Goal: Transaction & Acquisition: Book appointment/travel/reservation

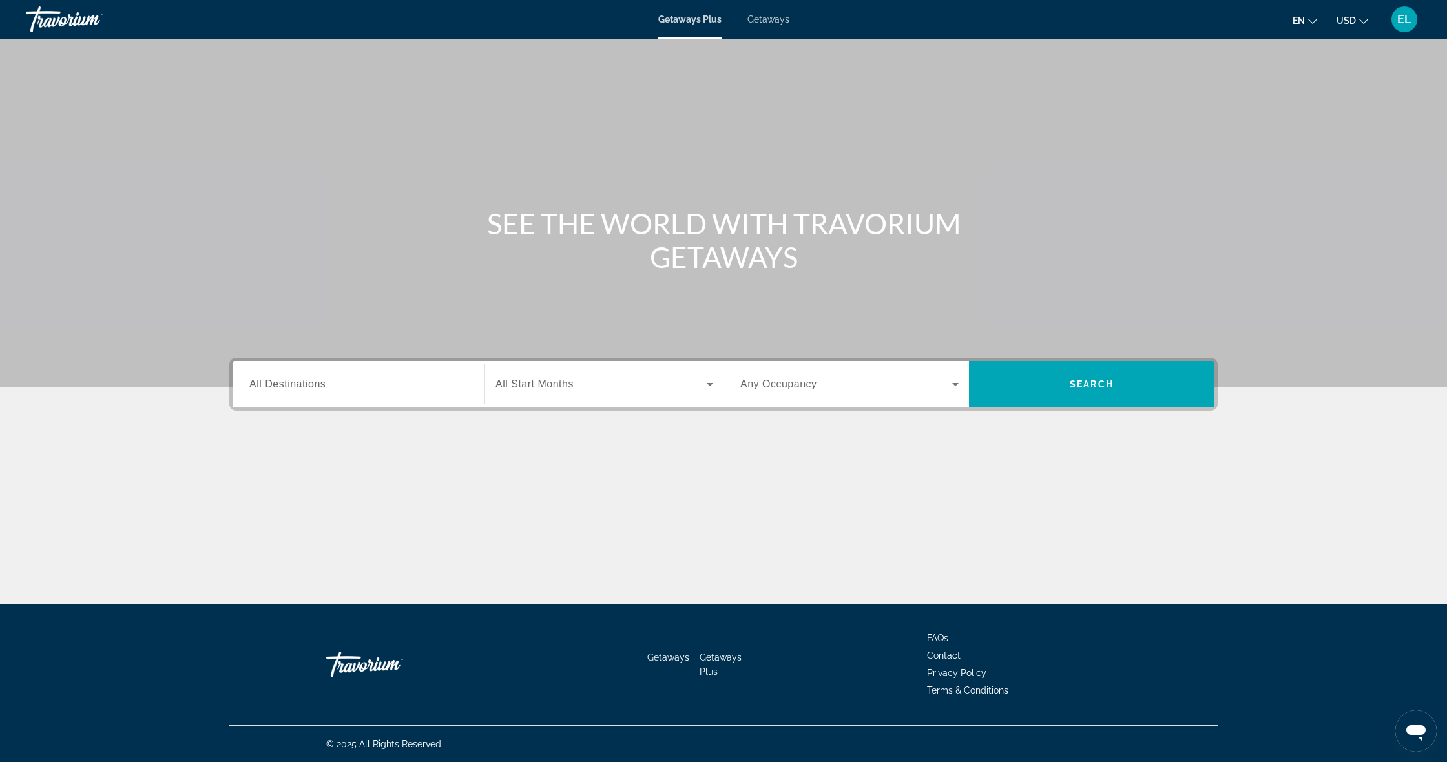
click at [305, 386] on span "All Destinations" at bounding box center [287, 383] width 76 height 11
click at [305, 386] on input "Destination All Destinations" at bounding box center [358, 385] width 218 height 16
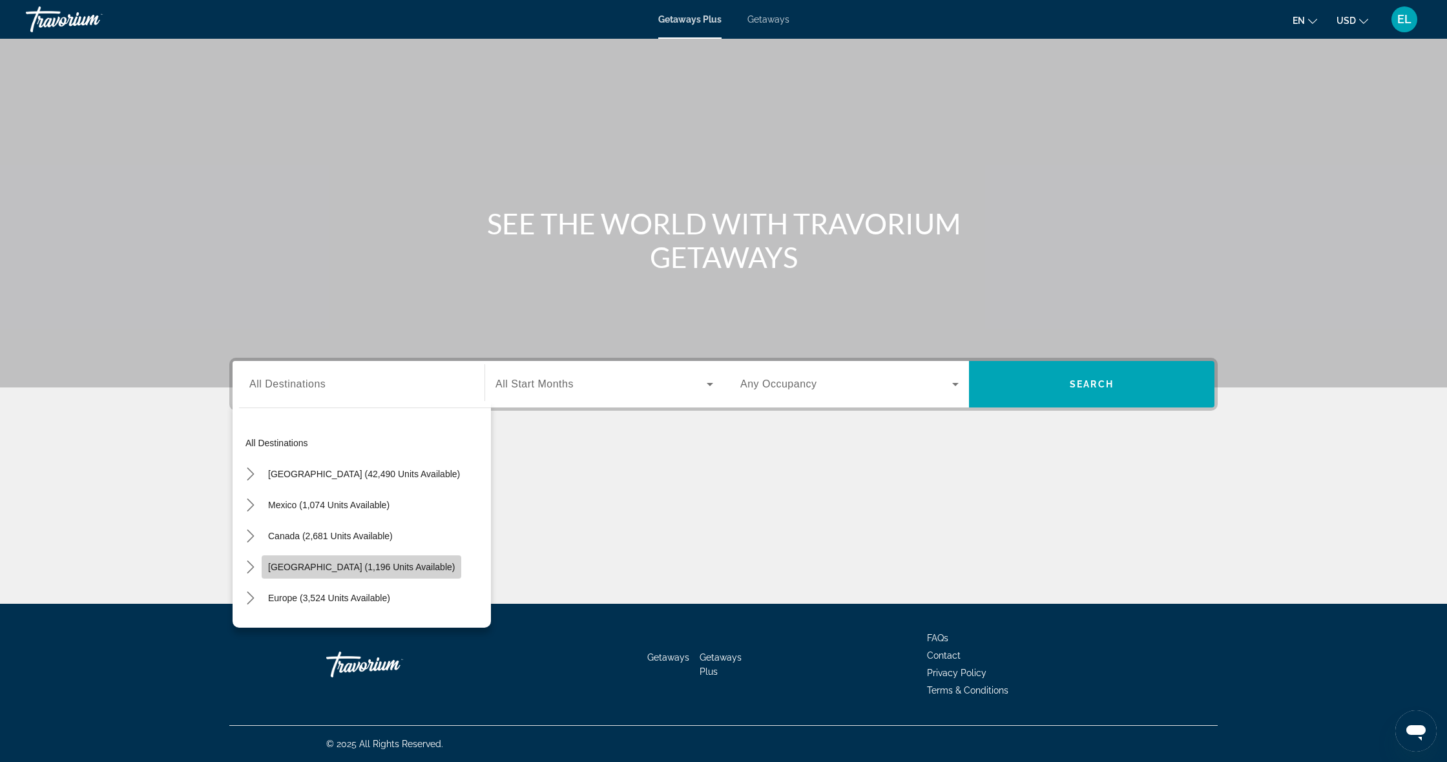
click at [357, 563] on span "[GEOGRAPHIC_DATA] (1,196 units available)" at bounding box center [361, 567] width 187 height 10
type input "**********"
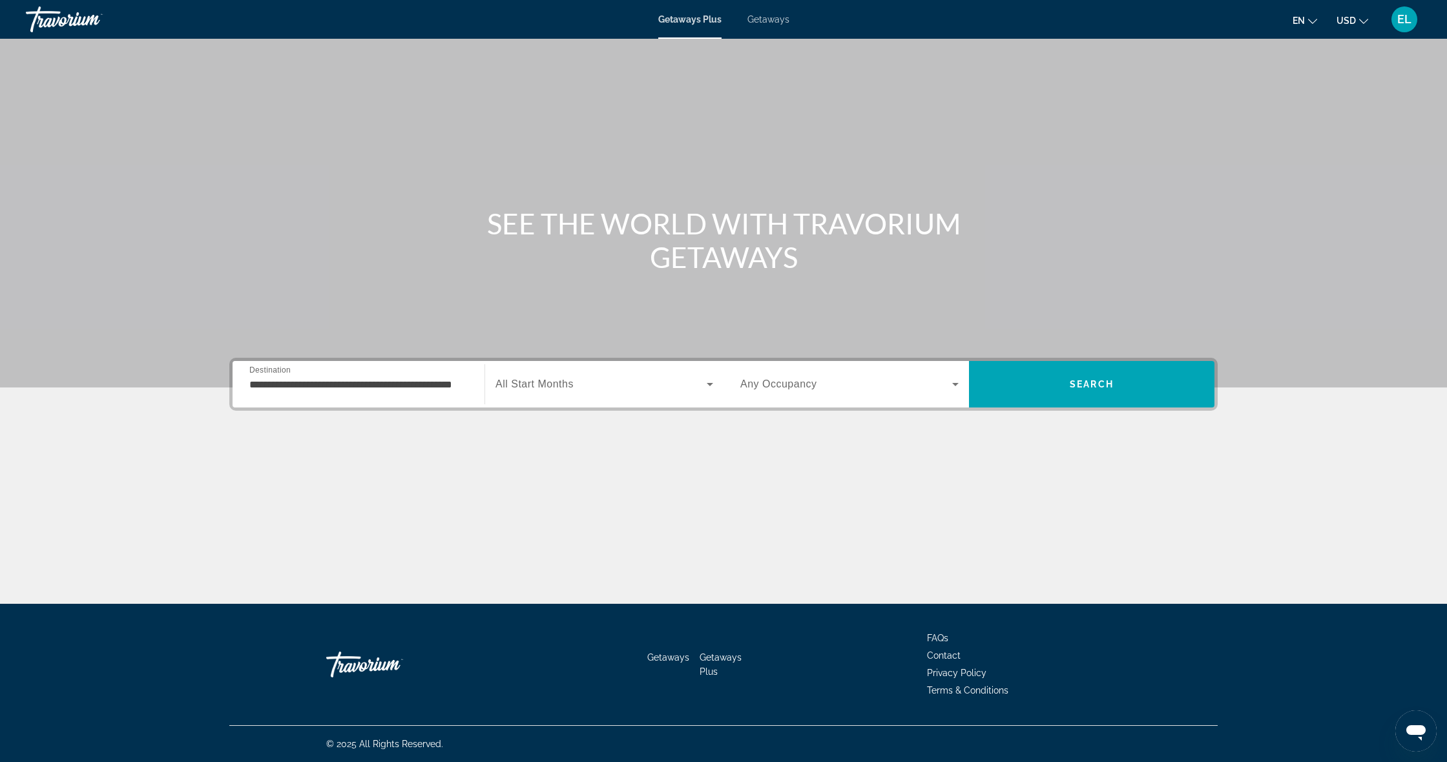
click at [621, 404] on div "Start Month All Start Months" at bounding box center [603, 384] width 239 height 47
click at [672, 382] on span "Search widget" at bounding box center [600, 385] width 211 height 16
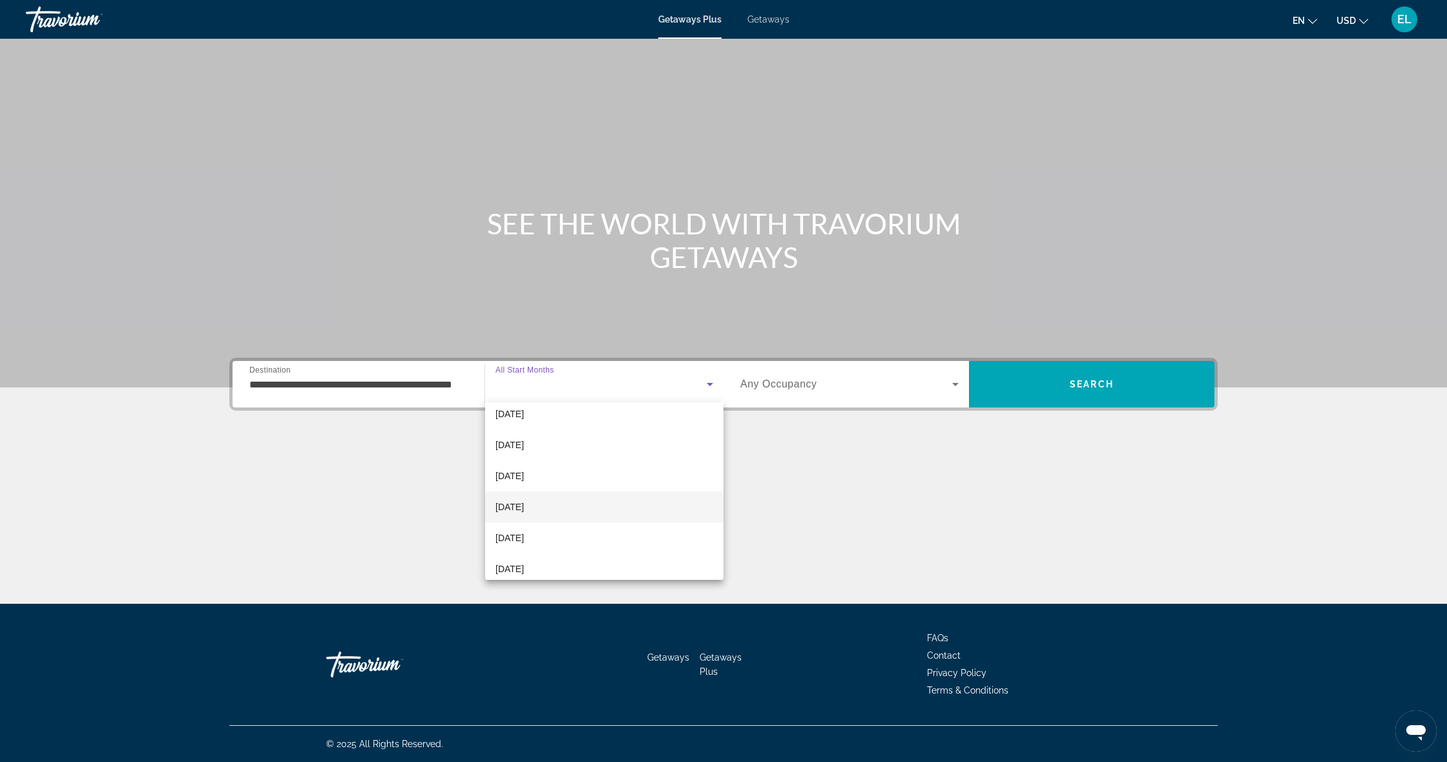
scroll to position [99, 0]
click at [575, 510] on mat-option "[DATE]" at bounding box center [604, 510] width 238 height 31
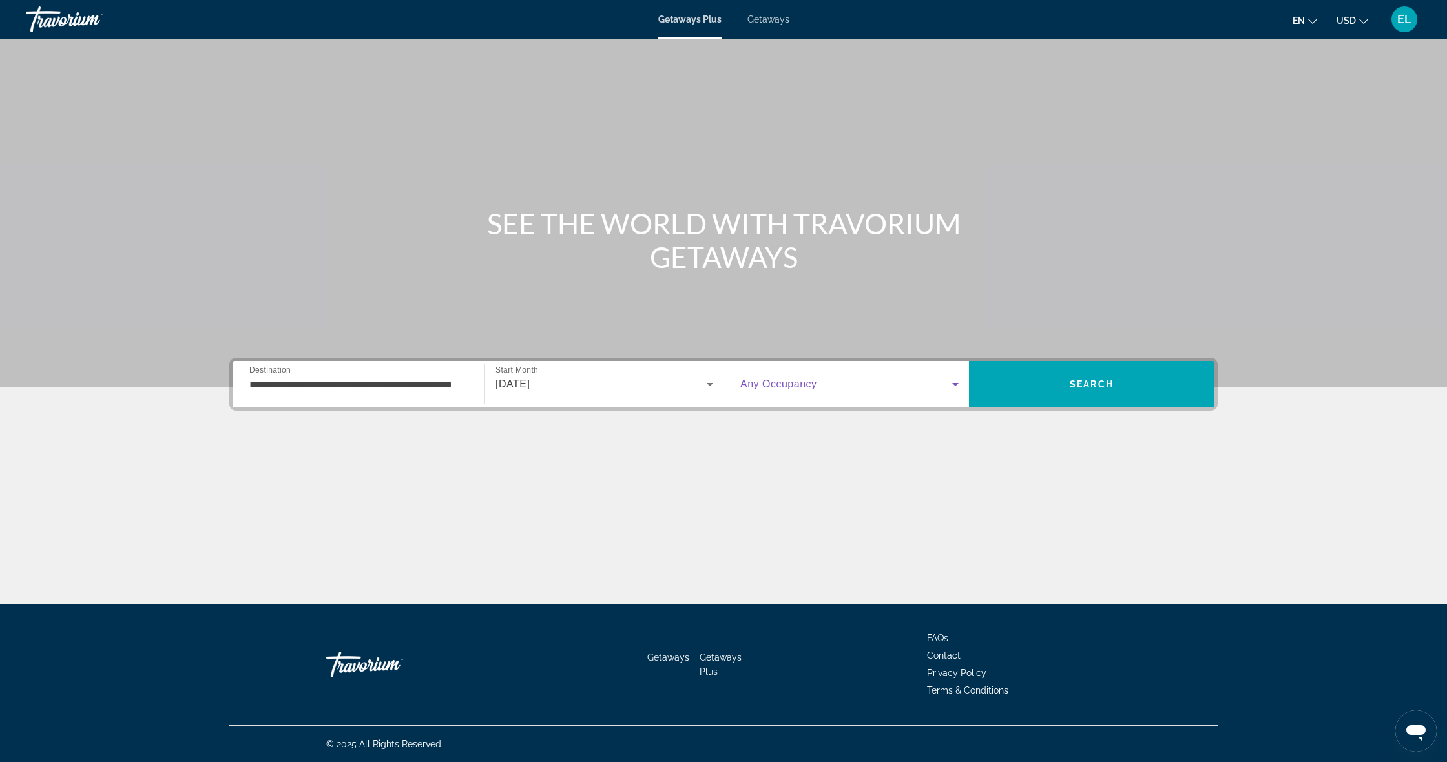
click at [840, 377] on span "Search widget" at bounding box center [846, 385] width 212 height 16
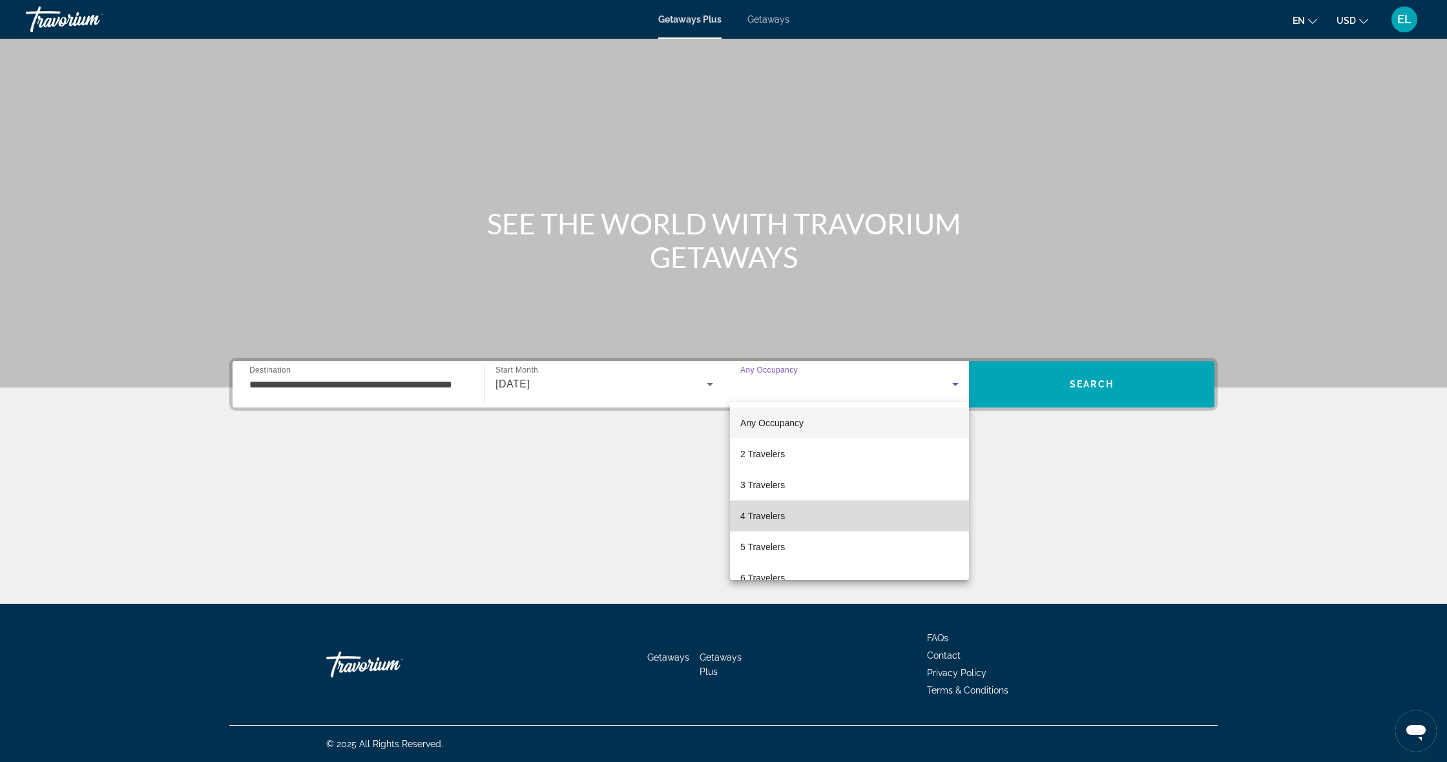
click at [822, 508] on mat-option "4 Travelers" at bounding box center [849, 516] width 239 height 31
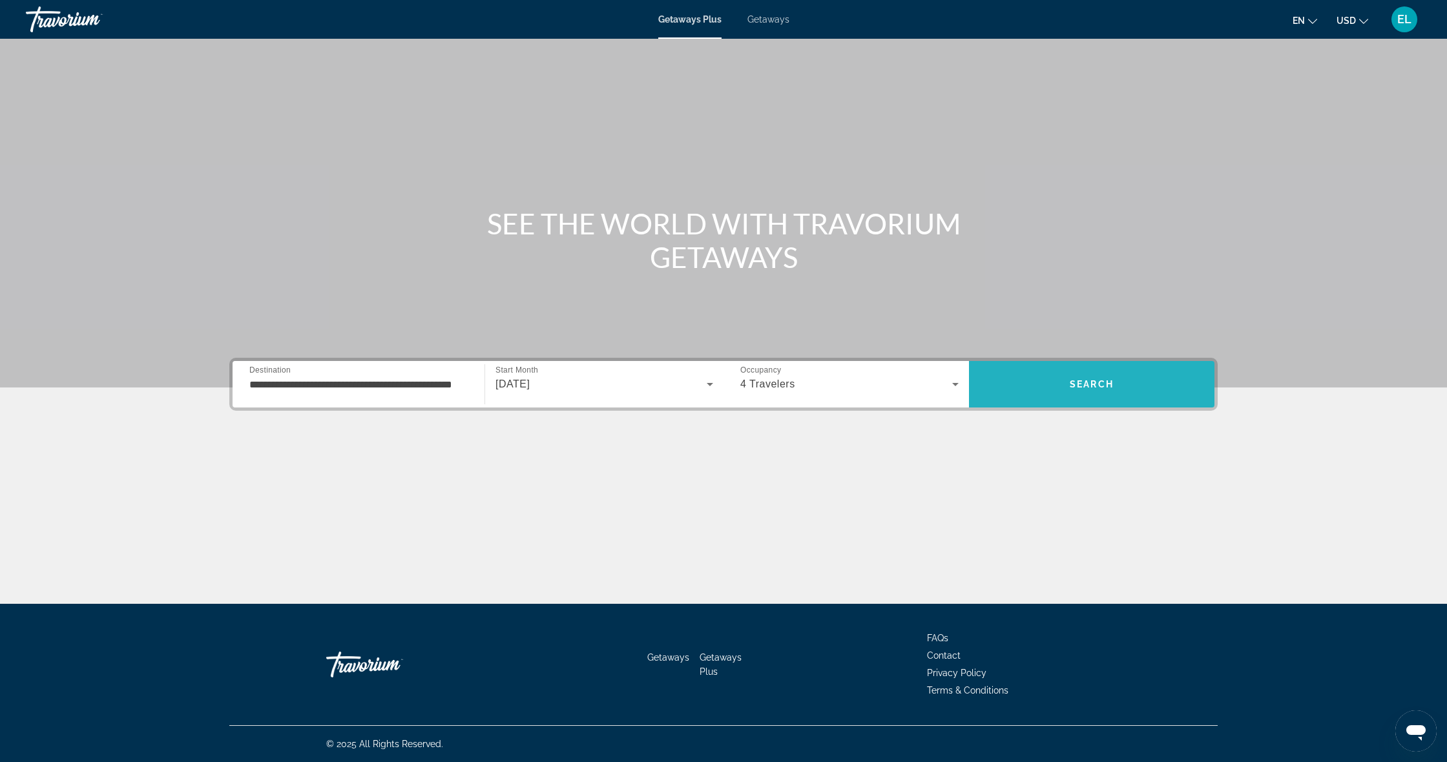
click at [1073, 384] on span "Search" at bounding box center [1092, 384] width 44 height 10
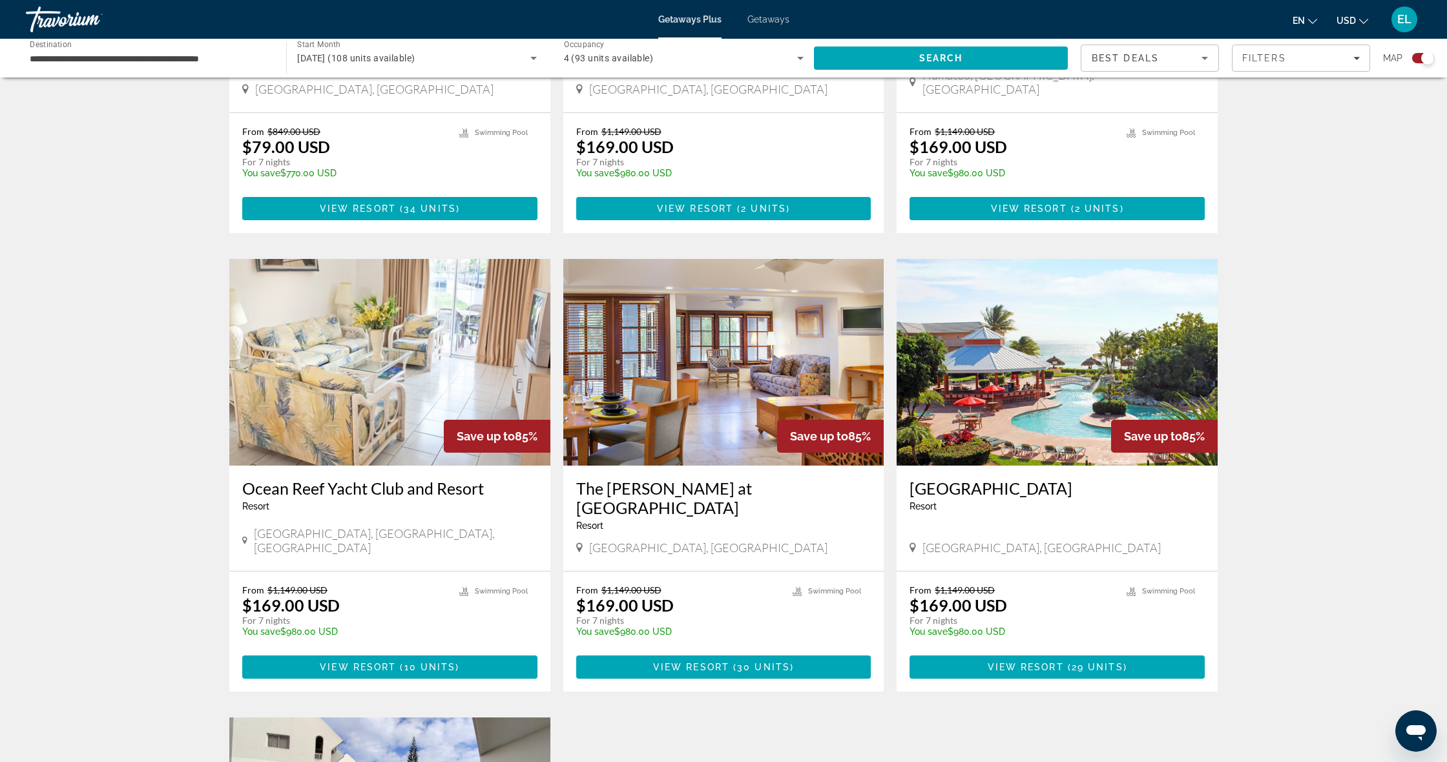
scroll to position [739, 0]
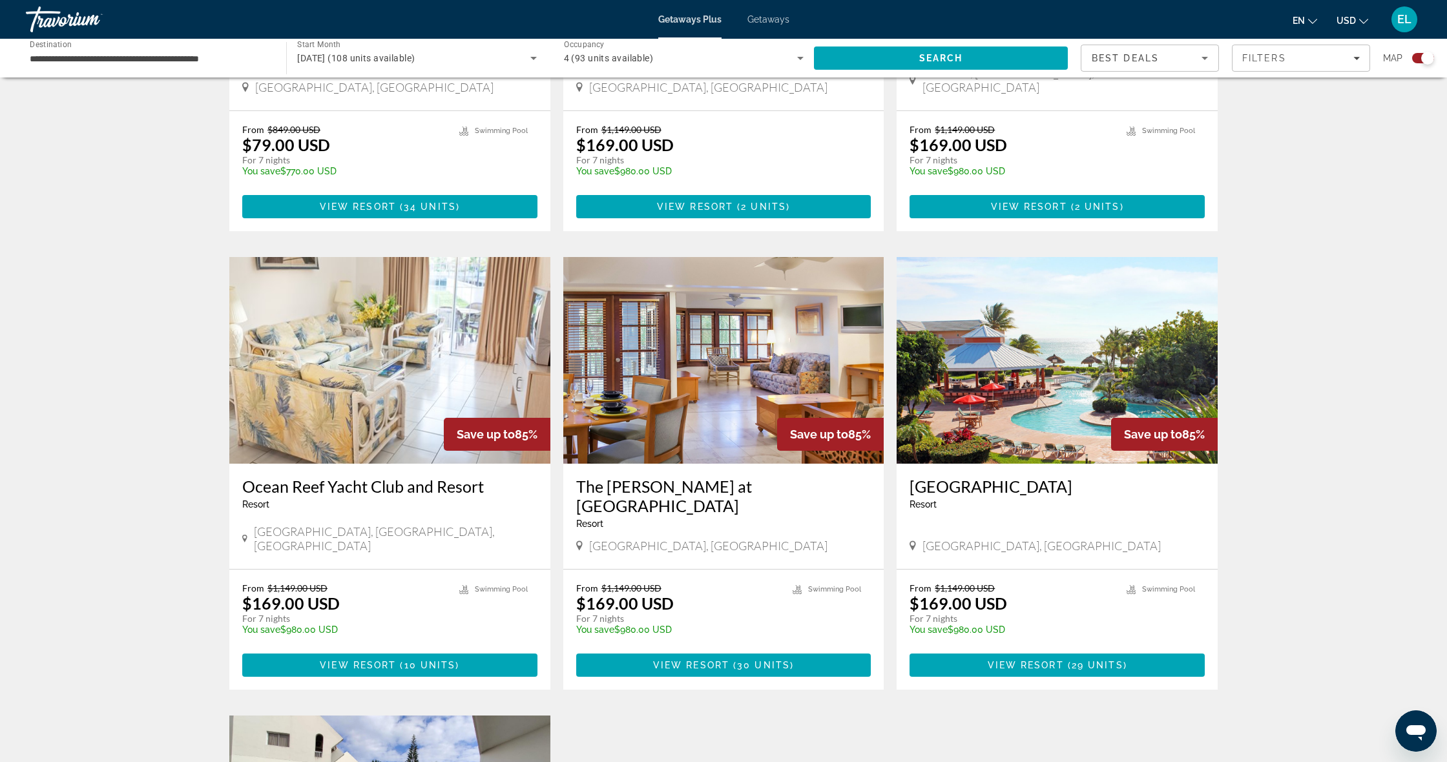
click at [718, 388] on img "Main content" at bounding box center [723, 360] width 321 height 207
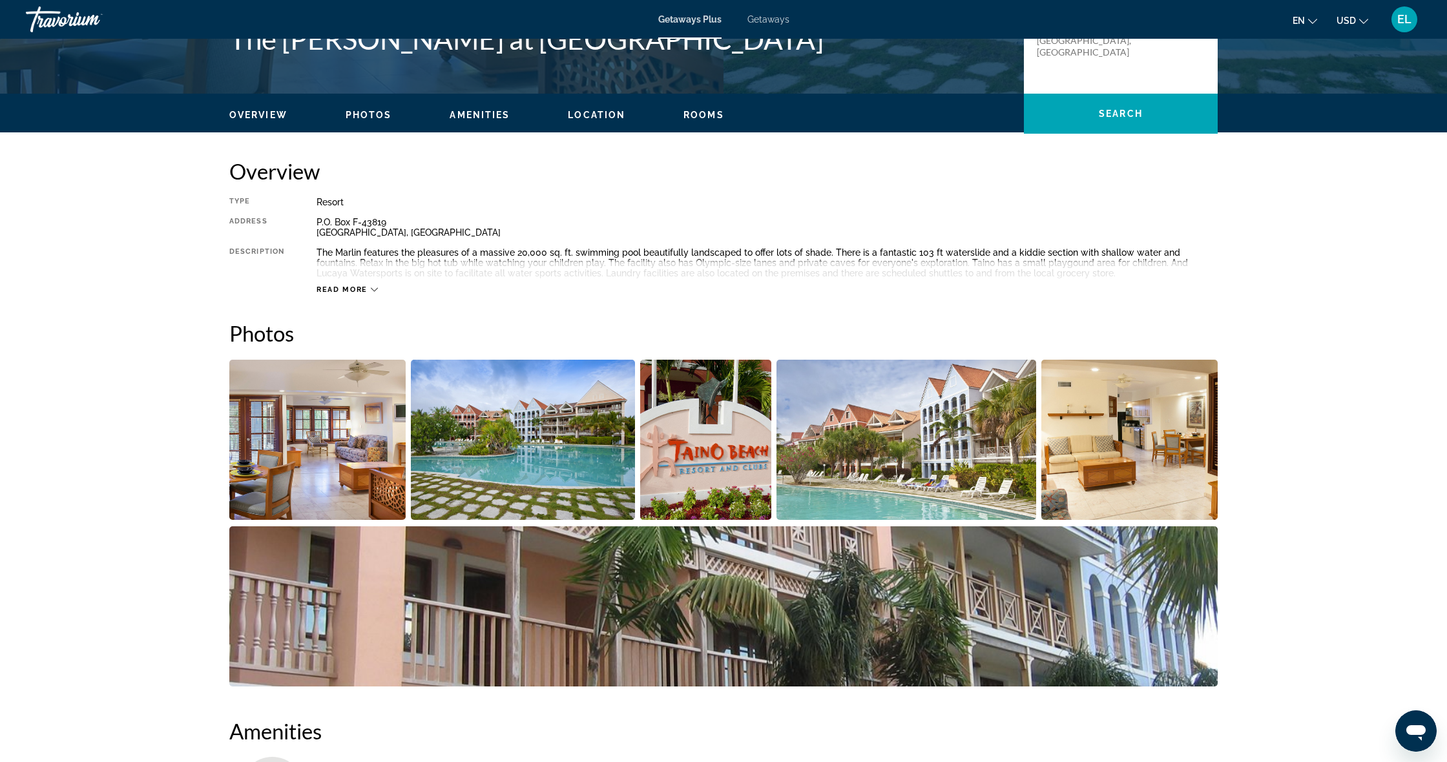
scroll to position [333, 0]
click at [382, 455] on img "Open full-screen image slider" at bounding box center [317, 439] width 176 height 160
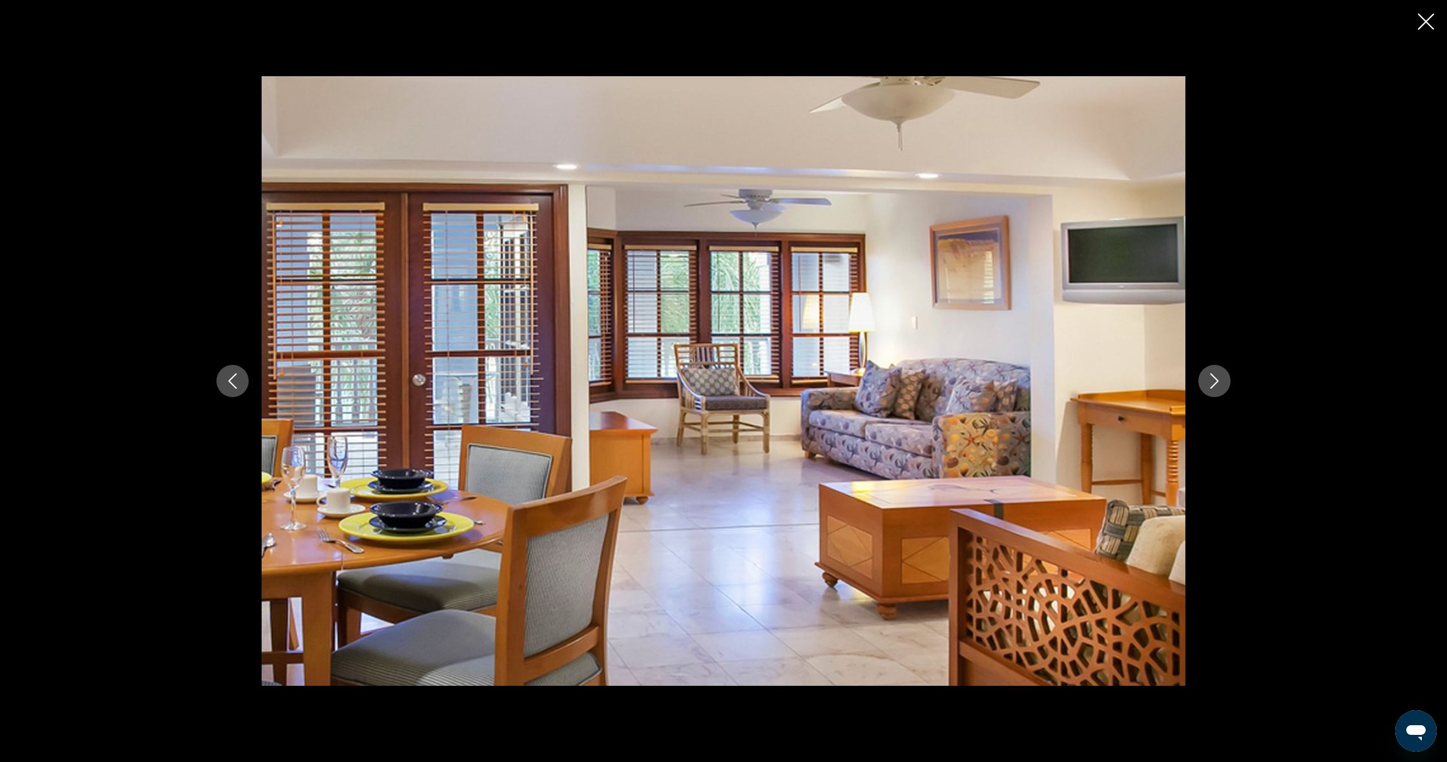
scroll to position [329, 0]
click at [1217, 388] on icon "Next image" at bounding box center [1214, 381] width 16 height 16
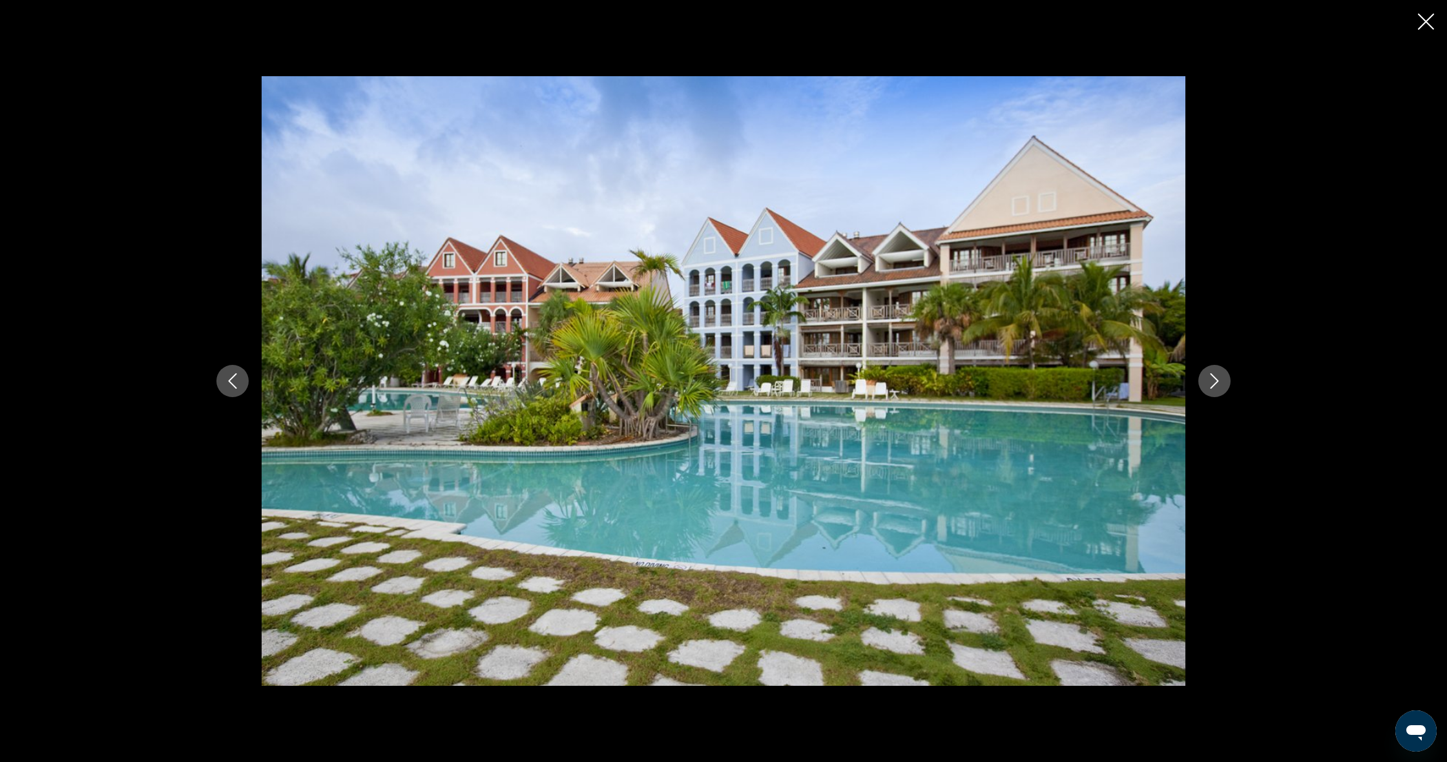
click at [1217, 388] on icon "Next image" at bounding box center [1214, 381] width 16 height 16
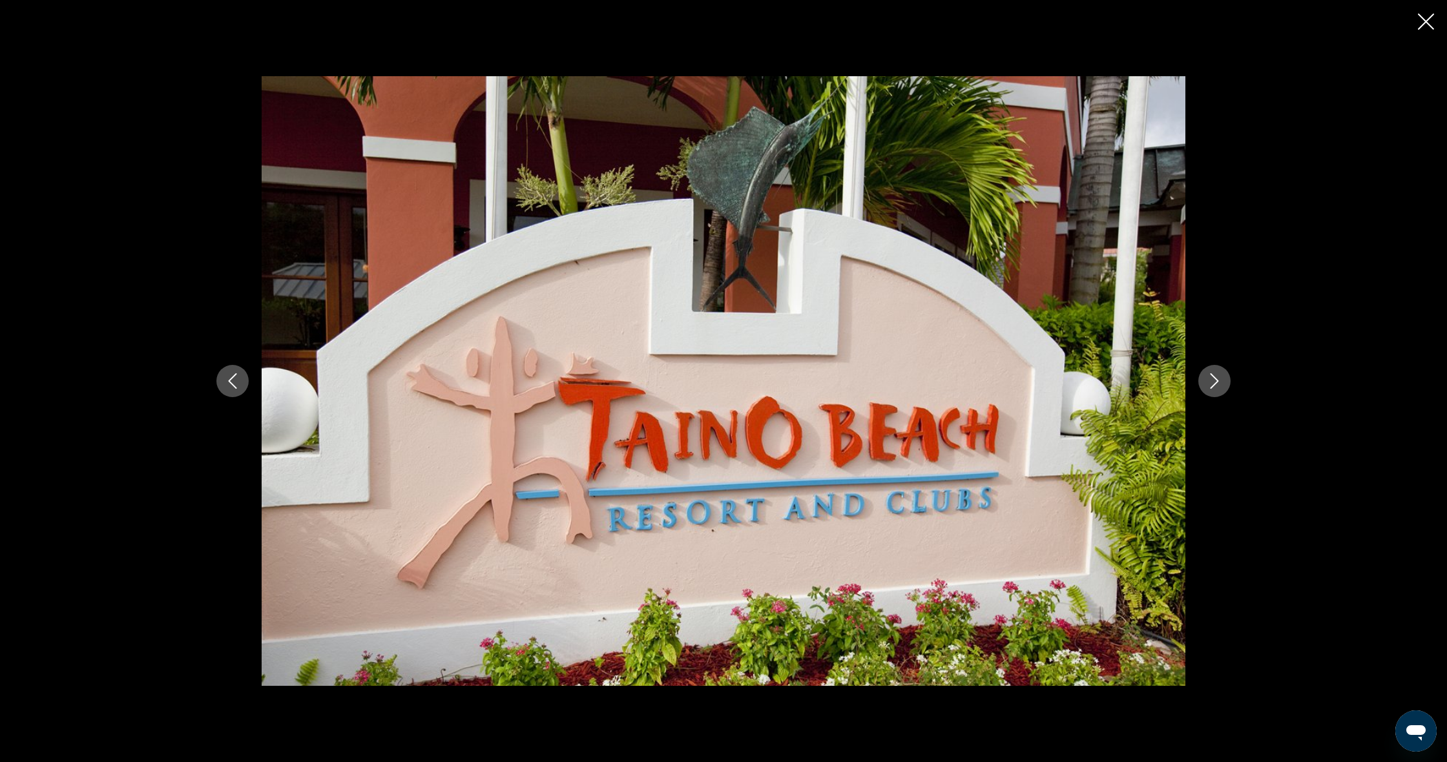
click at [1217, 388] on icon "Next image" at bounding box center [1214, 381] width 16 height 16
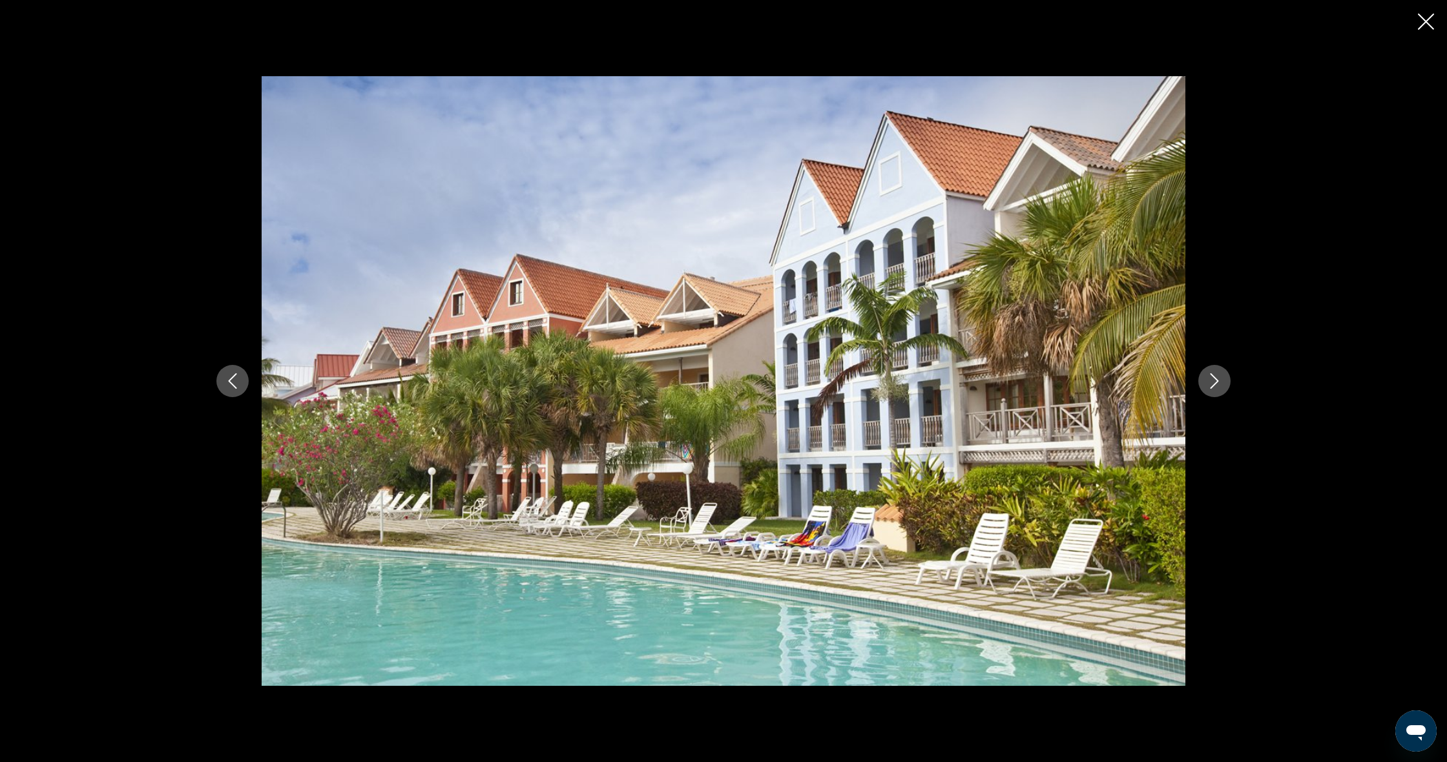
click at [1217, 388] on icon "Next image" at bounding box center [1214, 381] width 16 height 16
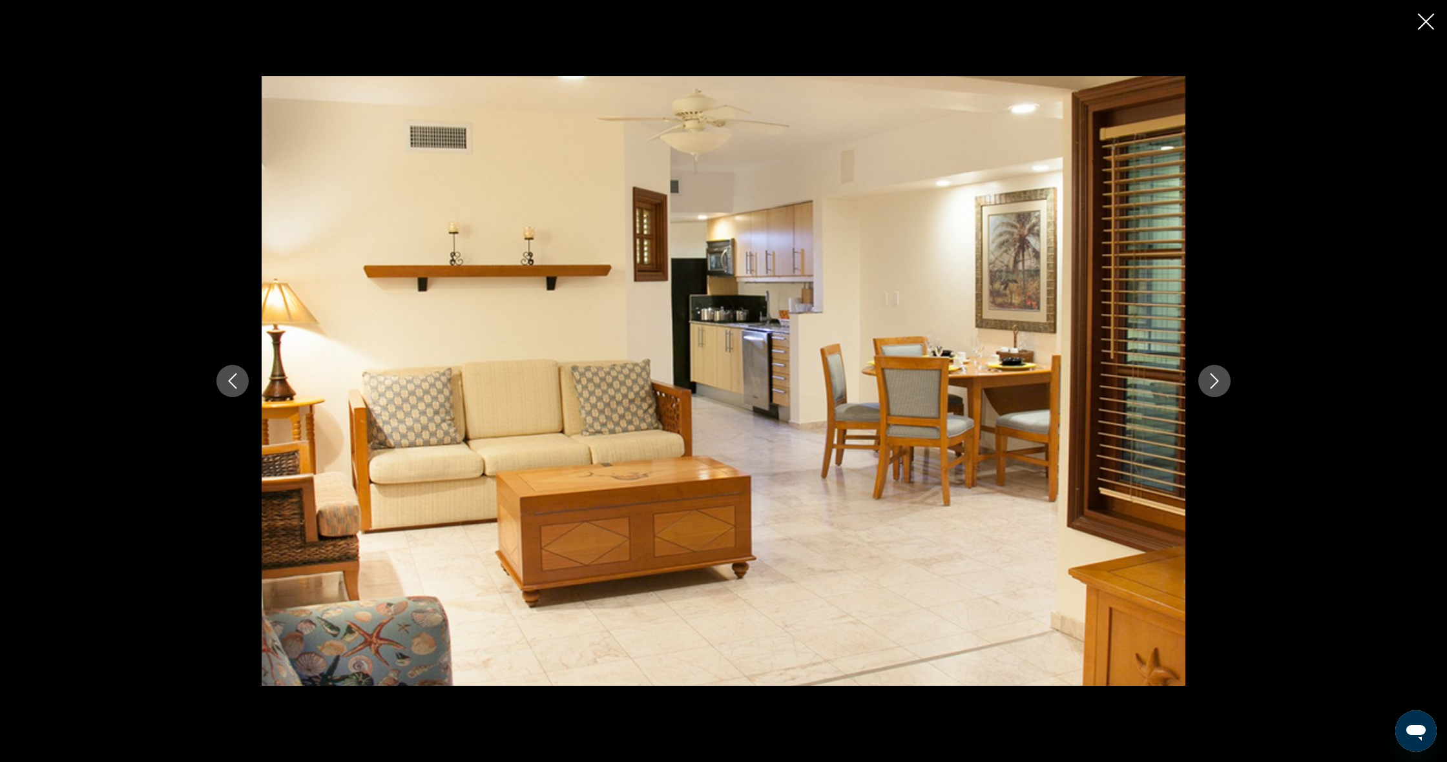
click at [1217, 388] on icon "Next image" at bounding box center [1214, 381] width 16 height 16
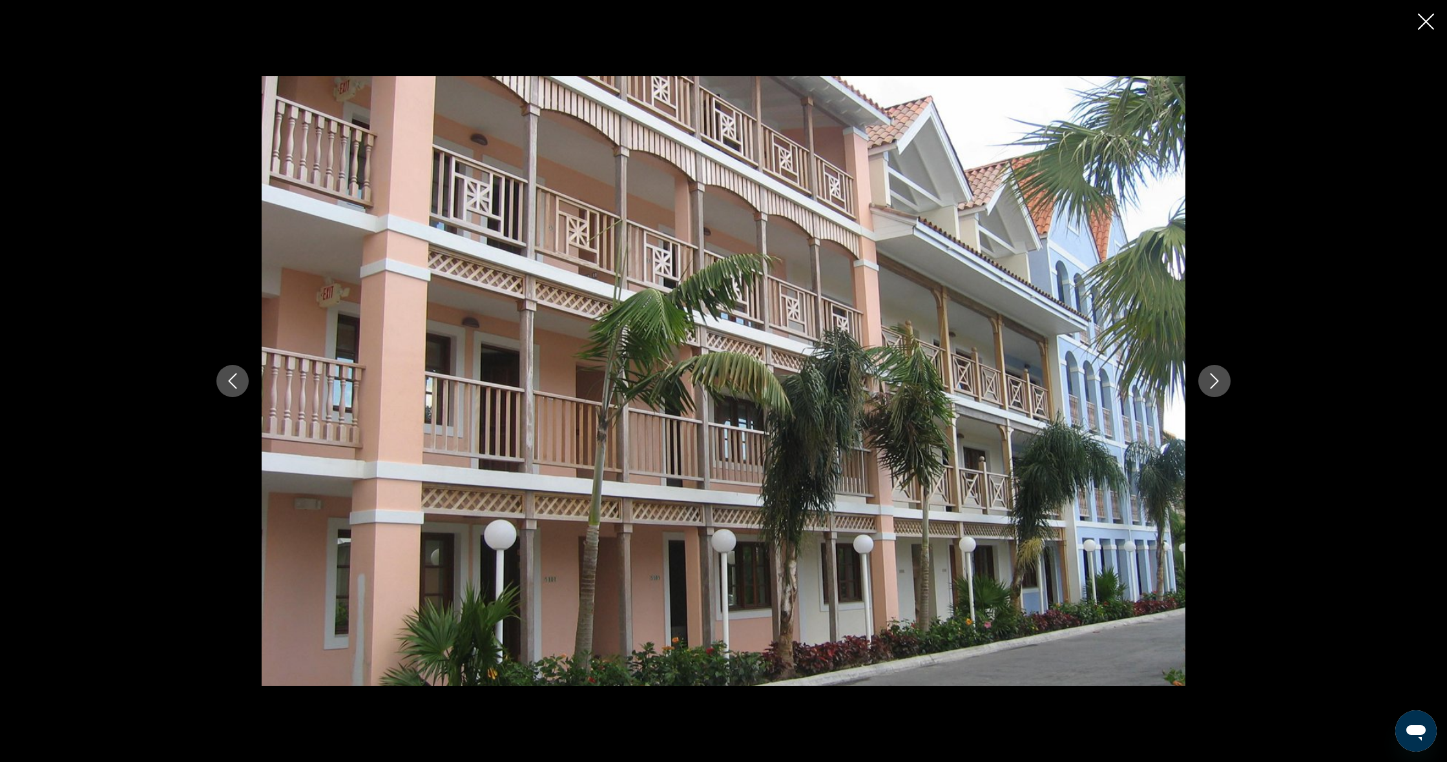
click at [1217, 388] on icon "Next image" at bounding box center [1214, 381] width 16 height 16
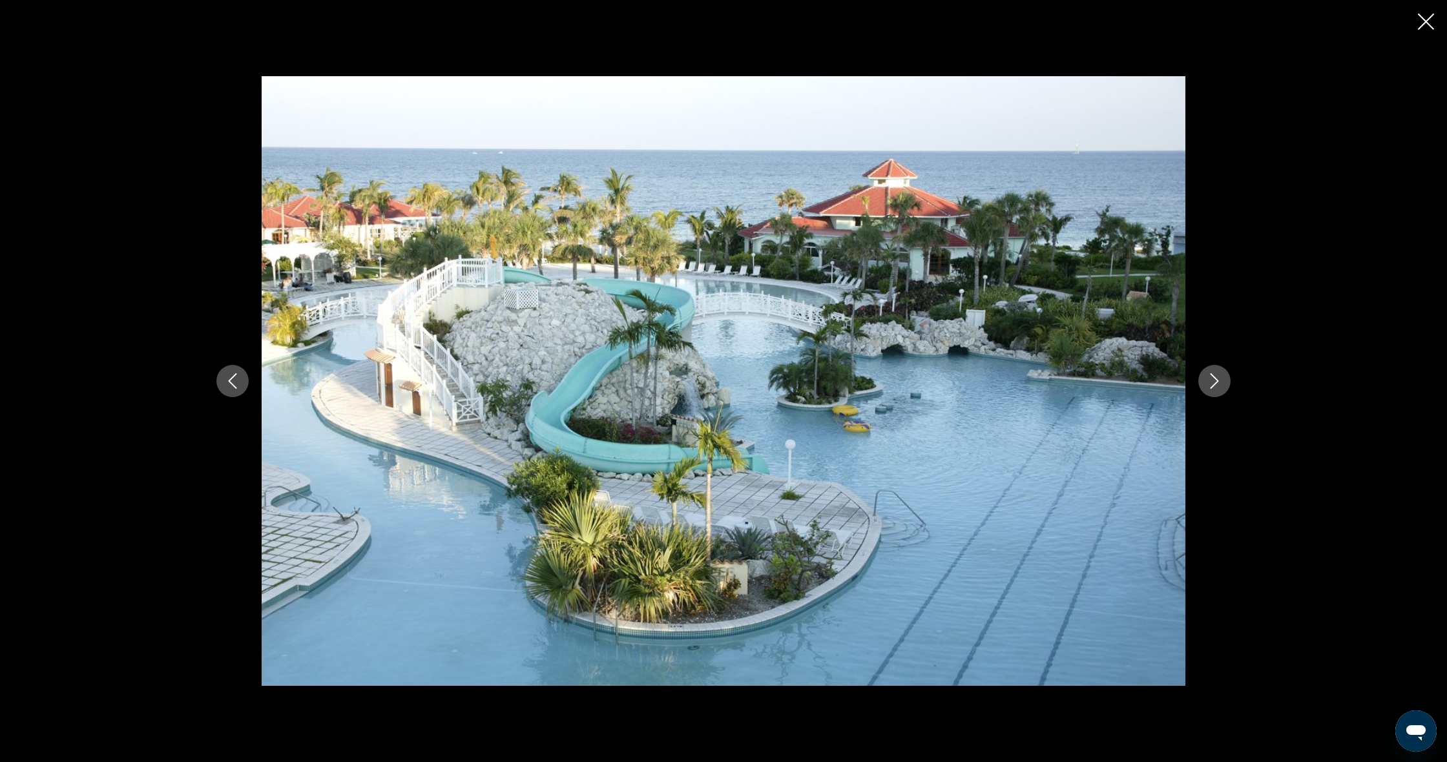
click at [1217, 388] on icon "Next image" at bounding box center [1214, 381] width 16 height 16
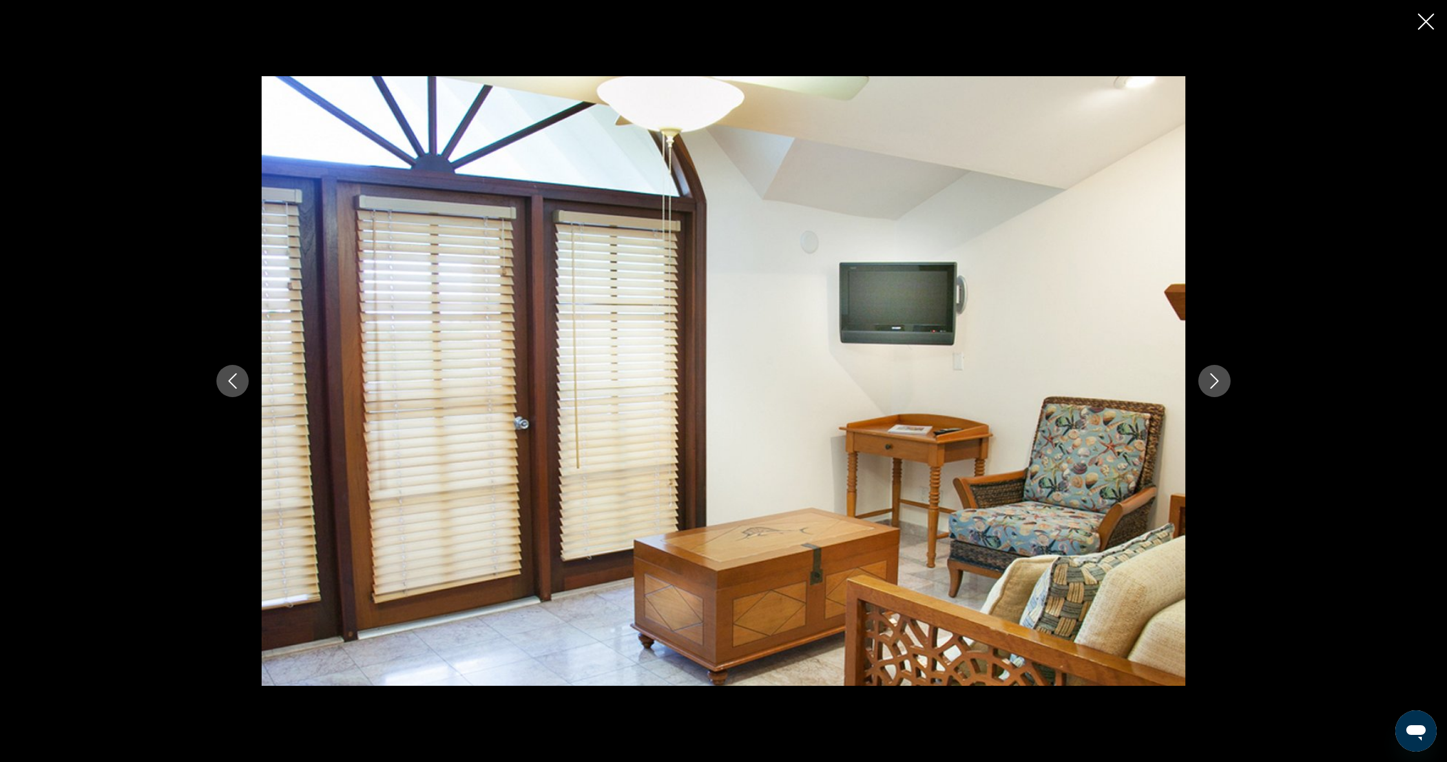
click at [1217, 388] on icon "Next image" at bounding box center [1214, 381] width 16 height 16
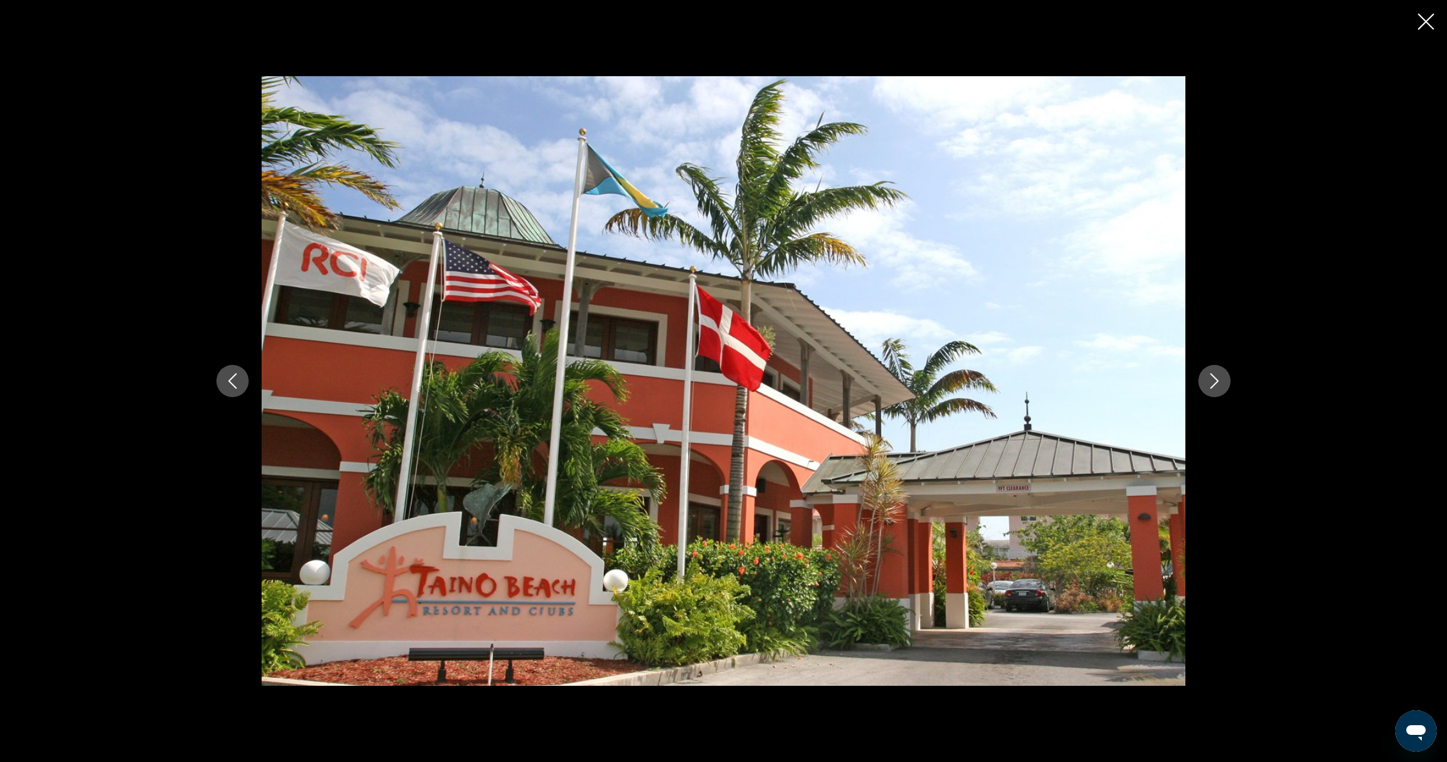
click at [1217, 388] on icon "Next image" at bounding box center [1214, 381] width 16 height 16
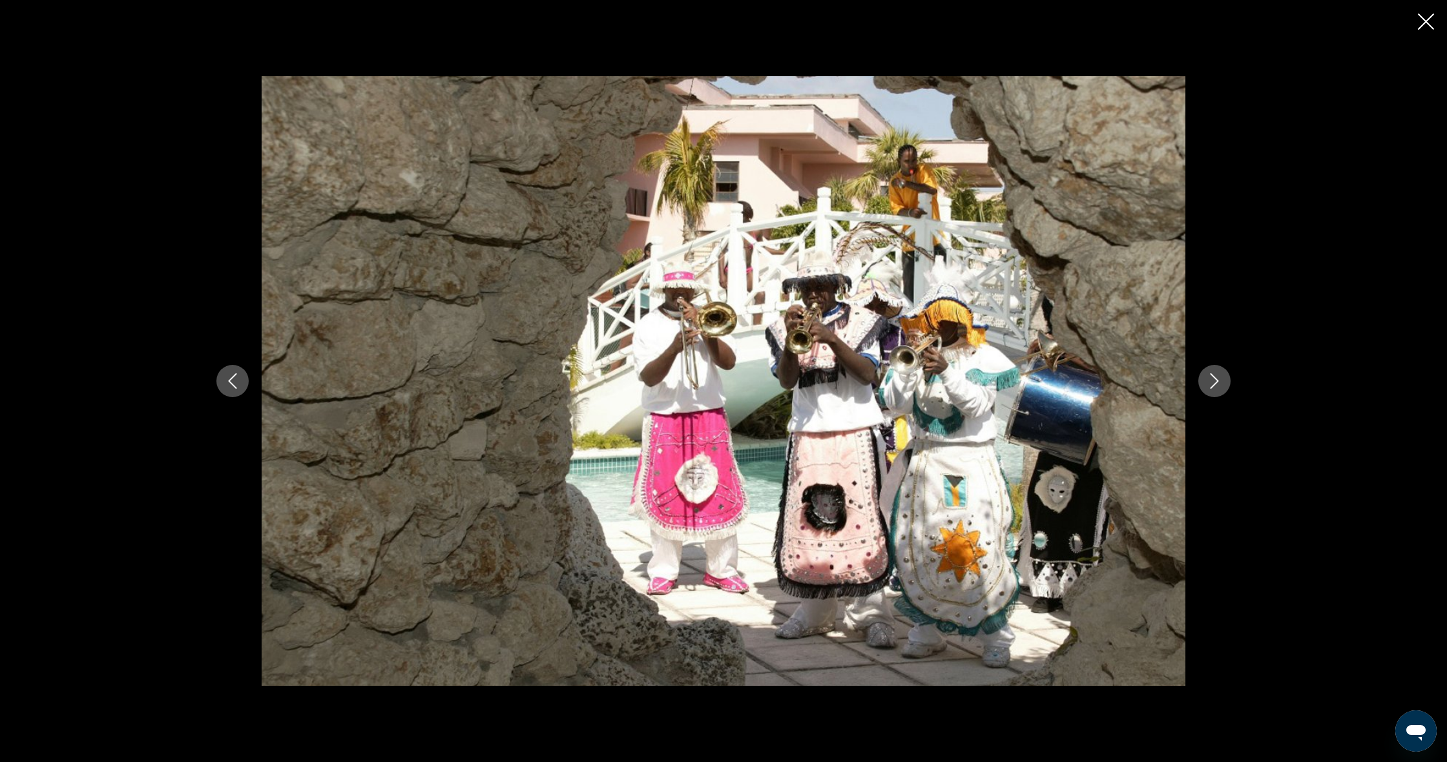
click at [1217, 388] on icon "Next image" at bounding box center [1214, 381] width 16 height 16
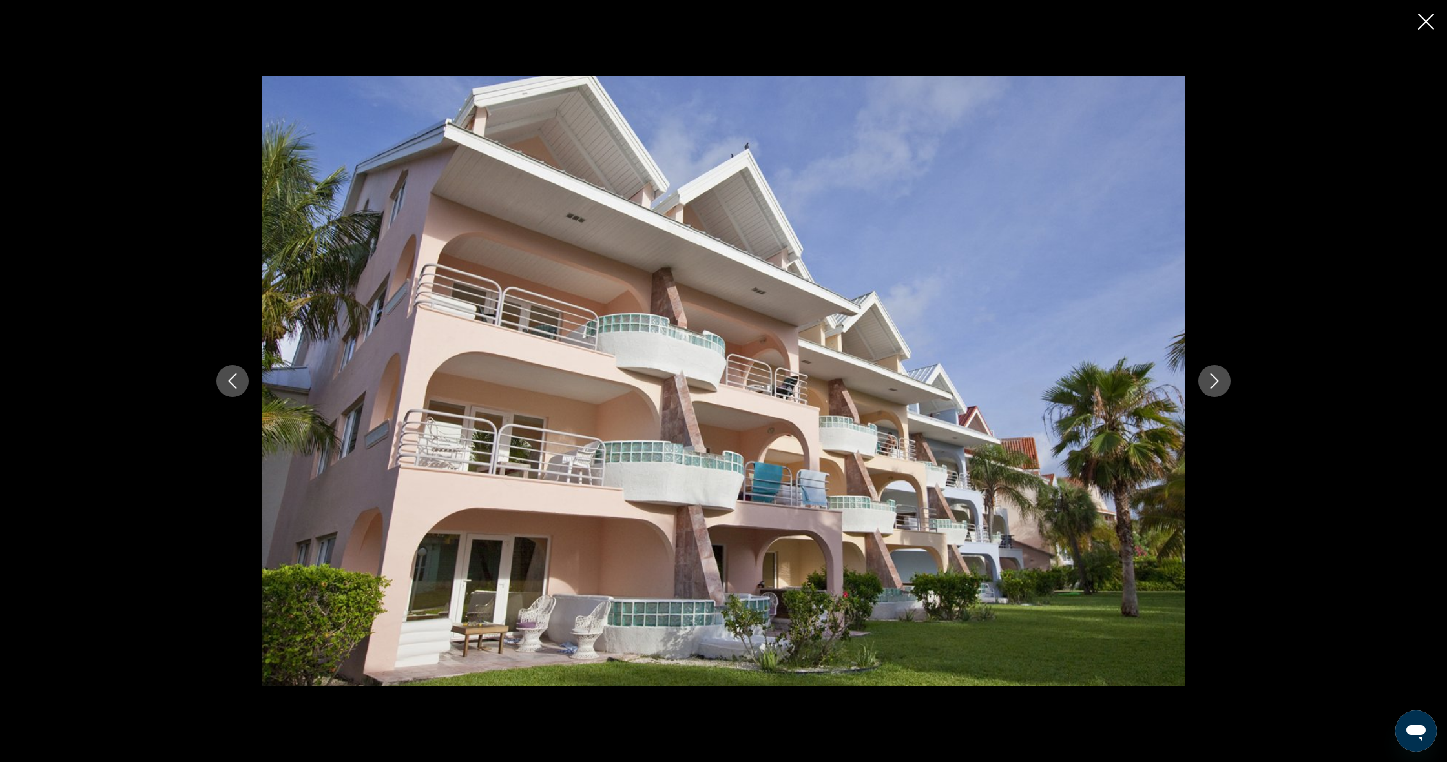
click at [1217, 388] on icon "Next image" at bounding box center [1214, 381] width 16 height 16
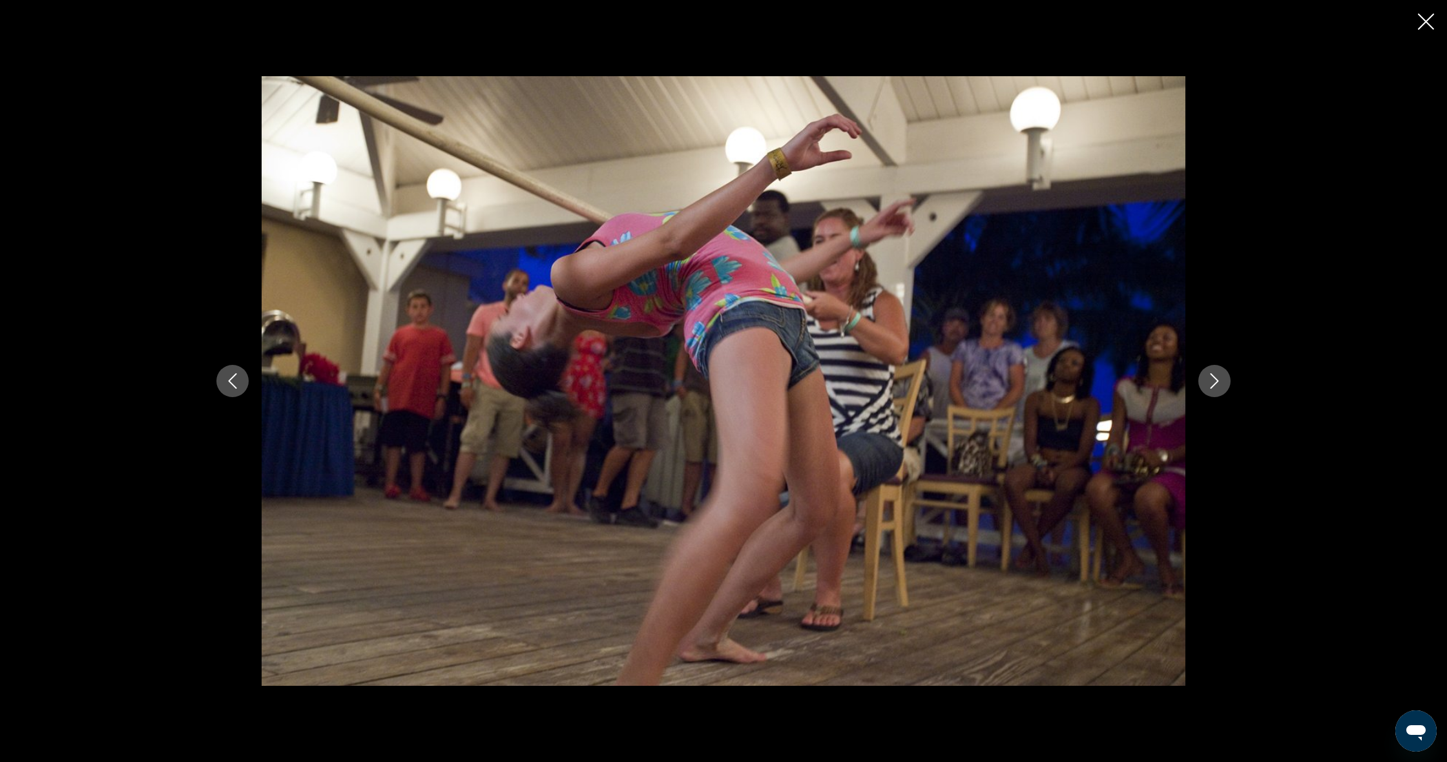
click at [1217, 388] on icon "Next image" at bounding box center [1214, 381] width 16 height 16
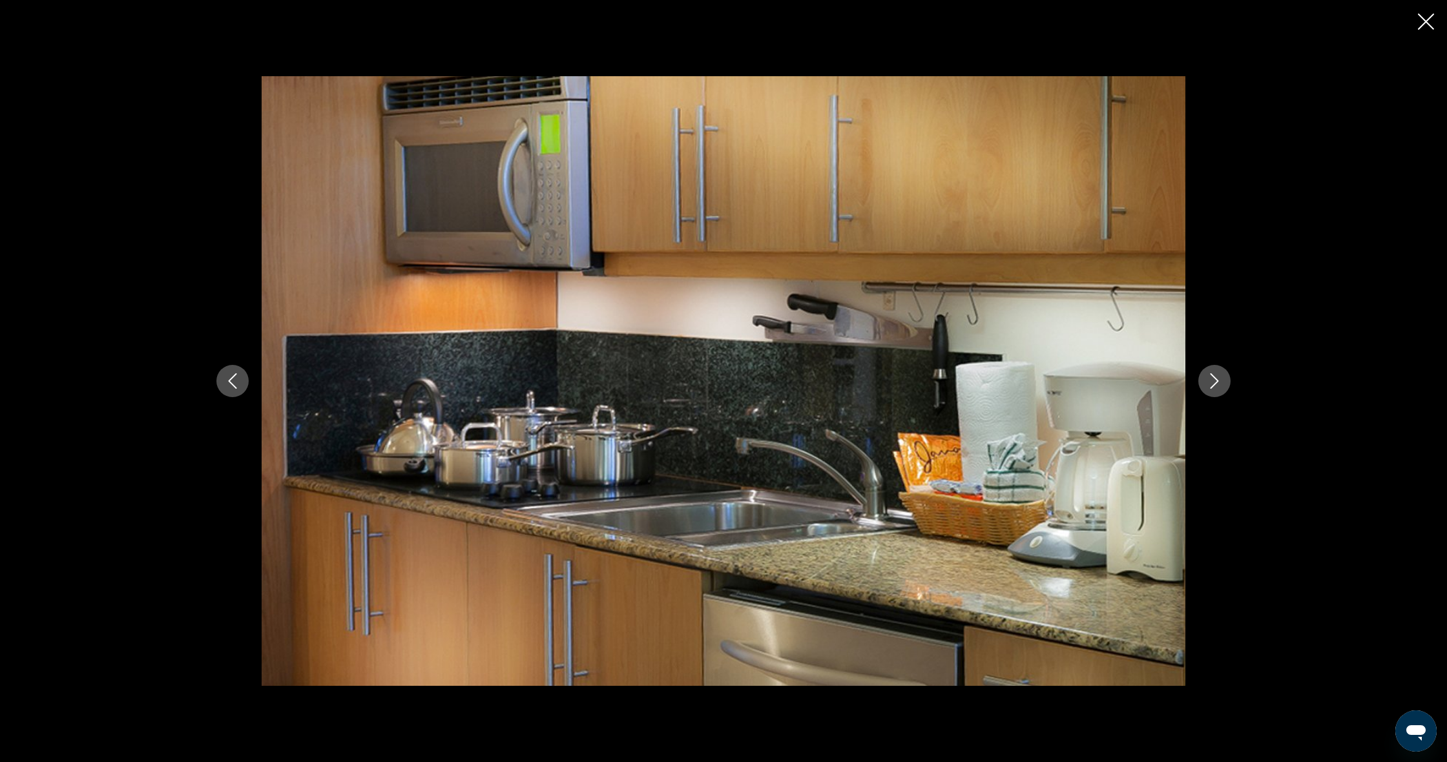
click at [1217, 388] on icon "Next image" at bounding box center [1214, 381] width 16 height 16
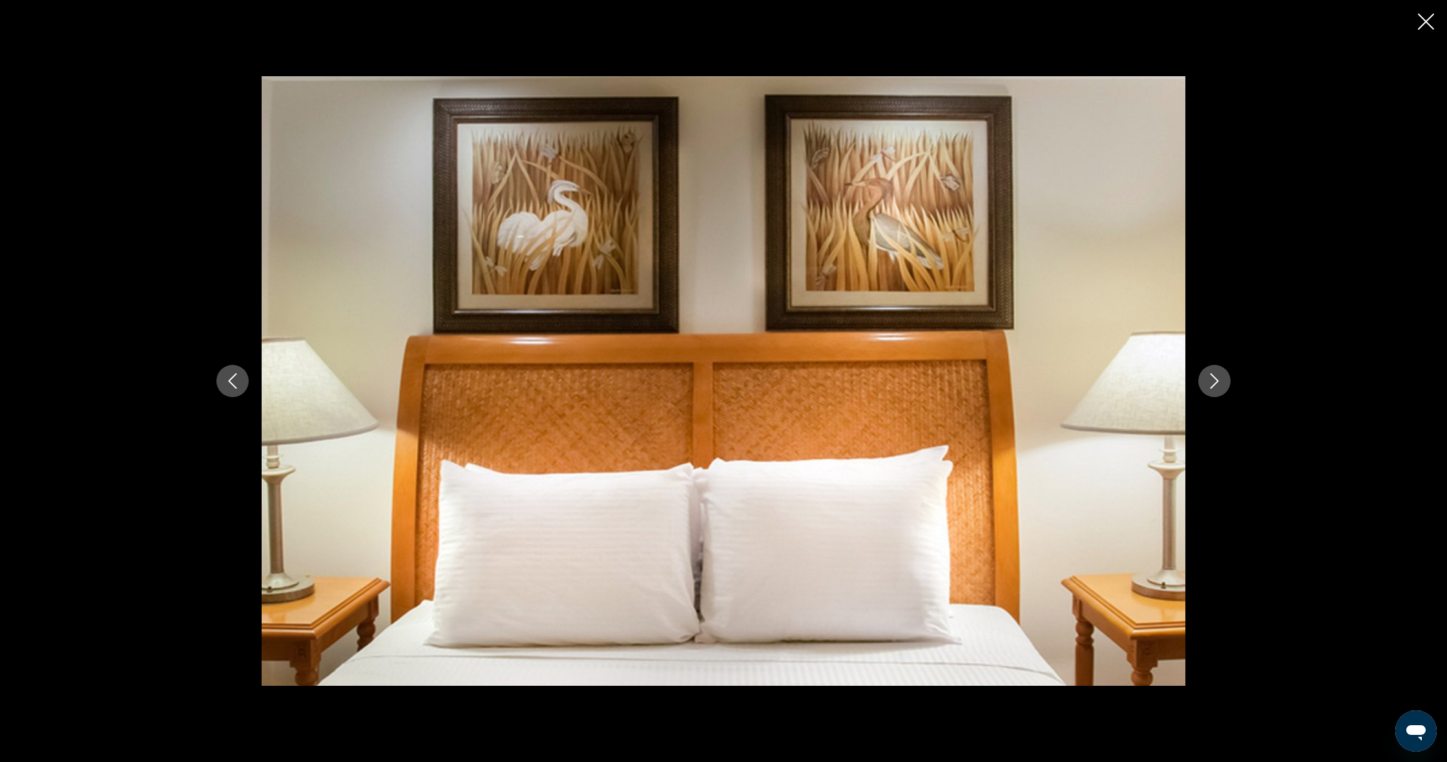
click at [1217, 388] on icon "Next image" at bounding box center [1214, 381] width 16 height 16
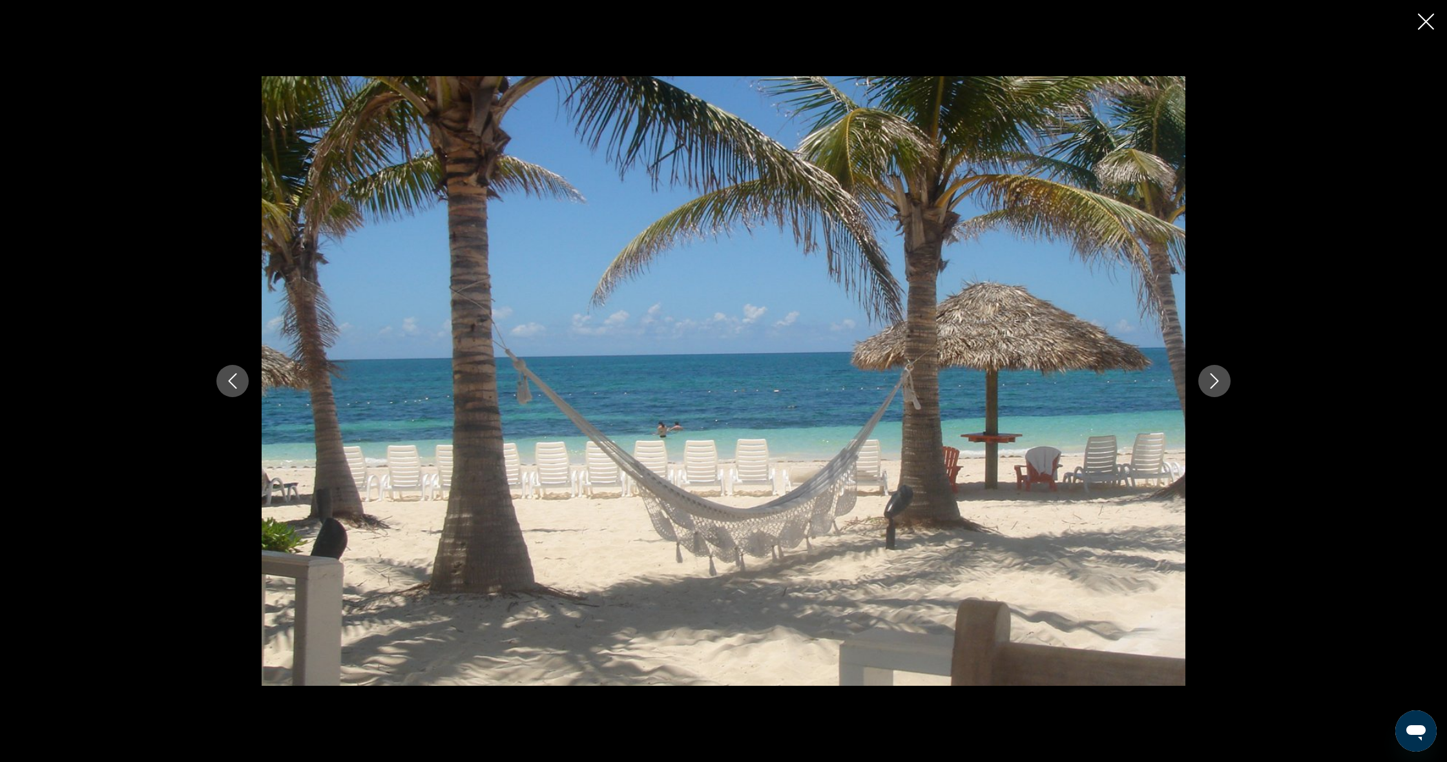
click at [1217, 388] on icon "Next image" at bounding box center [1214, 381] width 16 height 16
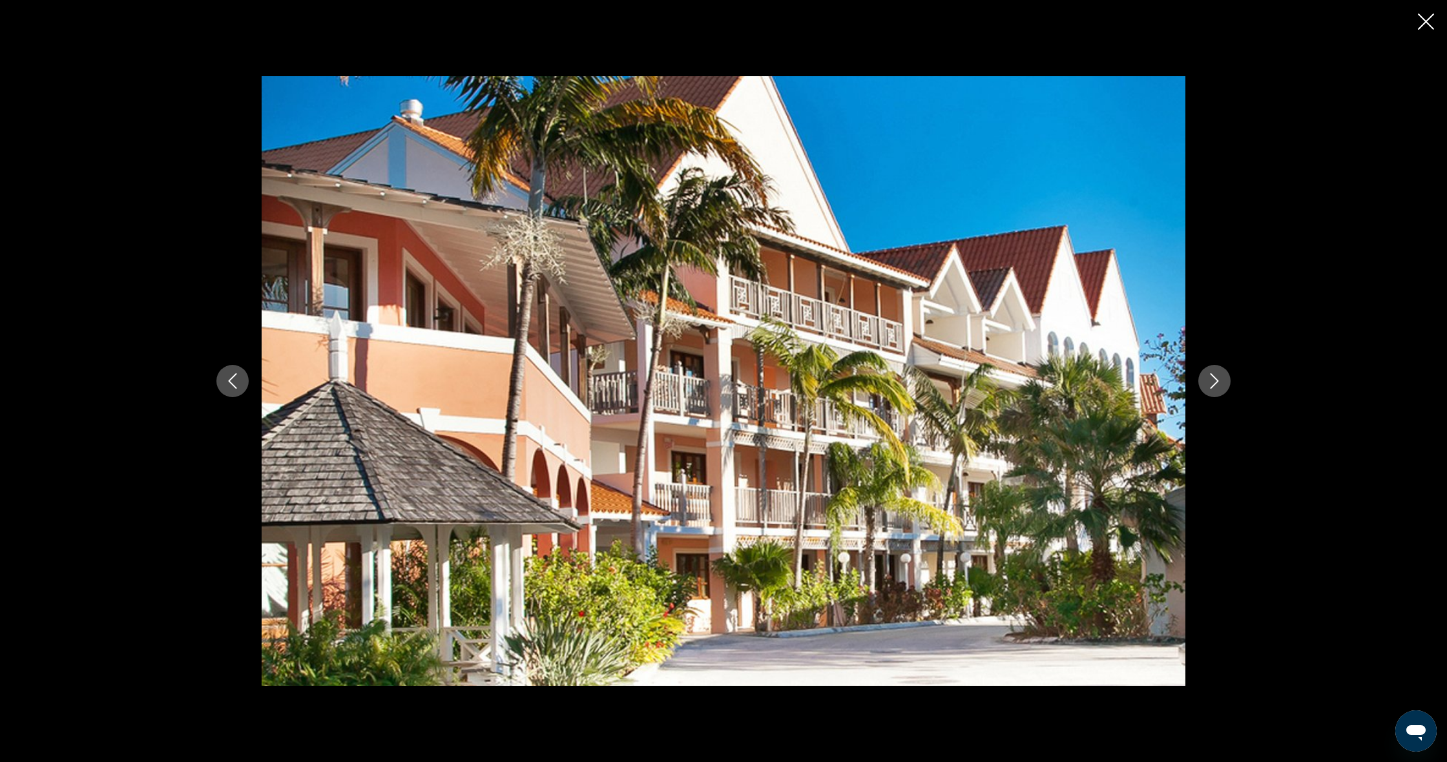
click at [1217, 388] on icon "Next image" at bounding box center [1214, 381] width 16 height 16
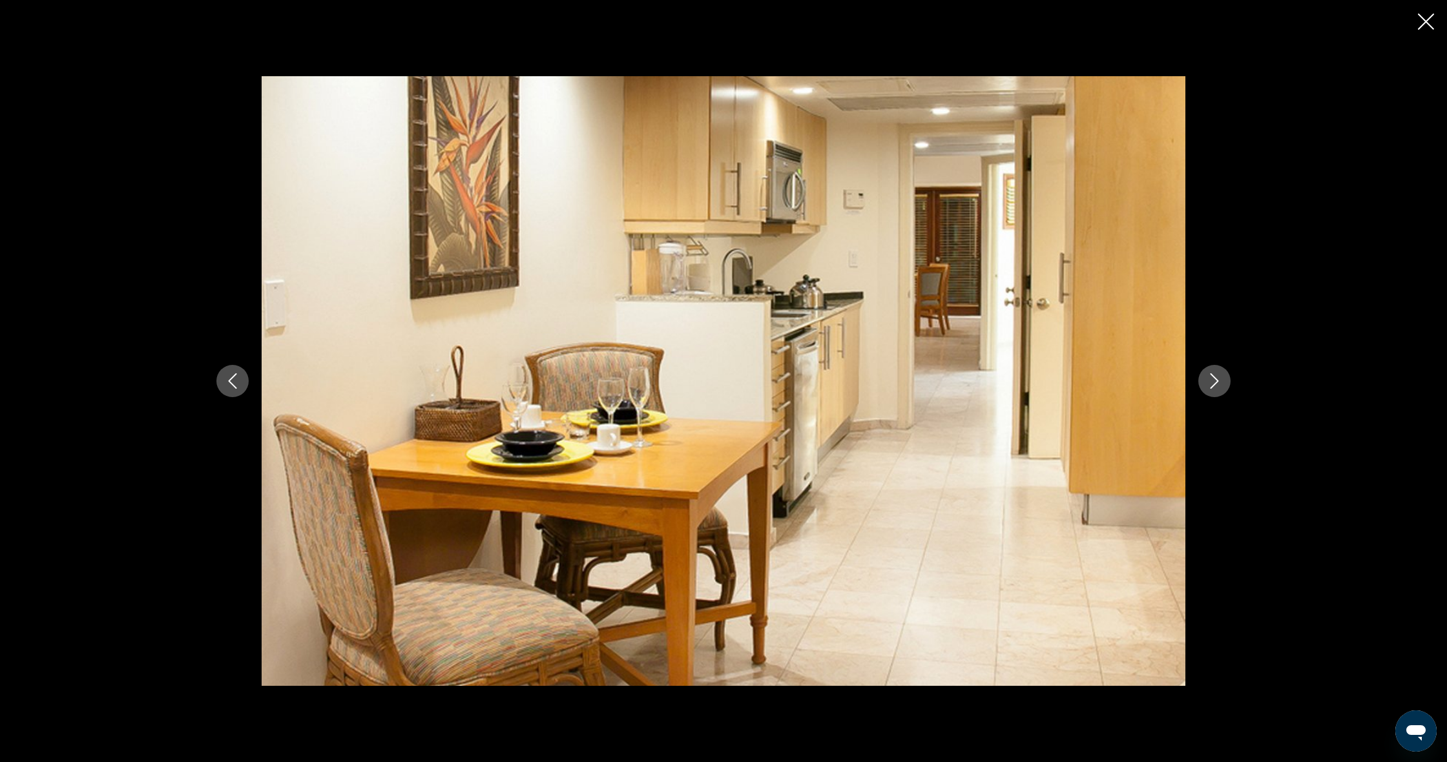
click at [1217, 388] on icon "Next image" at bounding box center [1214, 381] width 16 height 16
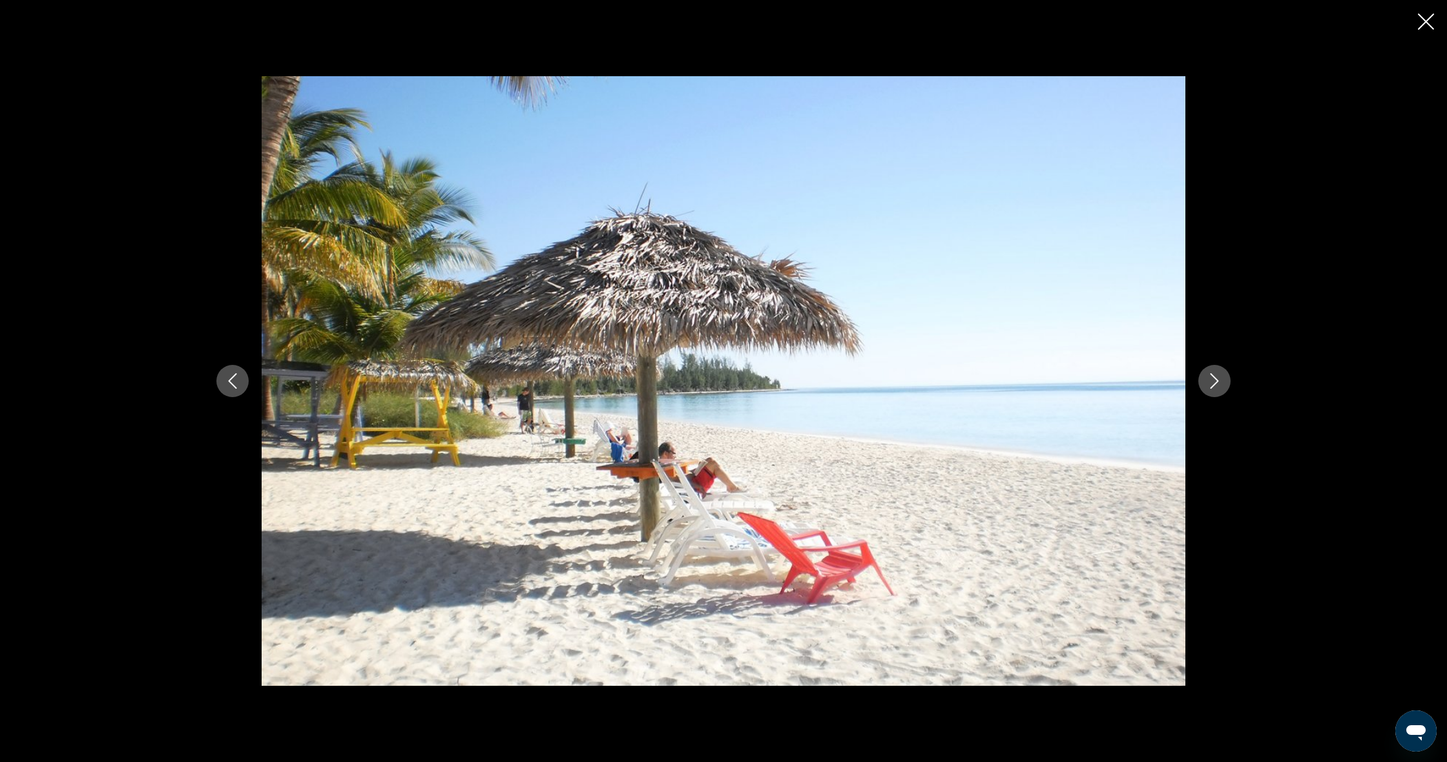
click at [1217, 388] on icon "Next image" at bounding box center [1214, 381] width 16 height 16
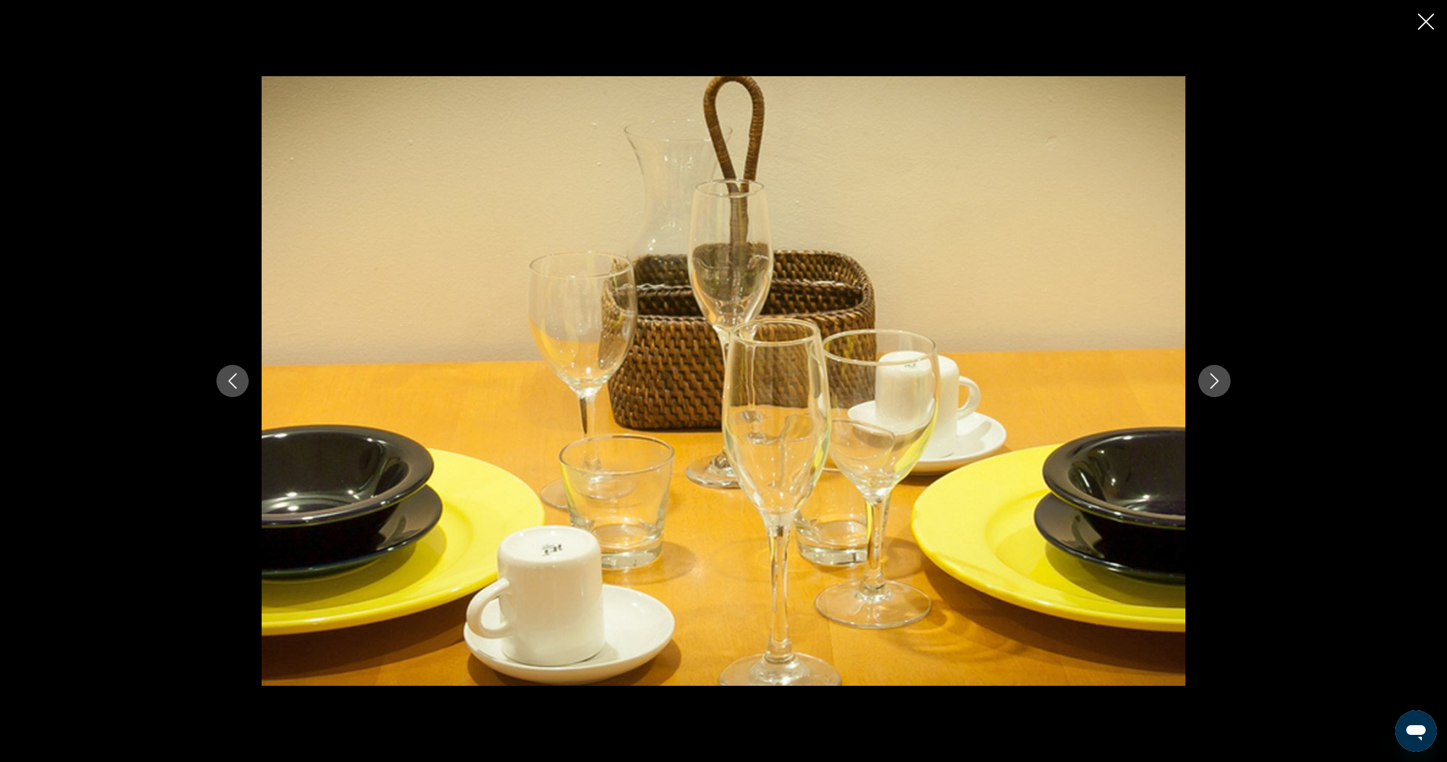
click at [1217, 388] on icon "Next image" at bounding box center [1214, 381] width 16 height 16
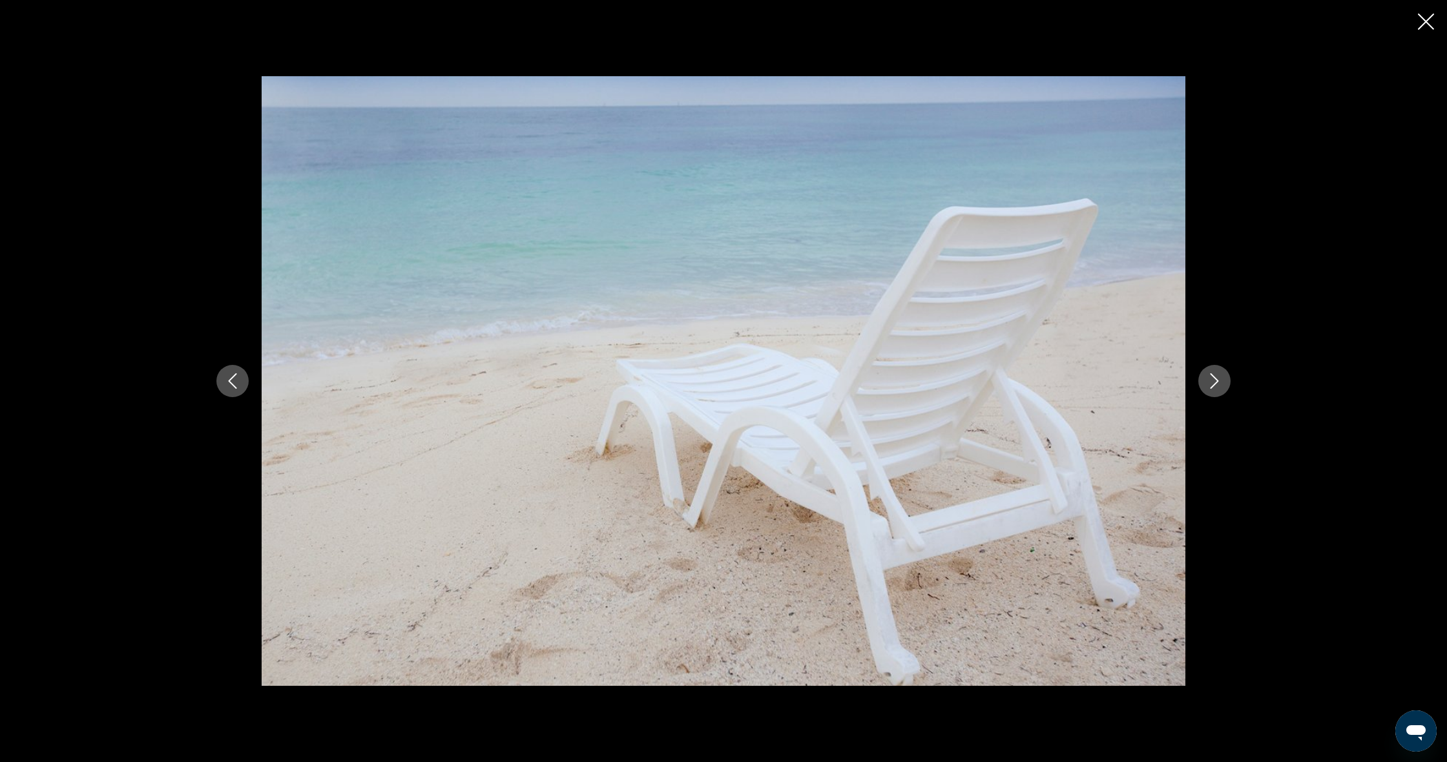
click at [1217, 388] on icon "Next image" at bounding box center [1214, 381] width 16 height 16
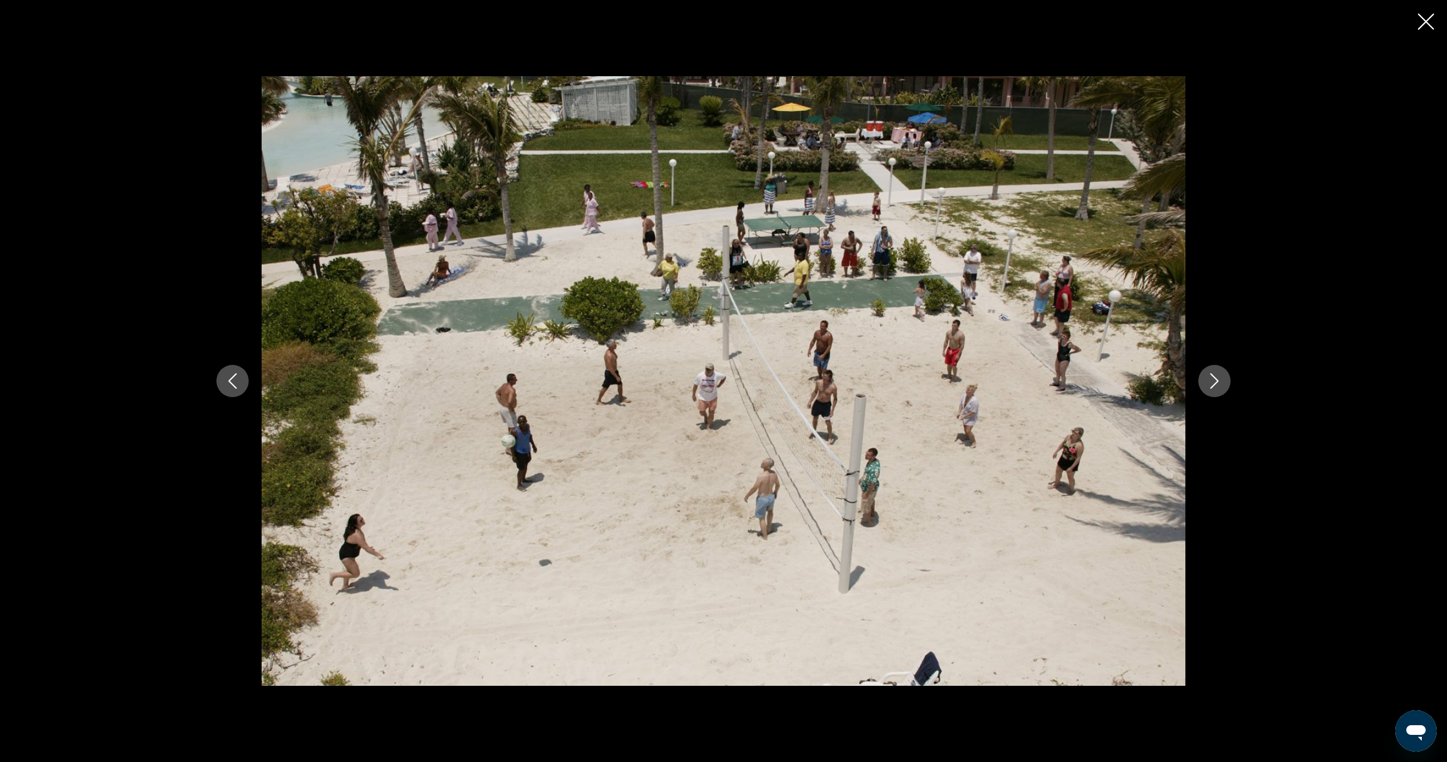
click at [1217, 388] on icon "Next image" at bounding box center [1214, 381] width 16 height 16
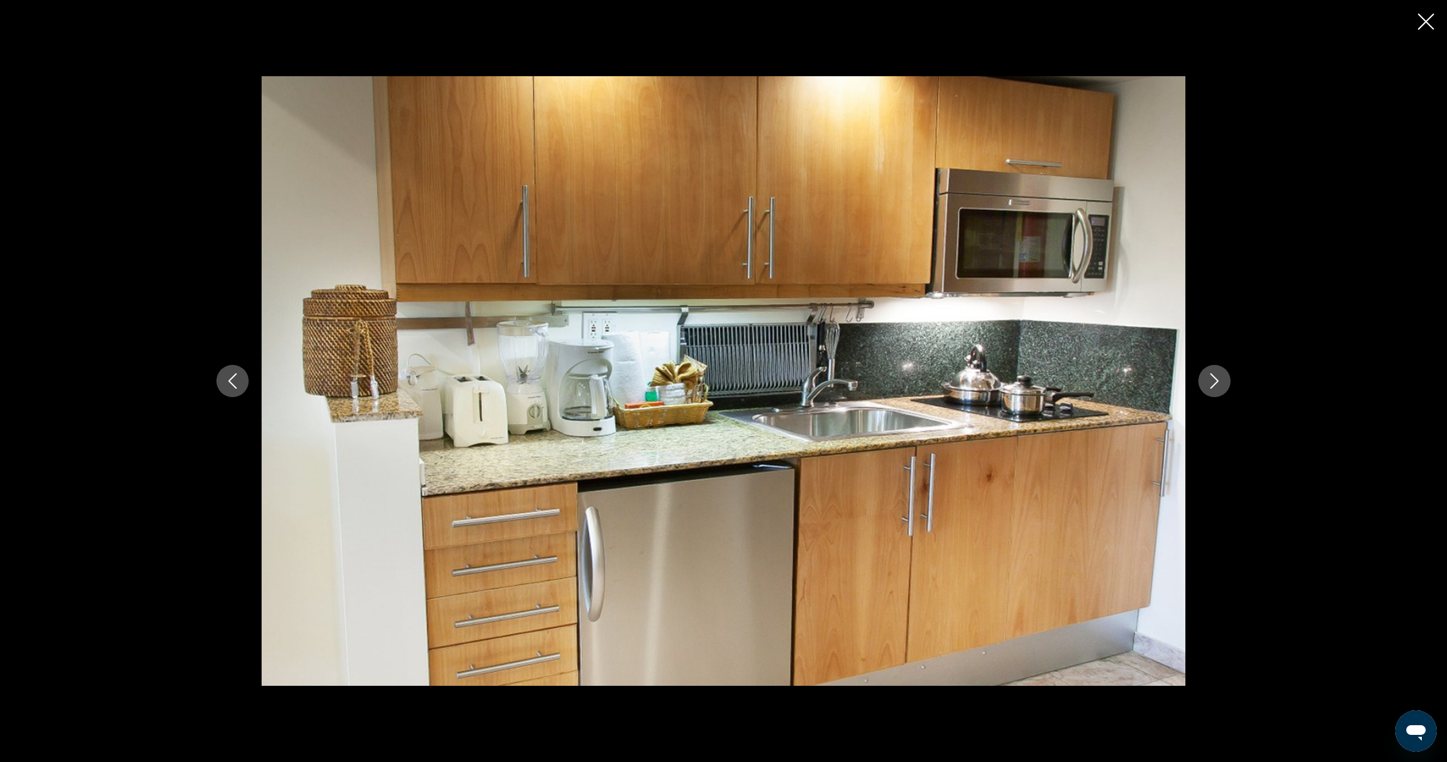
click at [1217, 388] on icon "Next image" at bounding box center [1214, 381] width 16 height 16
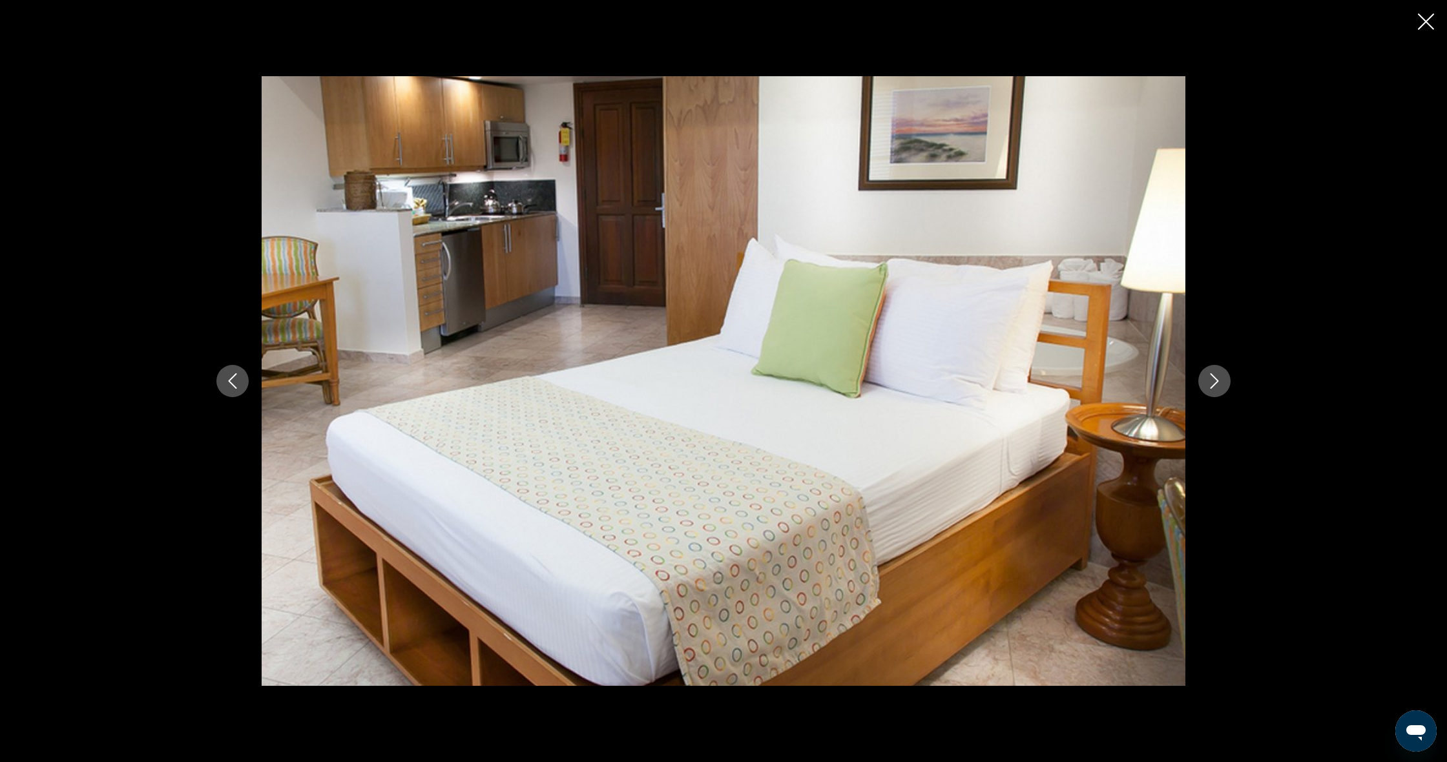
click at [1217, 388] on icon "Next image" at bounding box center [1214, 381] width 16 height 16
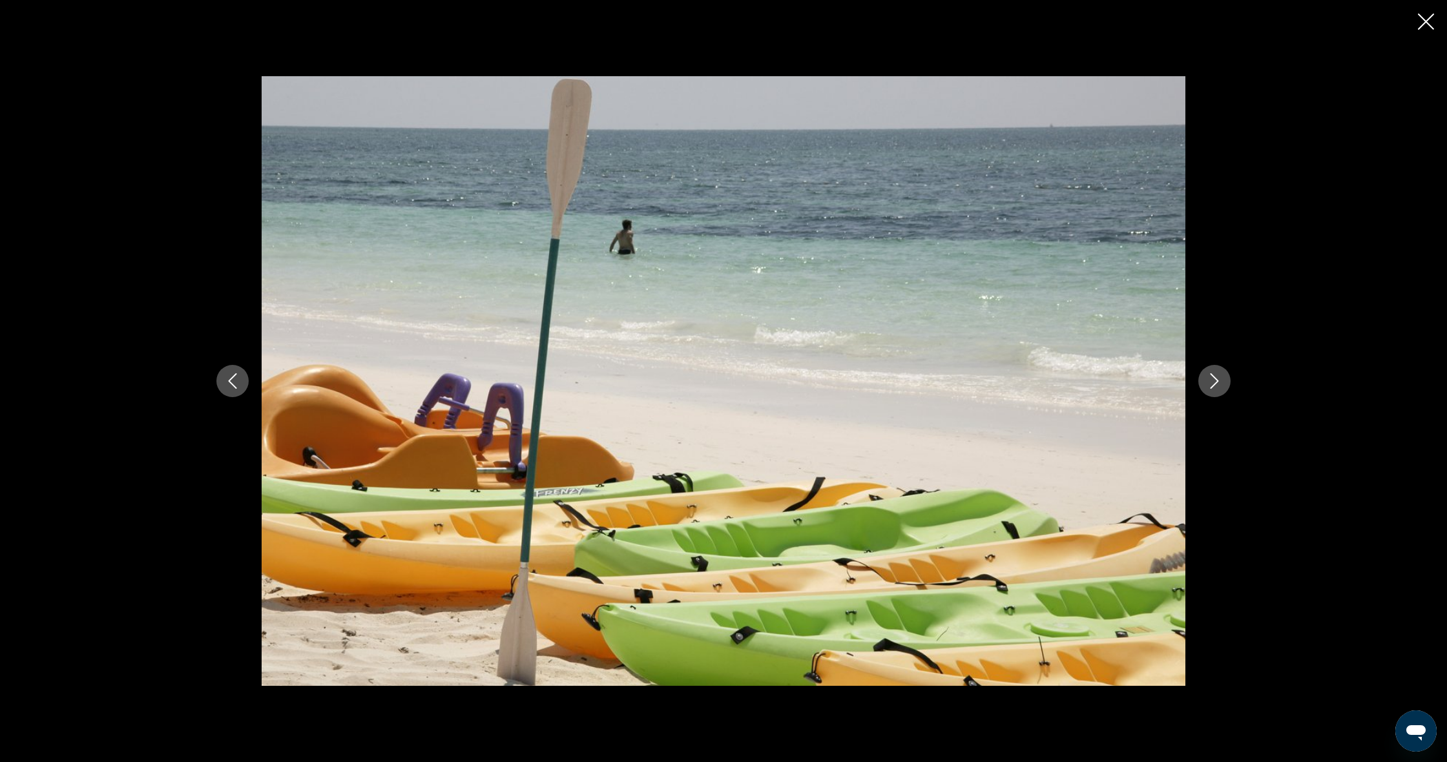
click at [1217, 388] on icon "Next image" at bounding box center [1214, 381] width 16 height 16
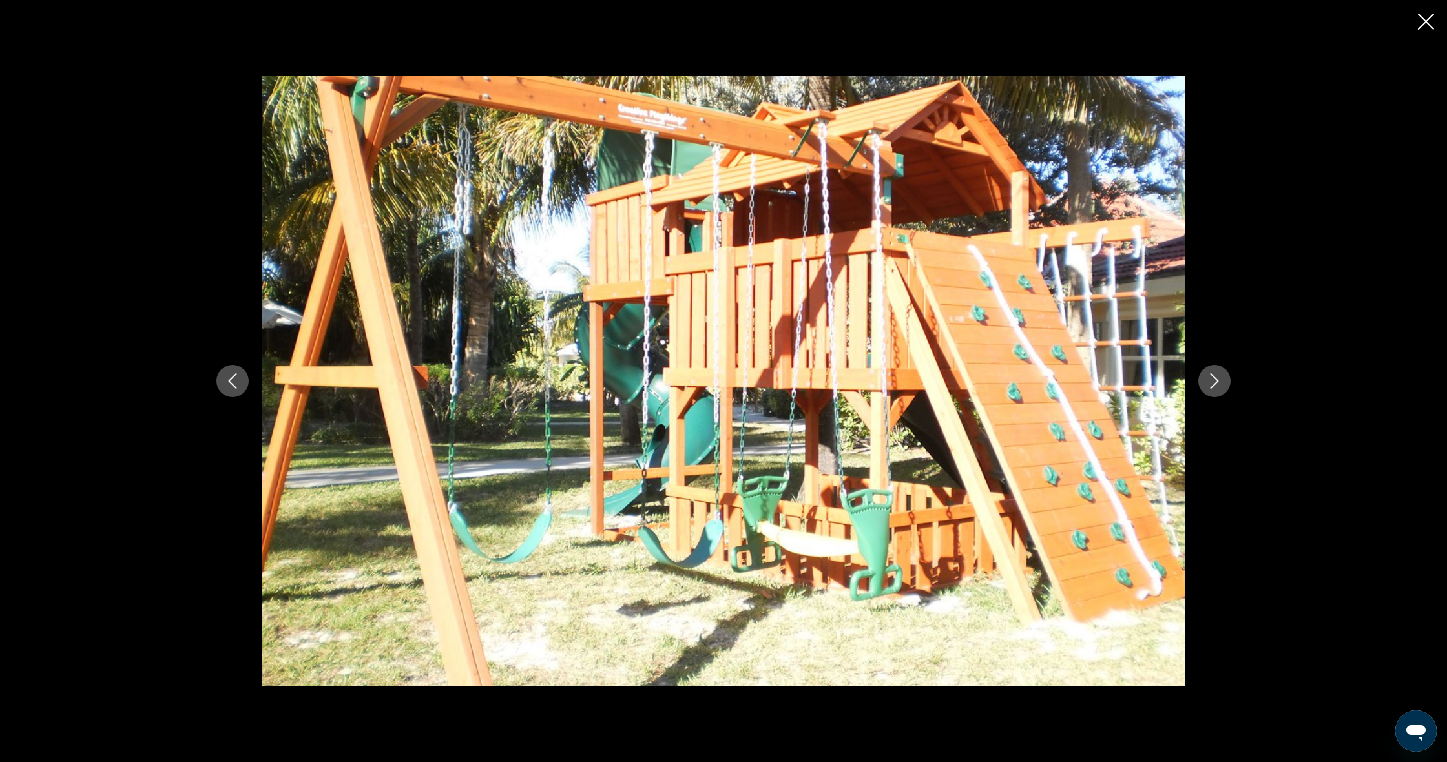
click at [1217, 388] on icon "Next image" at bounding box center [1214, 381] width 16 height 16
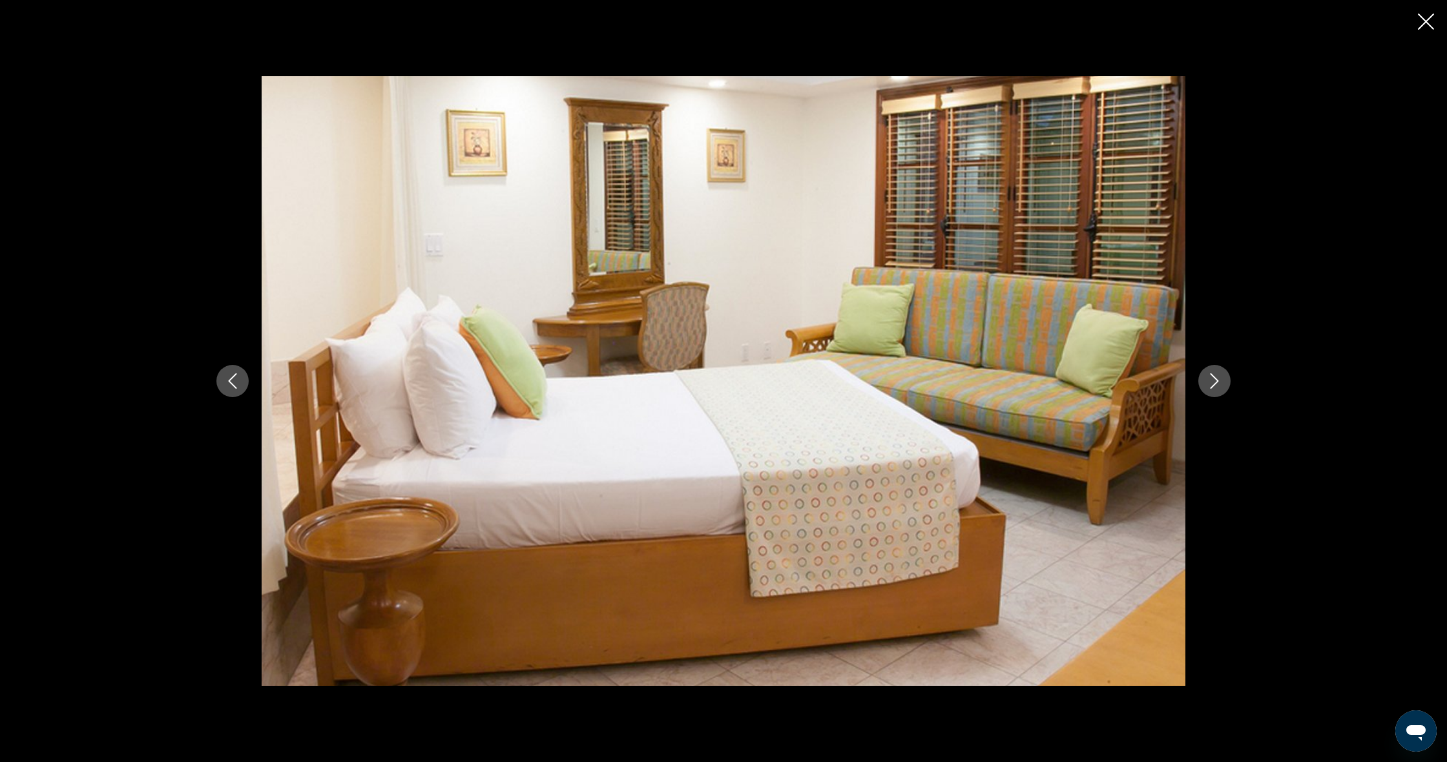
click at [1217, 388] on icon "Next image" at bounding box center [1214, 381] width 16 height 16
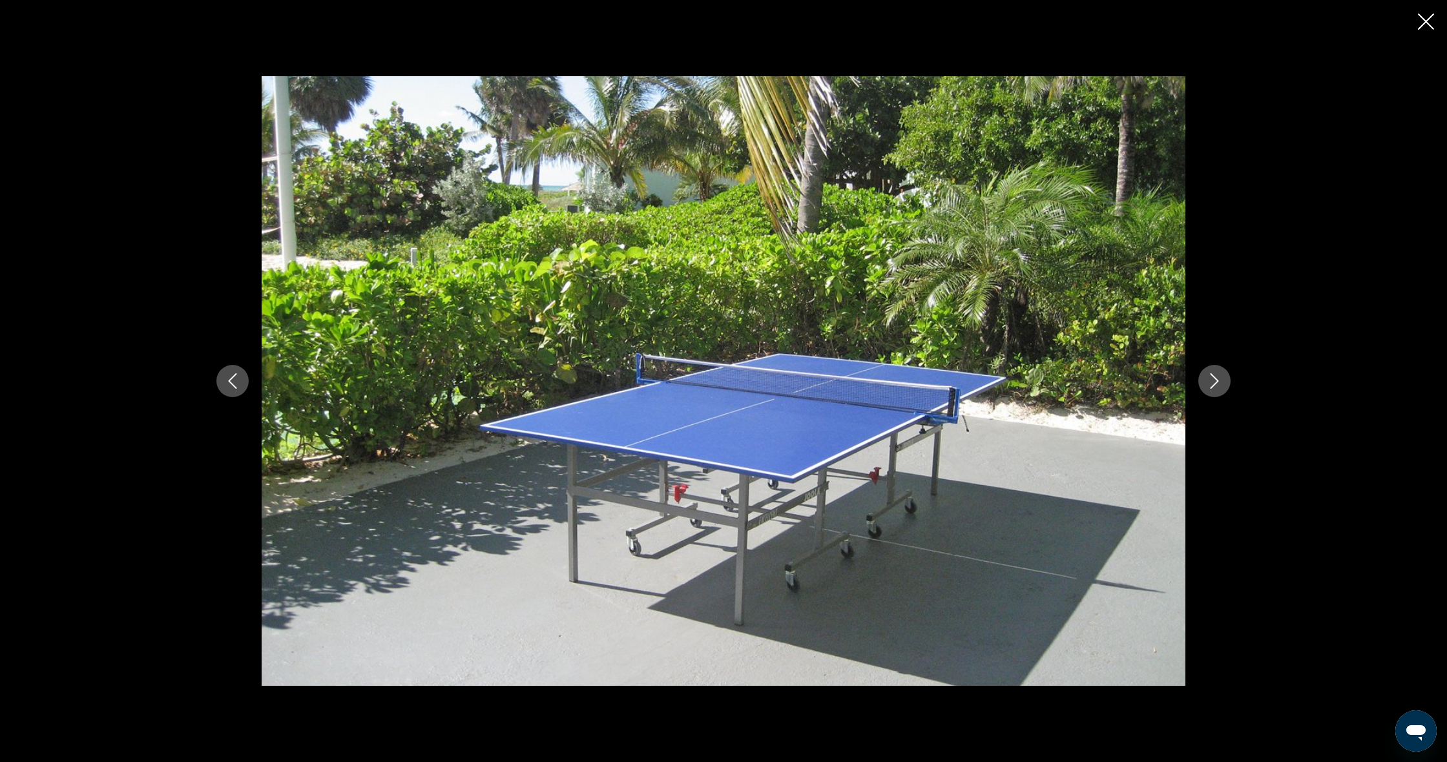
click at [1217, 388] on icon "Next image" at bounding box center [1214, 381] width 16 height 16
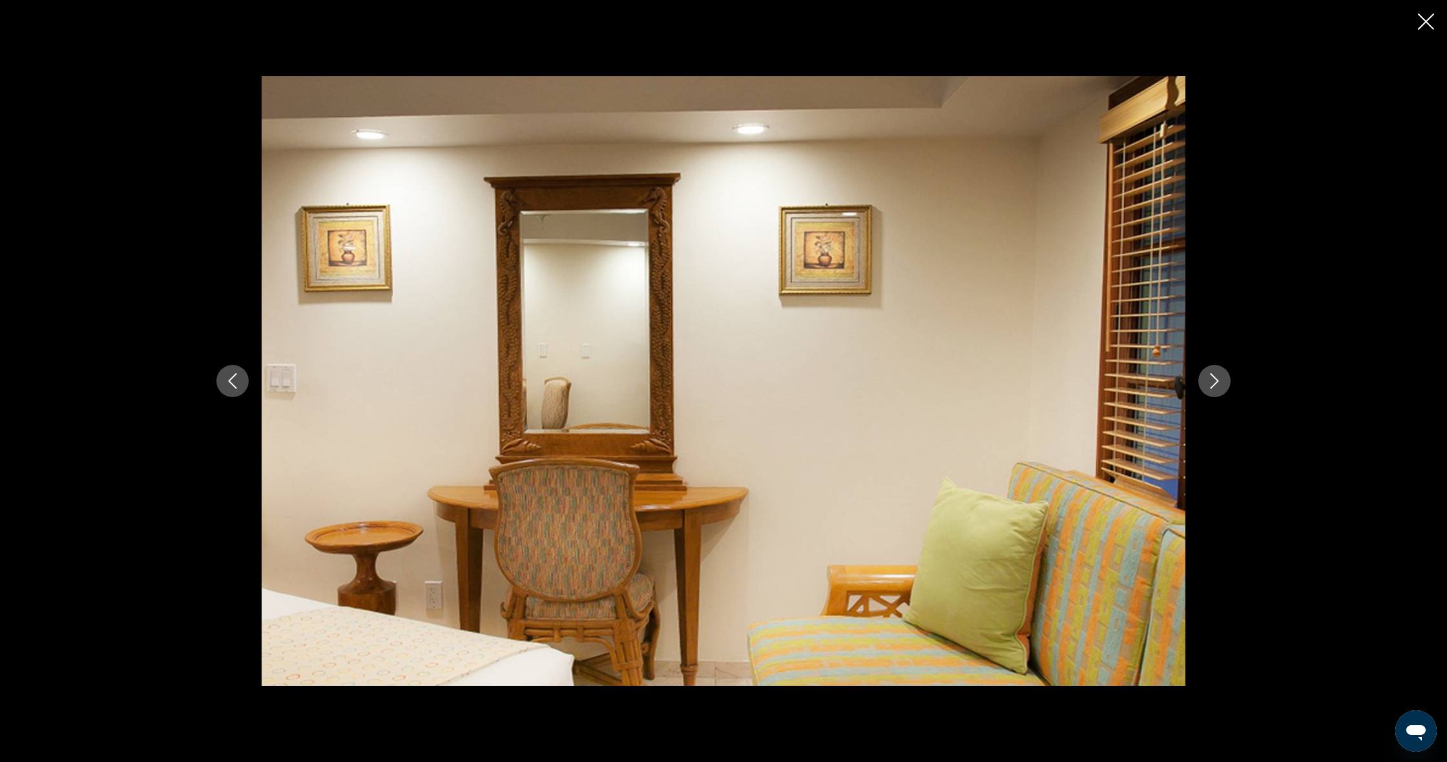
click at [1217, 388] on icon "Next image" at bounding box center [1214, 381] width 16 height 16
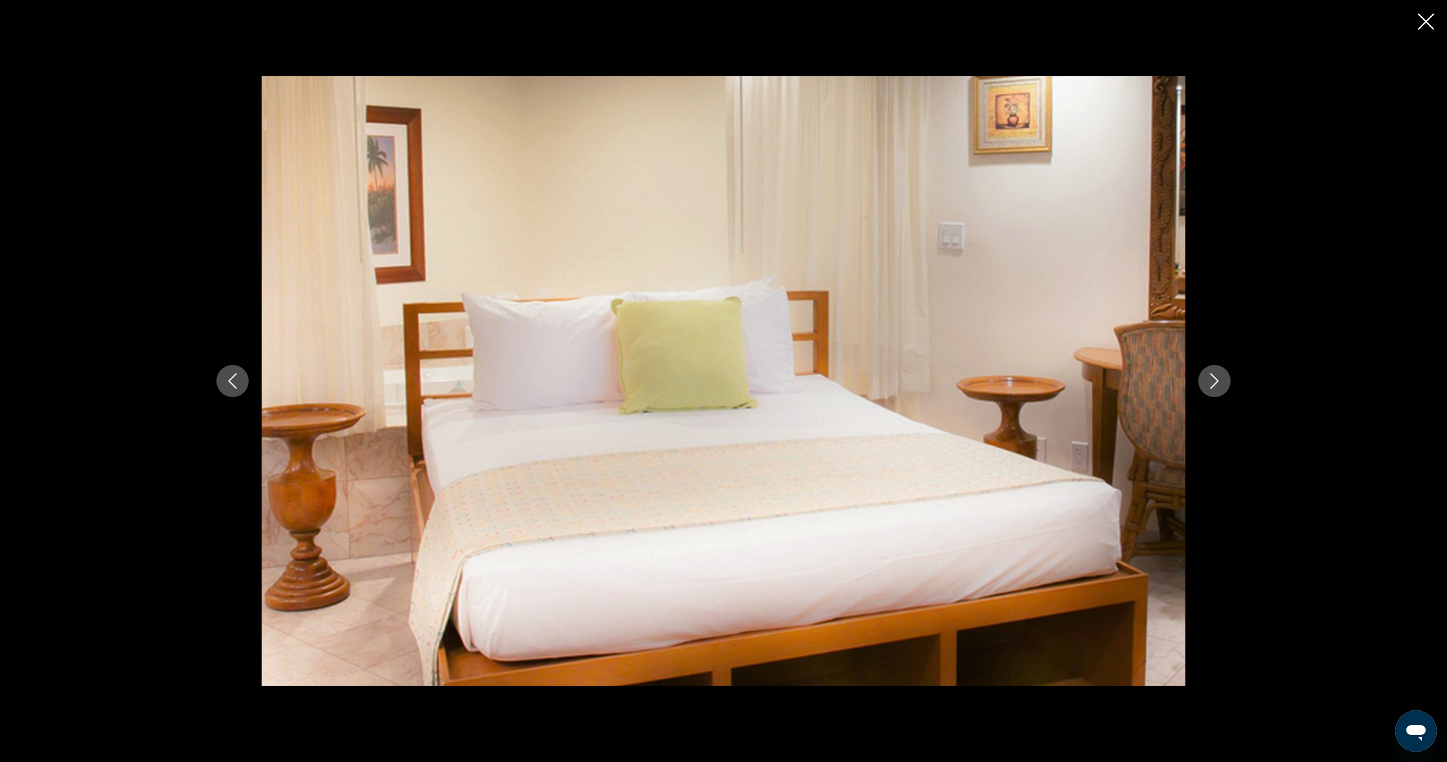
click at [1217, 388] on icon "Next image" at bounding box center [1214, 381] width 16 height 16
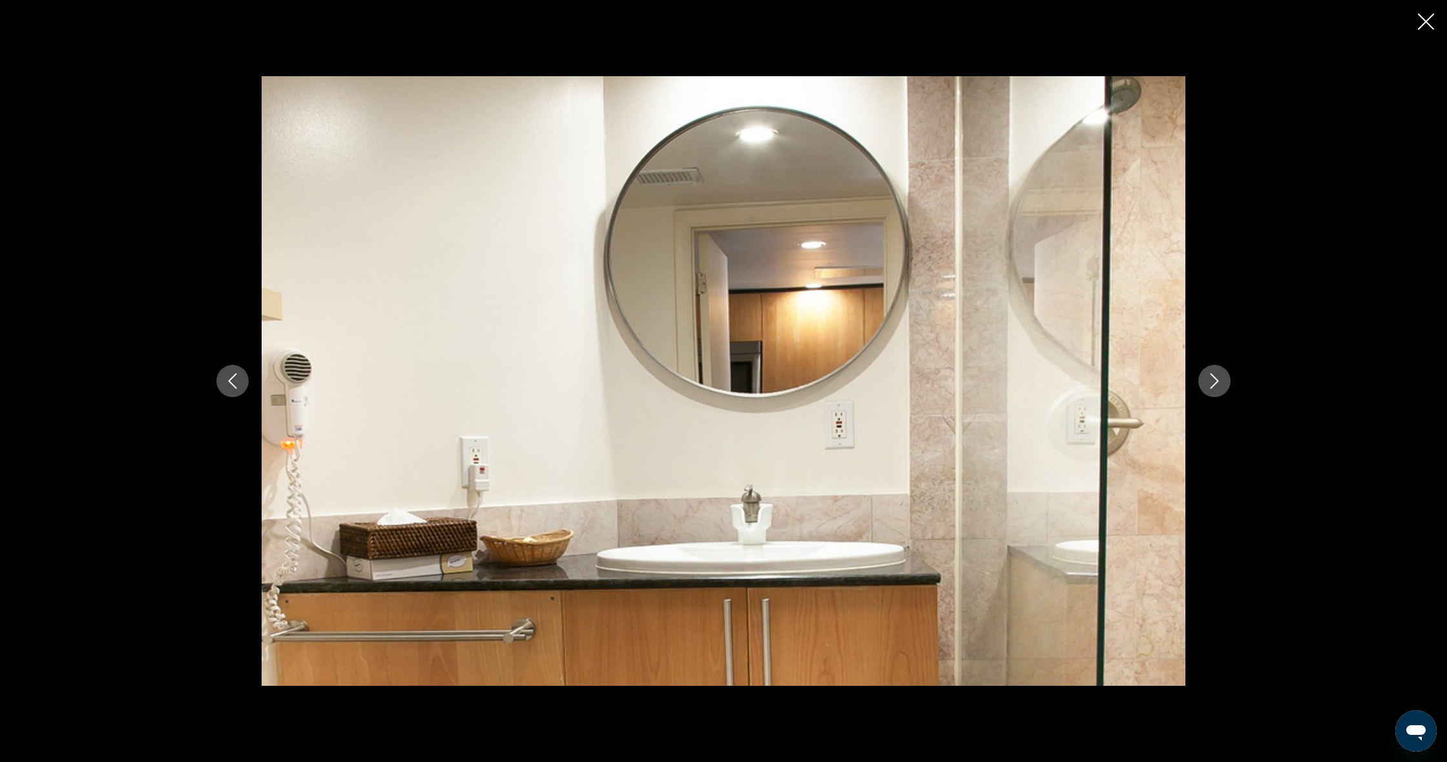
click at [1217, 388] on icon "Next image" at bounding box center [1214, 381] width 16 height 16
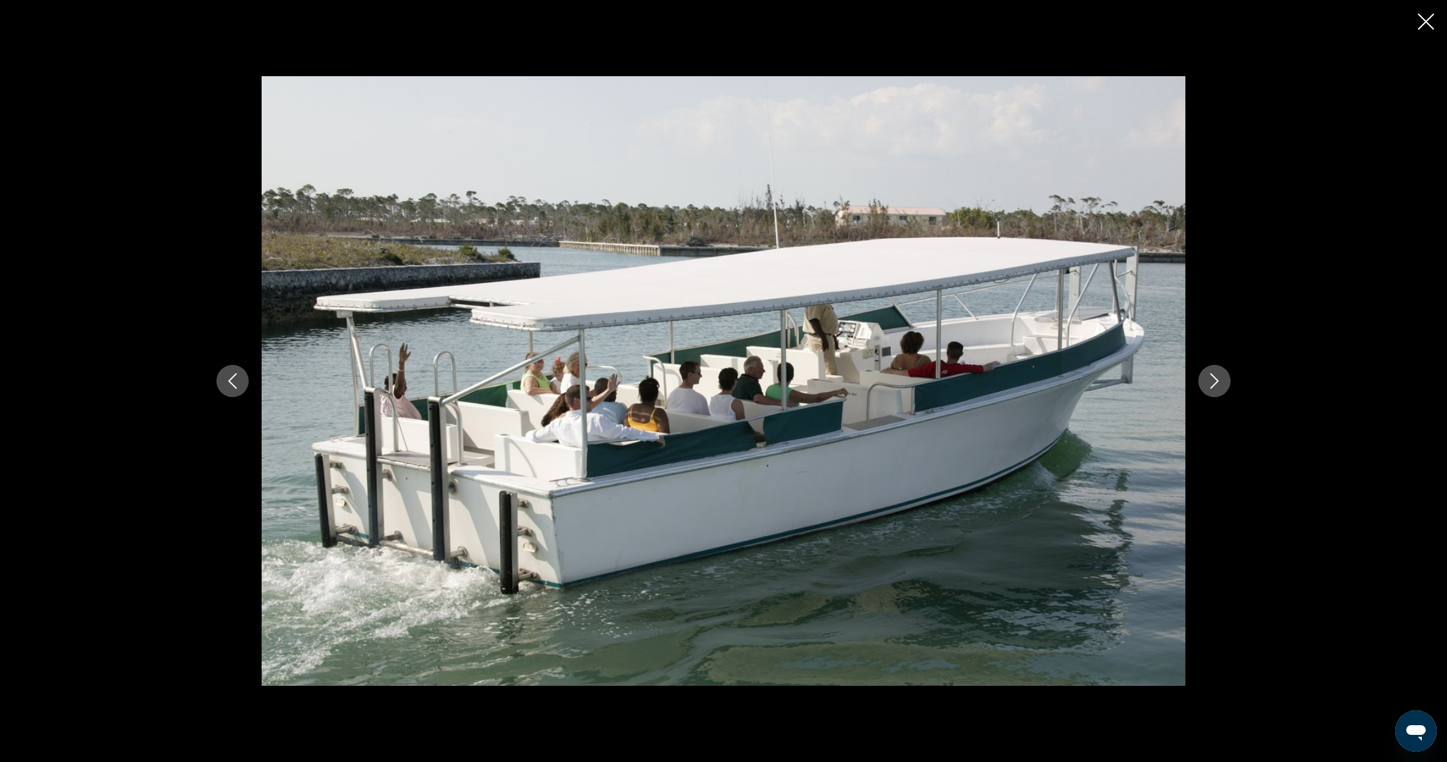
click at [1217, 388] on icon "Next image" at bounding box center [1214, 381] width 16 height 16
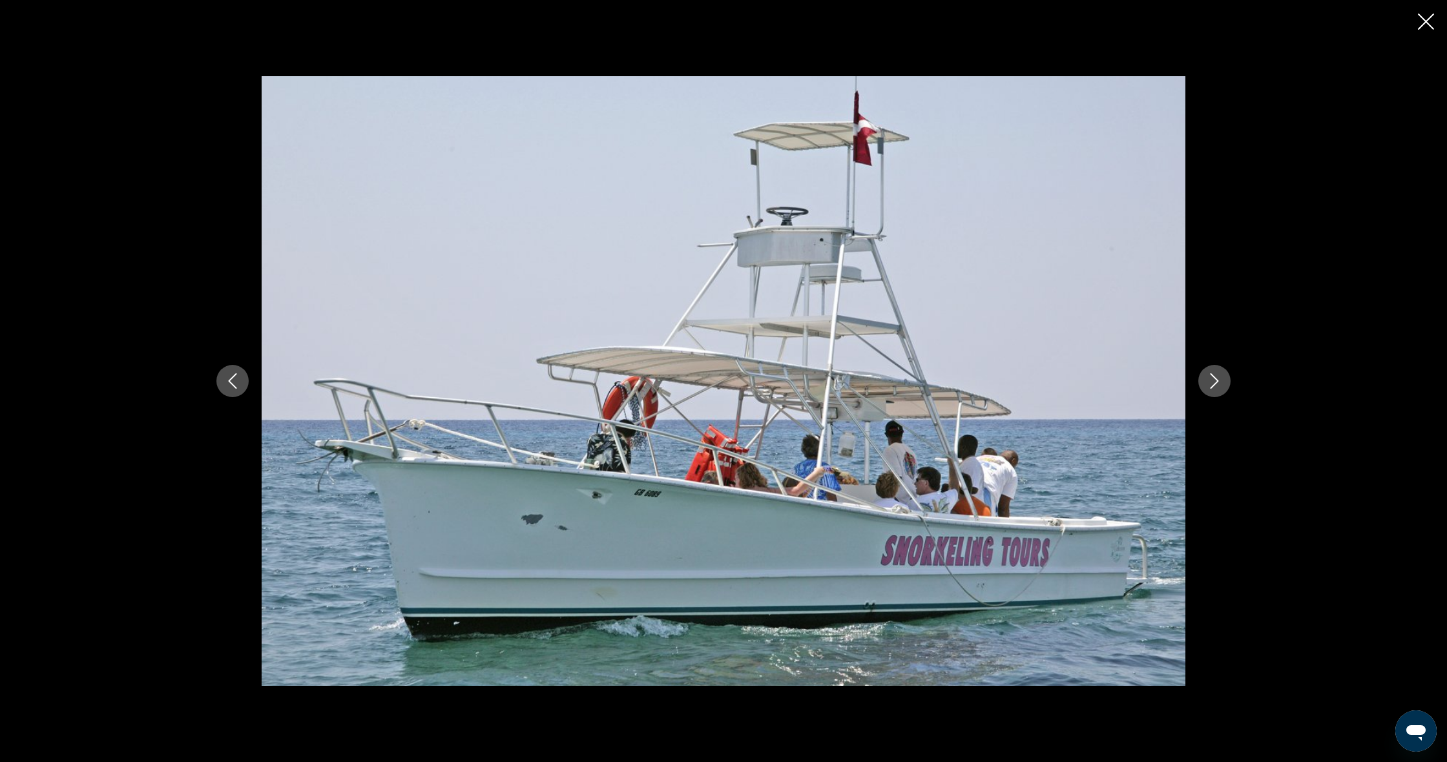
click at [1217, 388] on icon "Next image" at bounding box center [1214, 381] width 16 height 16
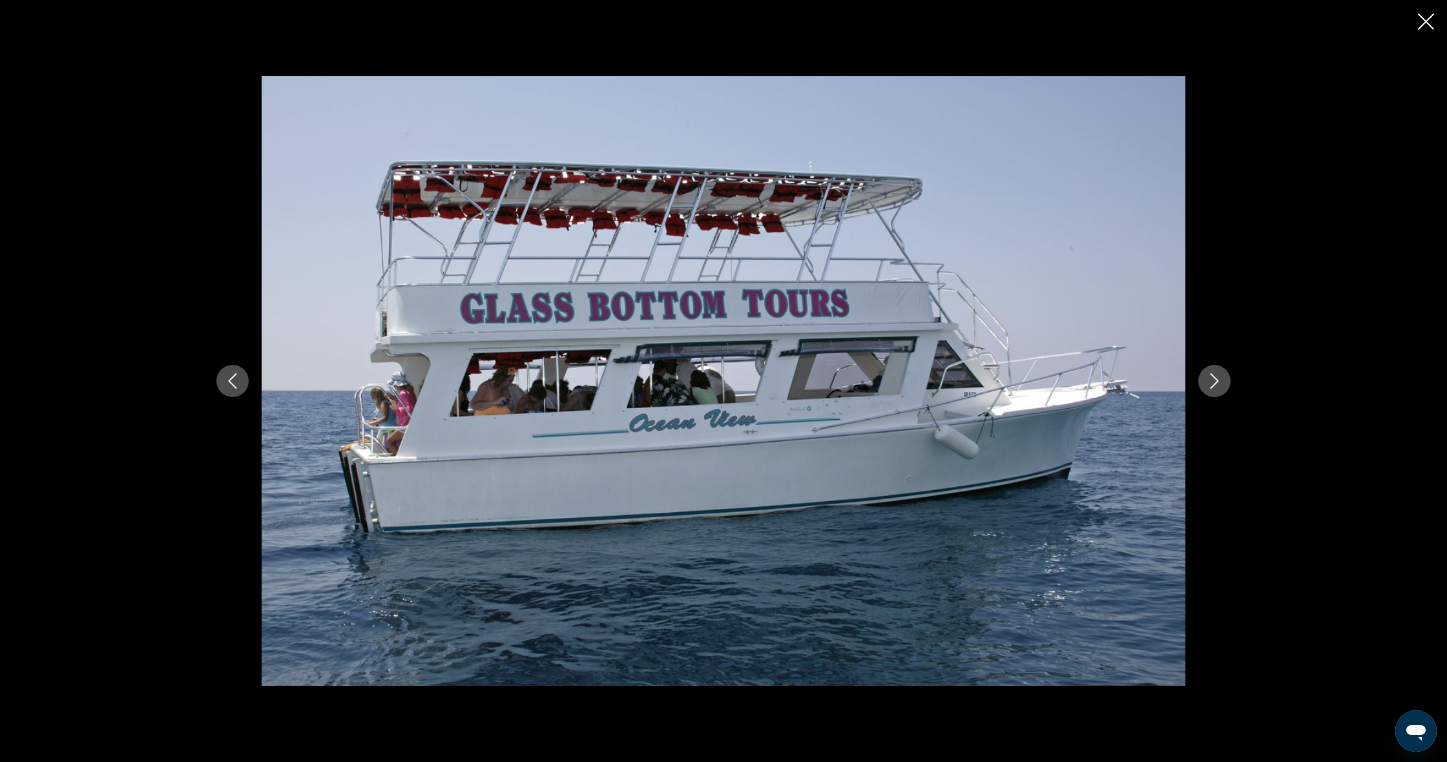
click at [1217, 388] on icon "Next image" at bounding box center [1214, 381] width 16 height 16
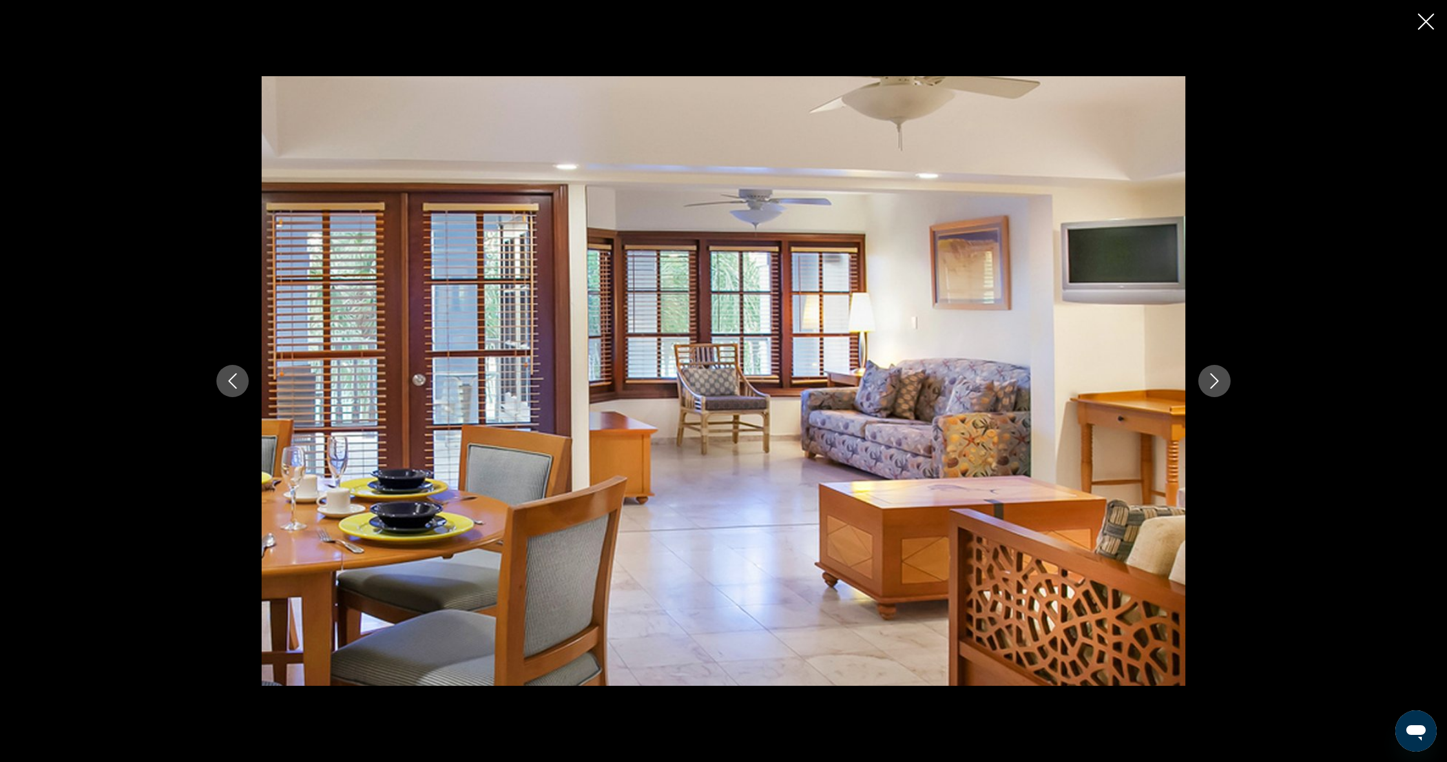
click at [1217, 388] on icon "Next image" at bounding box center [1214, 381] width 16 height 16
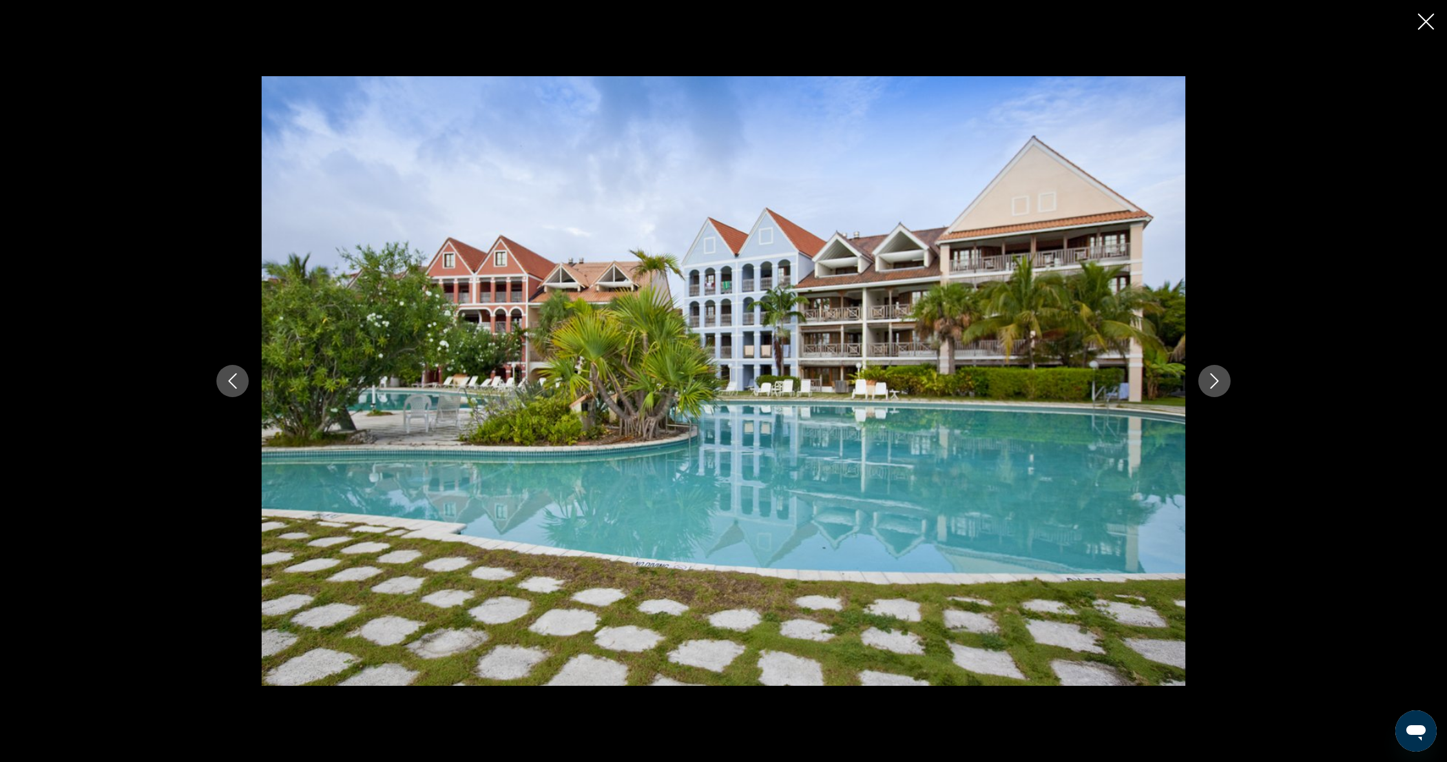
click at [1217, 388] on icon "Next image" at bounding box center [1214, 381] width 16 height 16
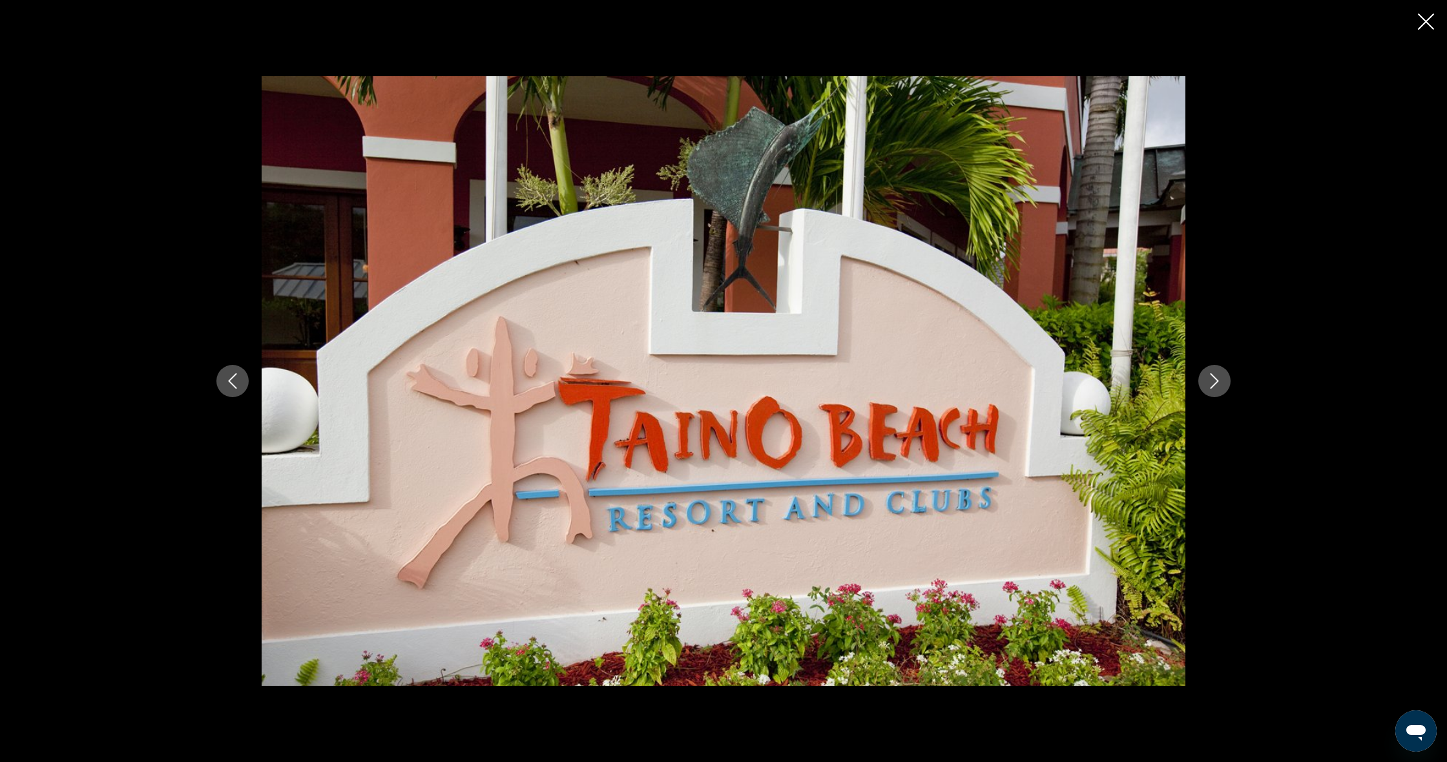
click at [1217, 388] on icon "Next image" at bounding box center [1214, 381] width 16 height 16
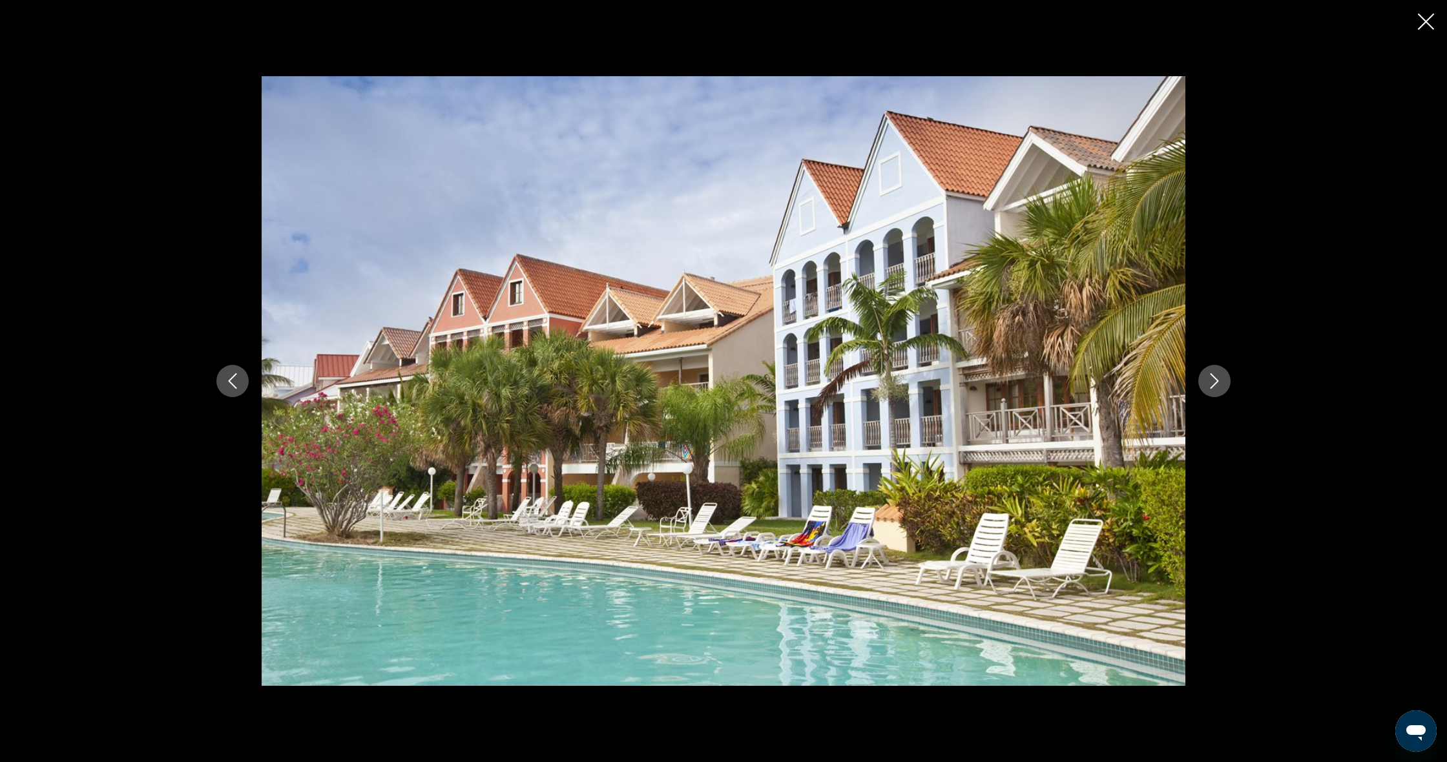
click at [1430, 26] on button "Close slideshow" at bounding box center [1426, 23] width 16 height 20
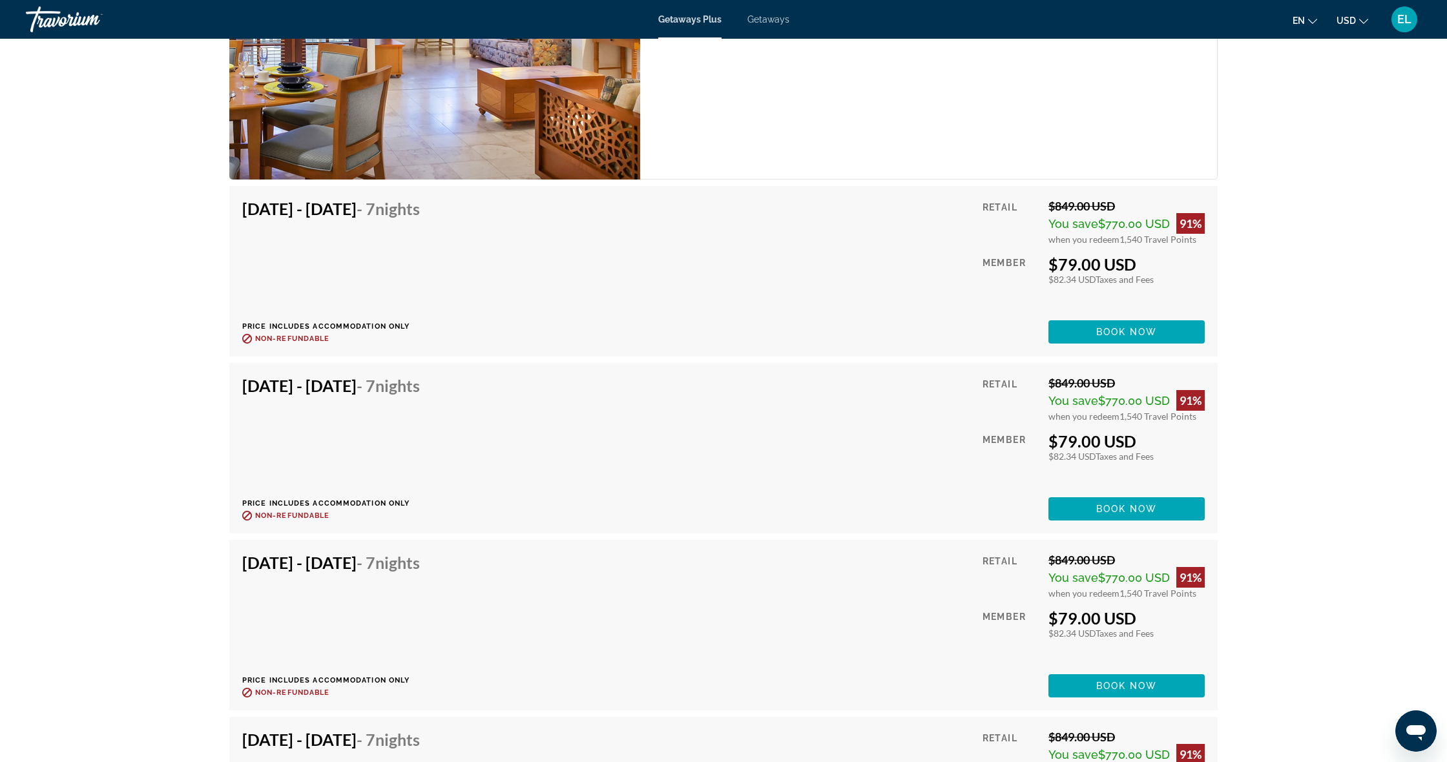
scroll to position [2225, 0]
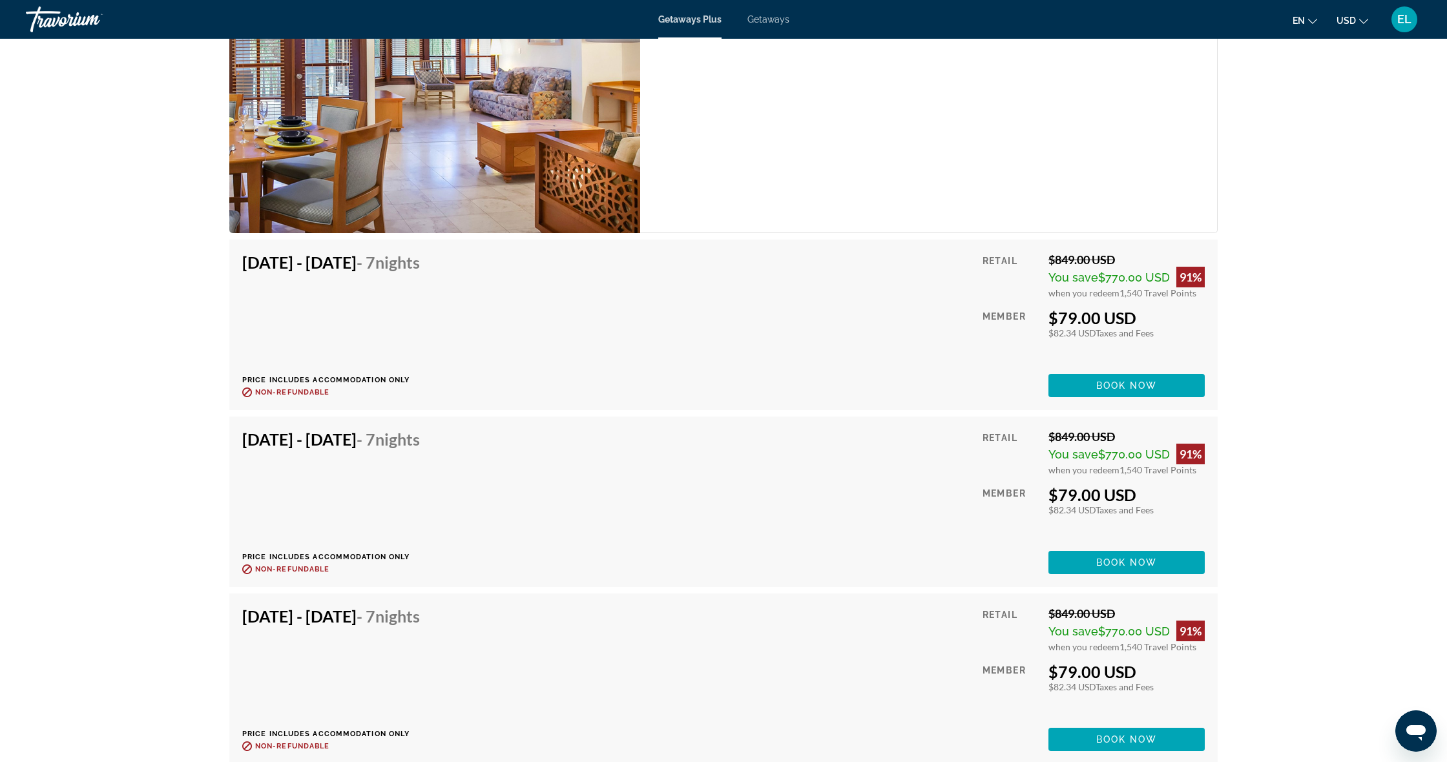
click at [1365, 23] on icon "Change currency" at bounding box center [1363, 21] width 9 height 9
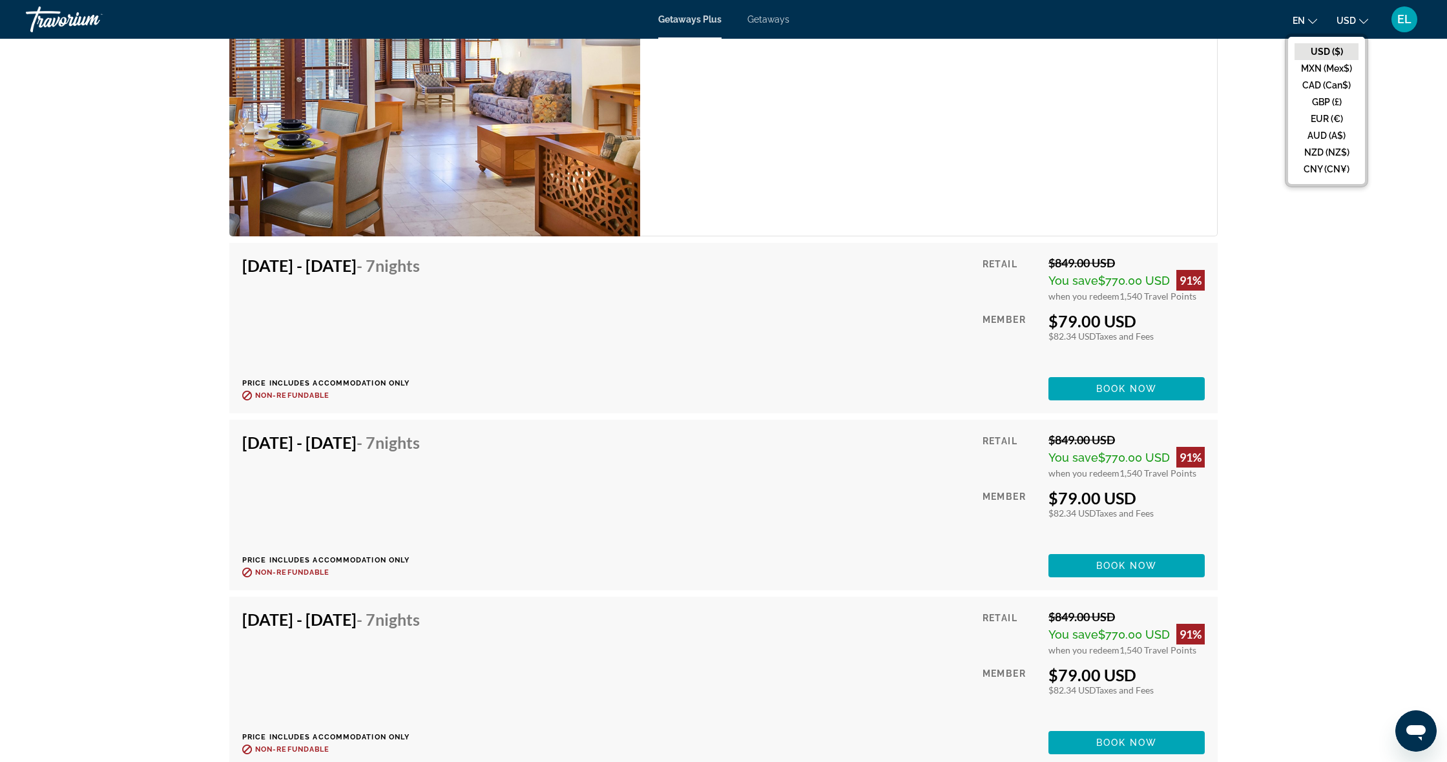
scroll to position [2224, 0]
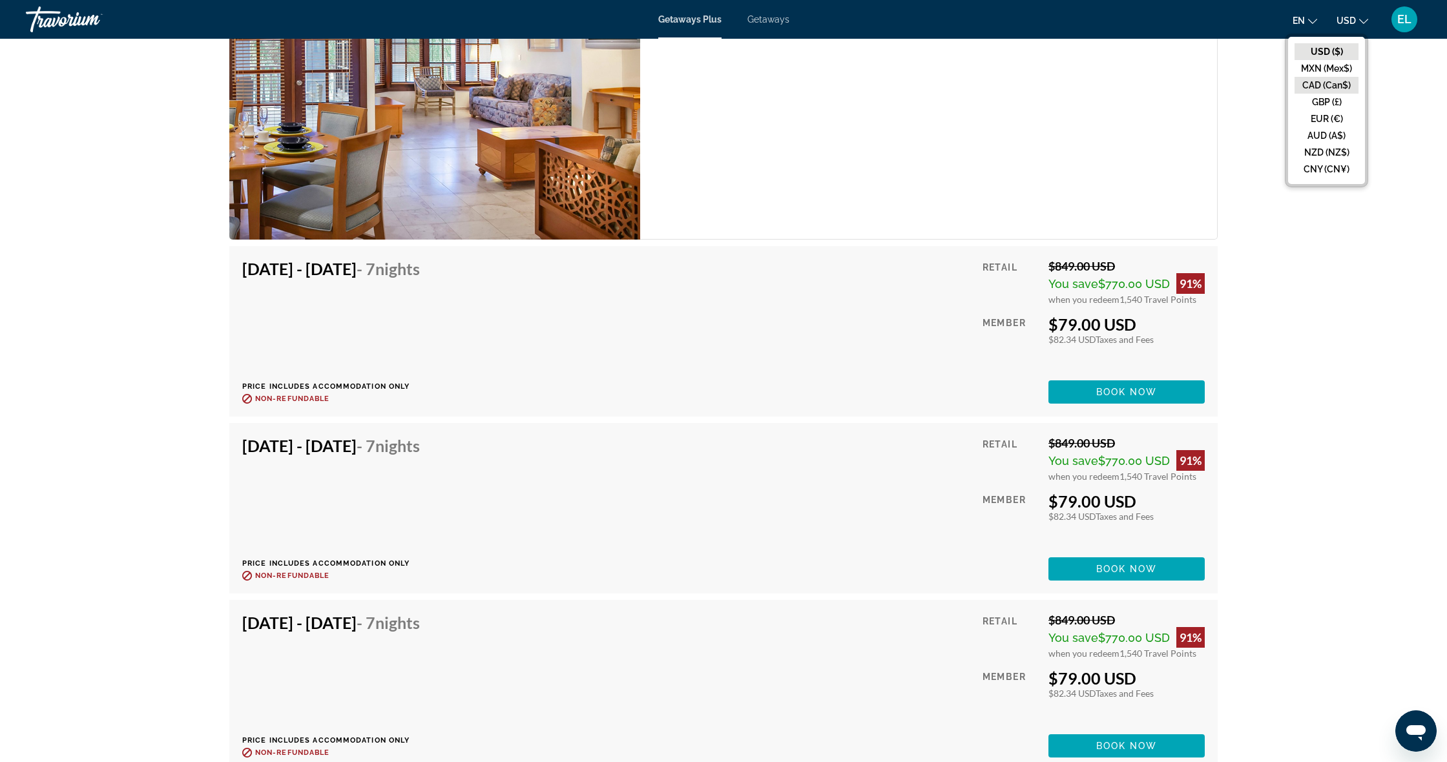
click at [1329, 85] on button "CAD (Can$)" at bounding box center [1326, 85] width 64 height 17
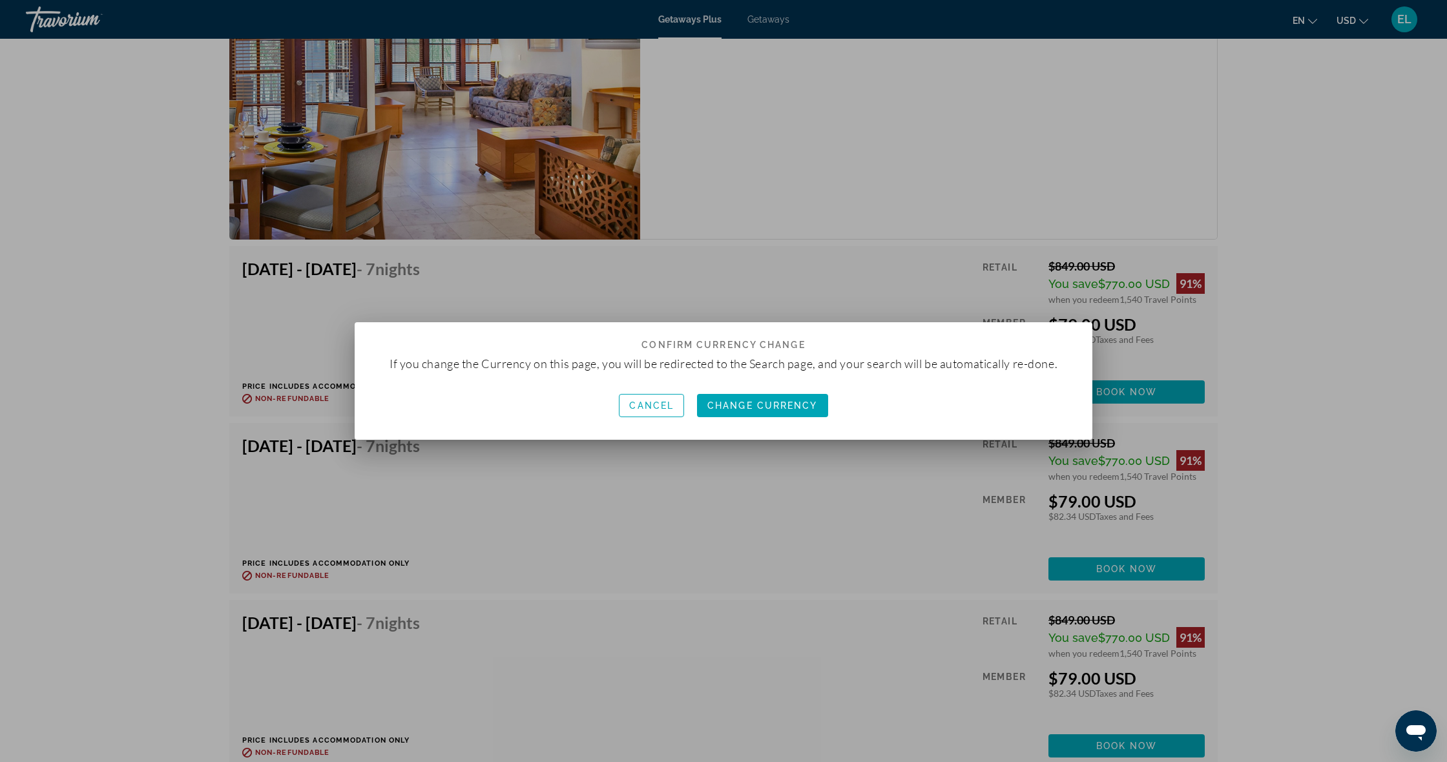
scroll to position [0, 0]
click at [784, 402] on span "Change Currency" at bounding box center [762, 405] width 110 height 10
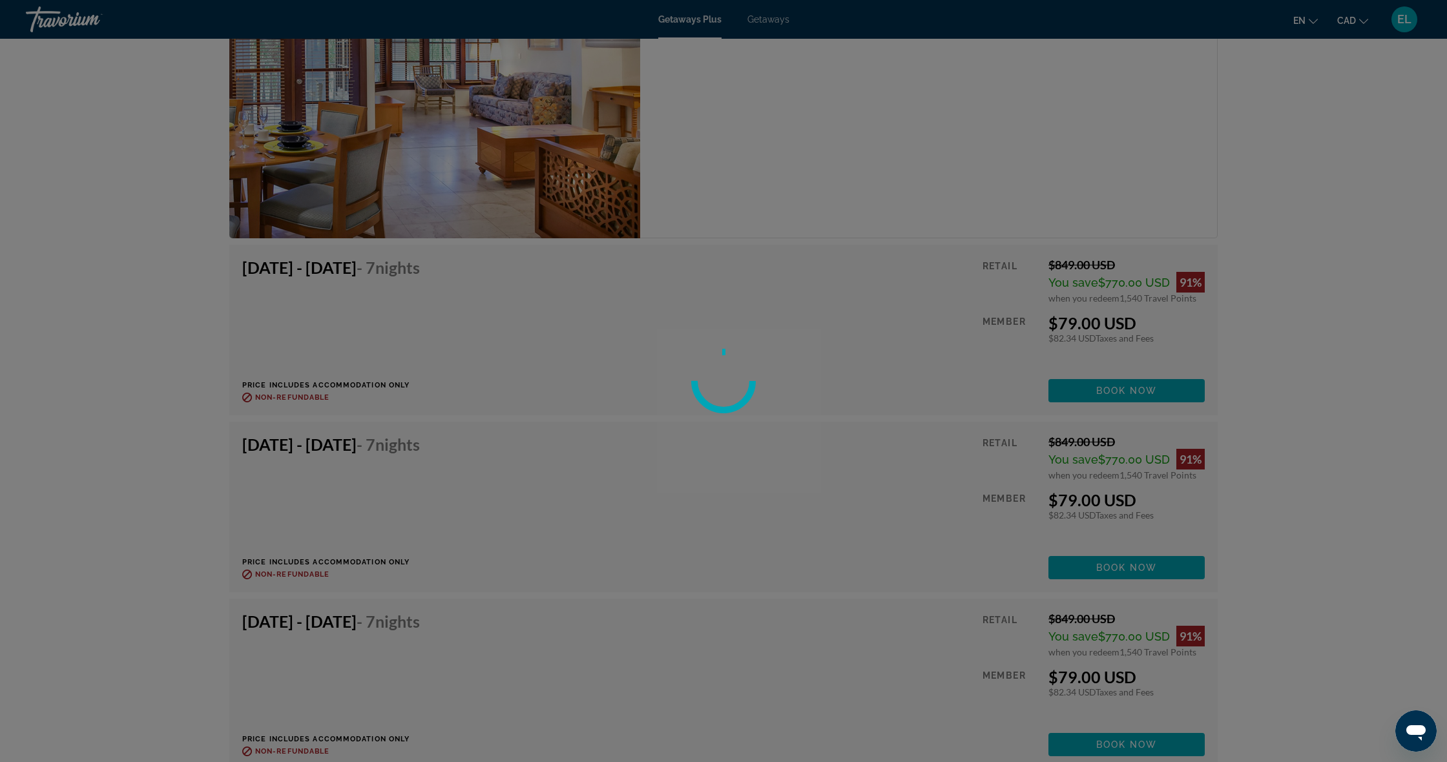
scroll to position [2226, 0]
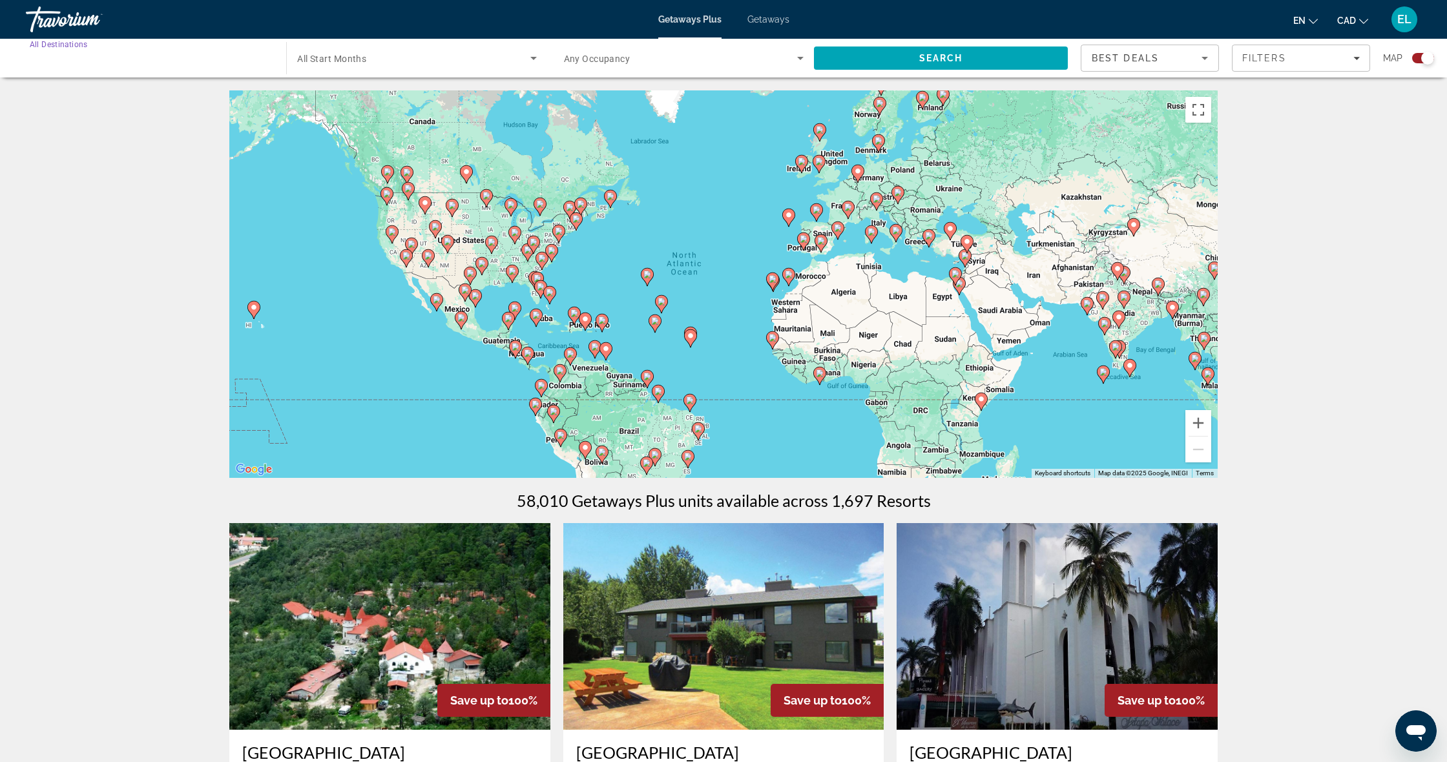
click at [104, 52] on input "Destination All Destinations" at bounding box center [150, 59] width 240 height 16
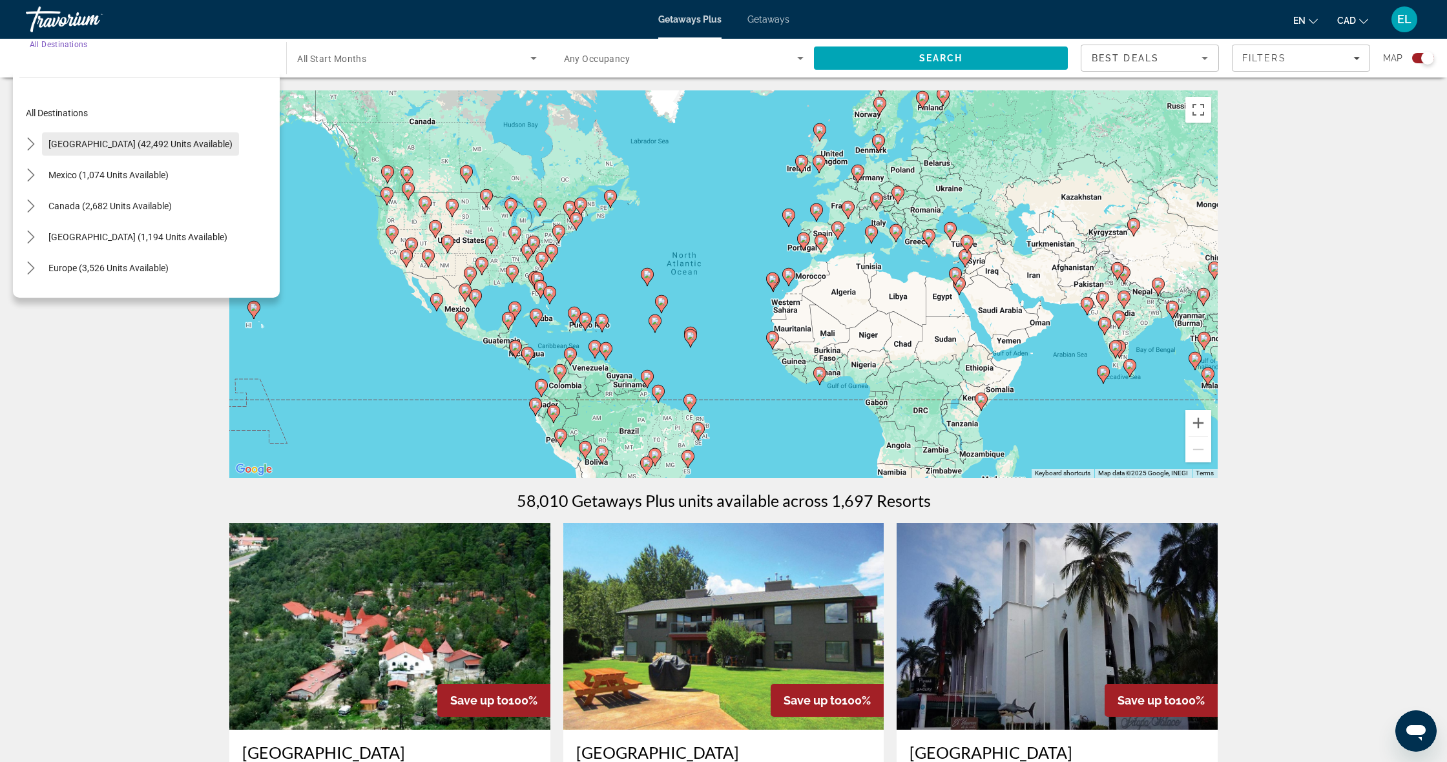
scroll to position [1, 0]
click at [171, 149] on span "Select destination: United States (42,492 units available)" at bounding box center [140, 143] width 197 height 31
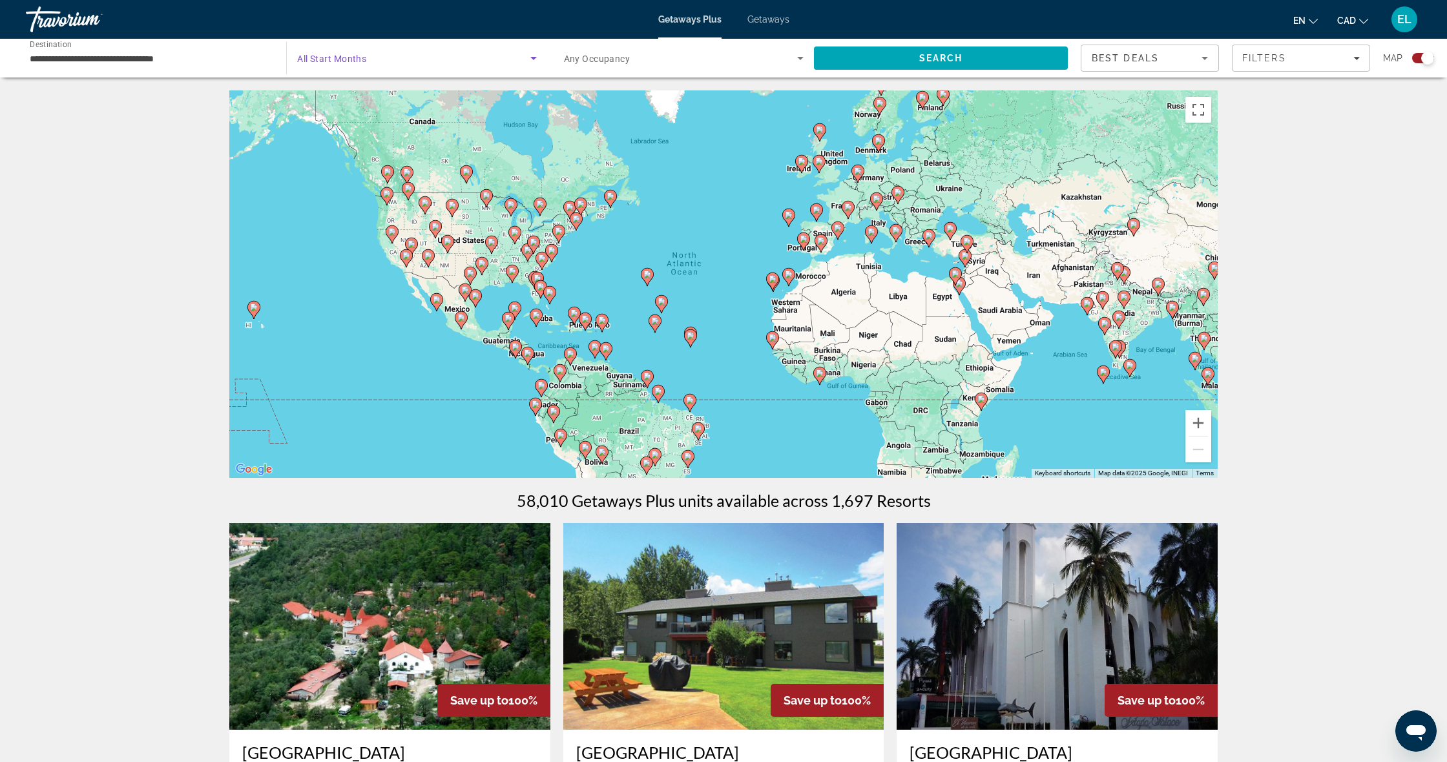
click at [371, 63] on span "Search widget" at bounding box center [413, 58] width 233 height 16
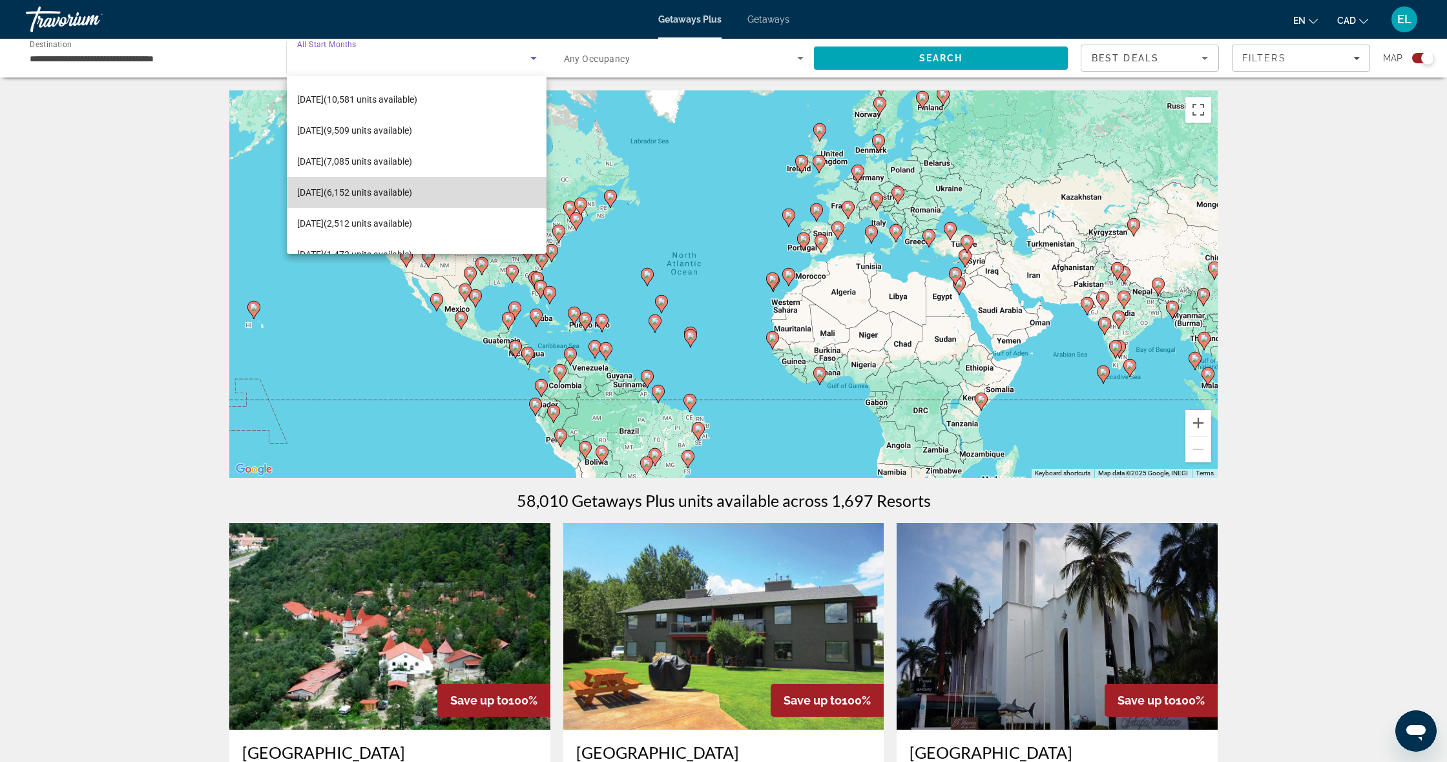
scroll to position [94, 0]
click at [409, 190] on span "[DATE] (6,152 units available)" at bounding box center [354, 189] width 115 height 16
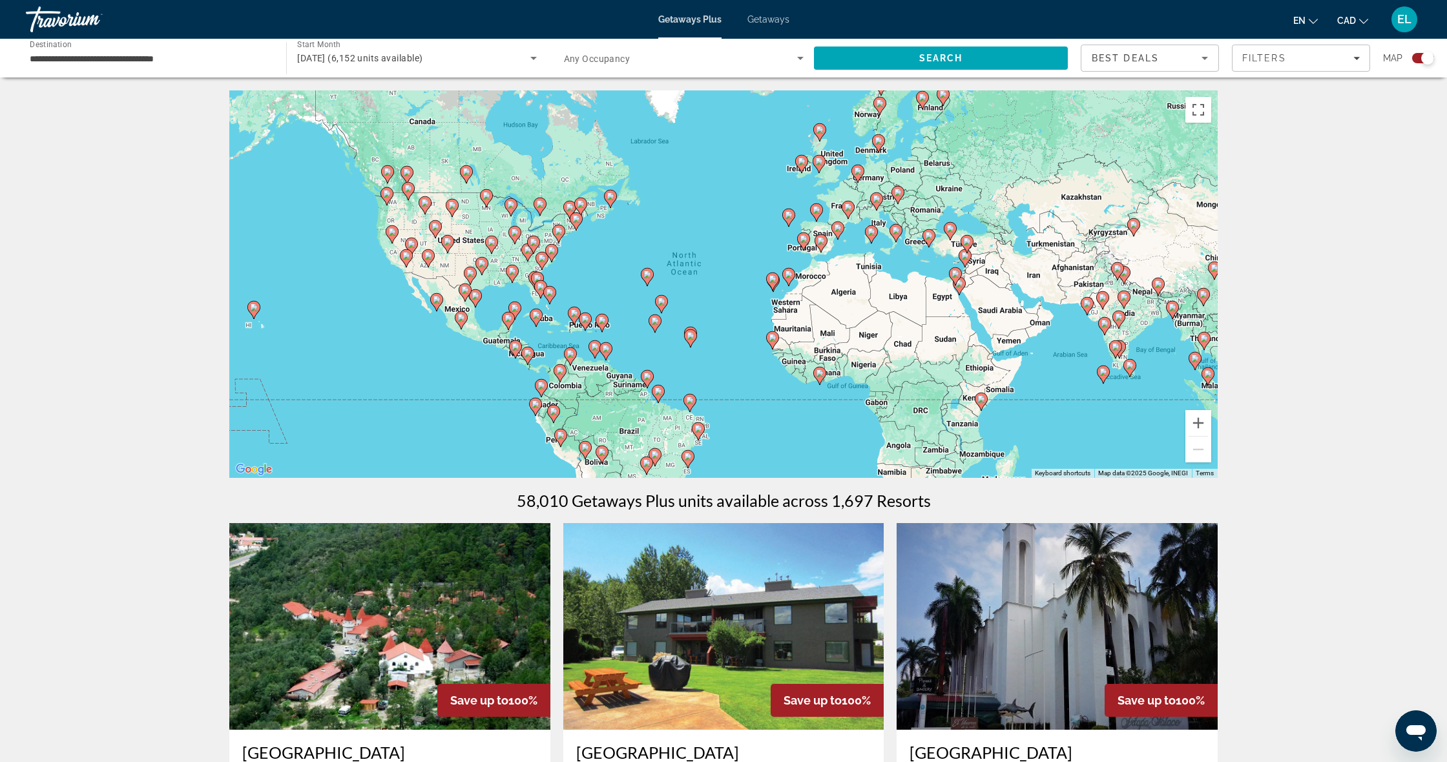
click at [611, 68] on div "Search widget" at bounding box center [684, 58] width 240 height 36
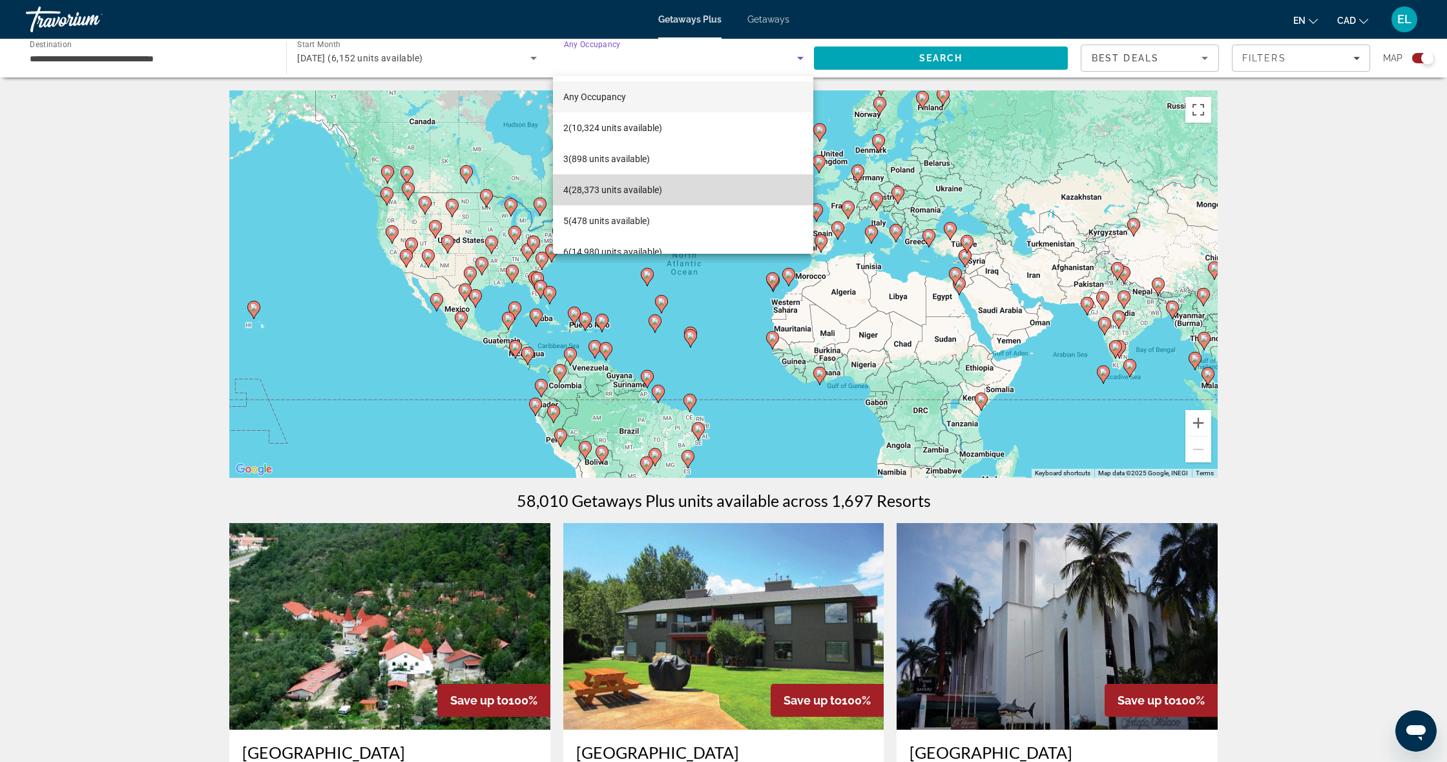
click at [608, 185] on span "4 (28,373 units available)" at bounding box center [612, 190] width 99 height 16
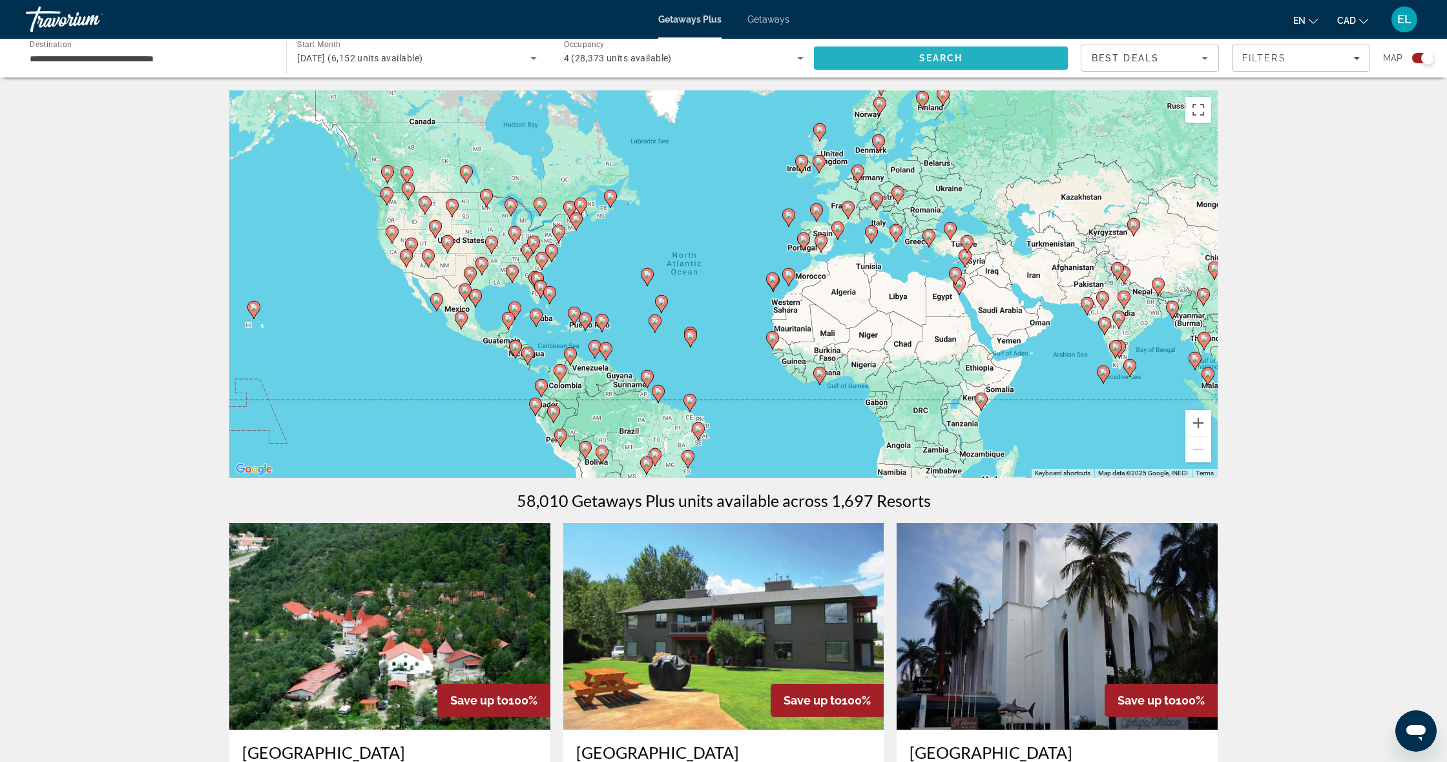
click at [978, 57] on span "Search" at bounding box center [941, 58] width 254 height 31
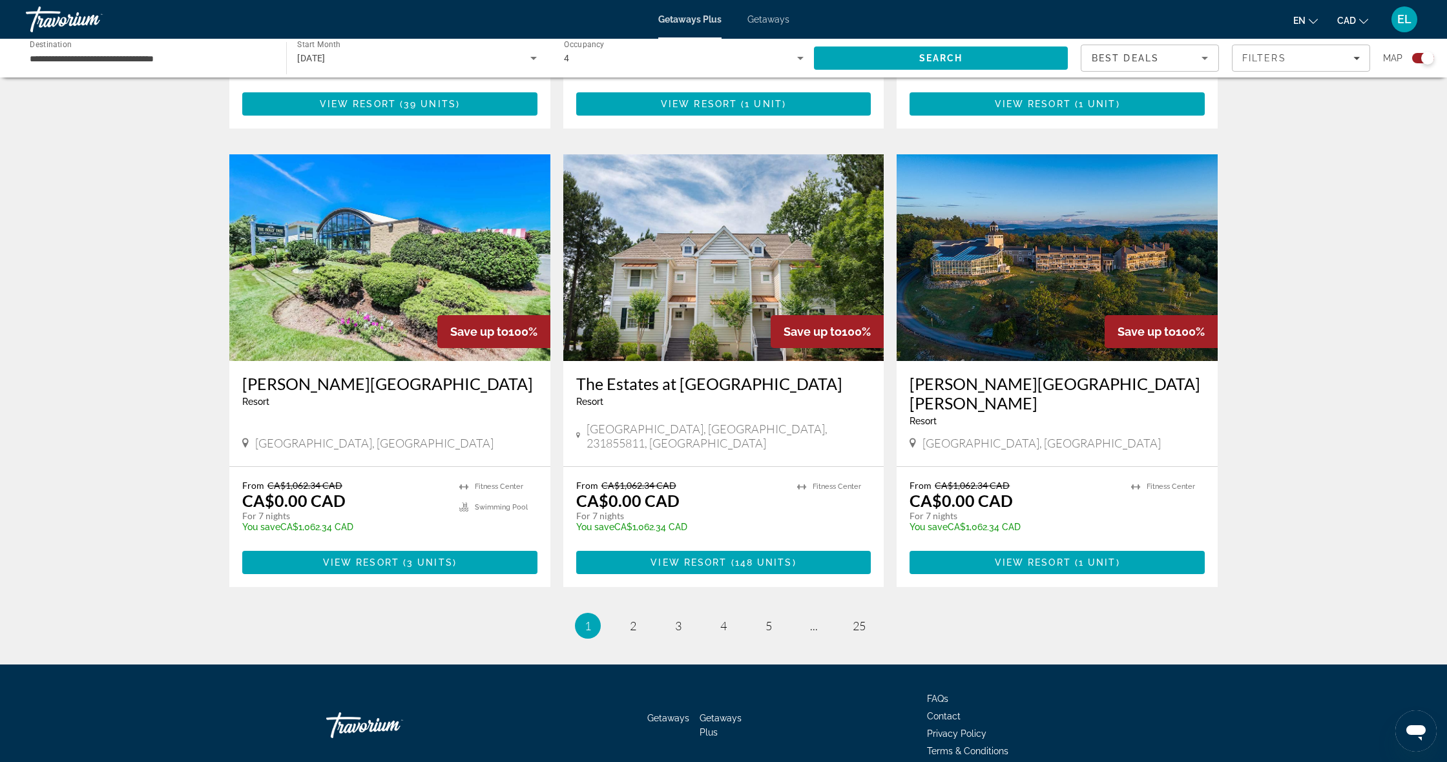
scroll to position [1786, 0]
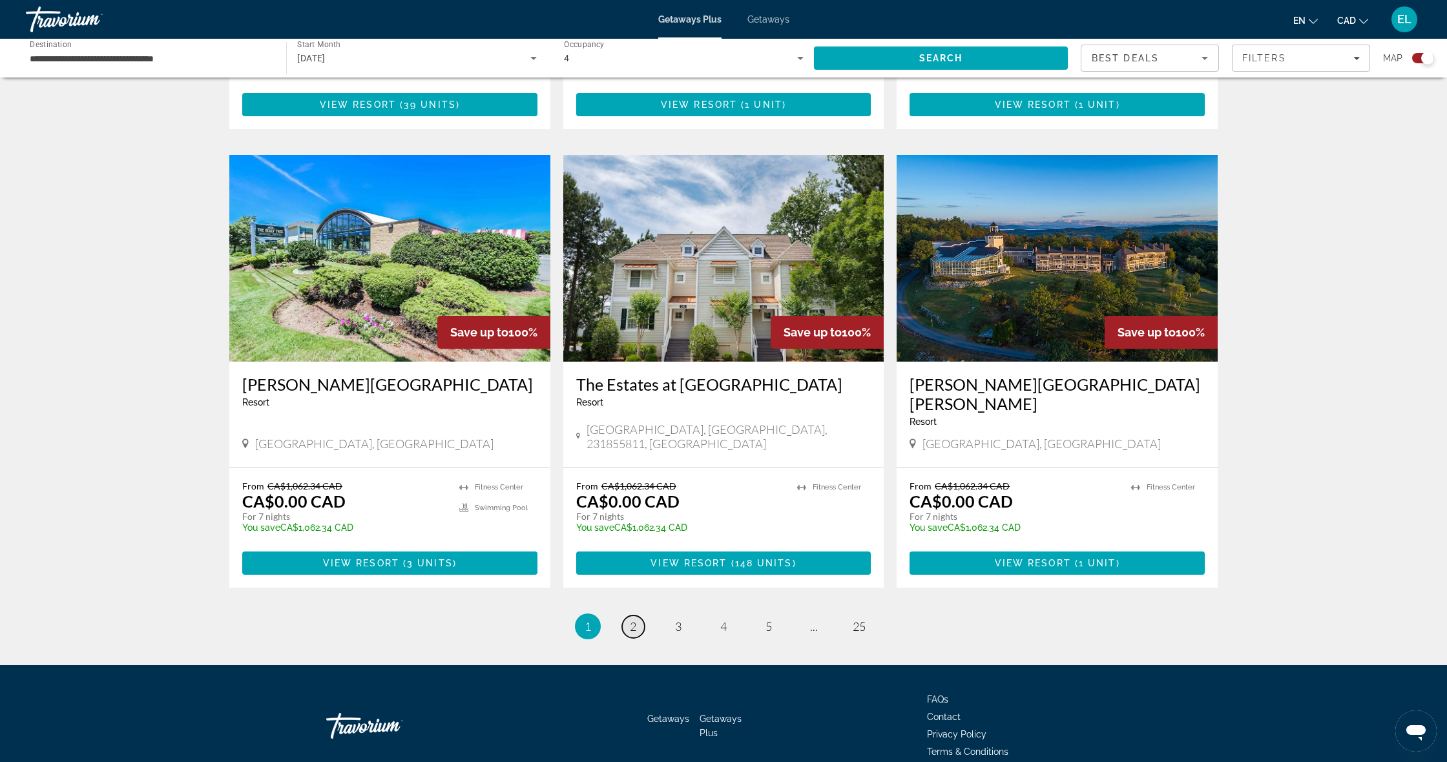
click at [630, 619] on span "2" at bounding box center [633, 626] width 6 height 14
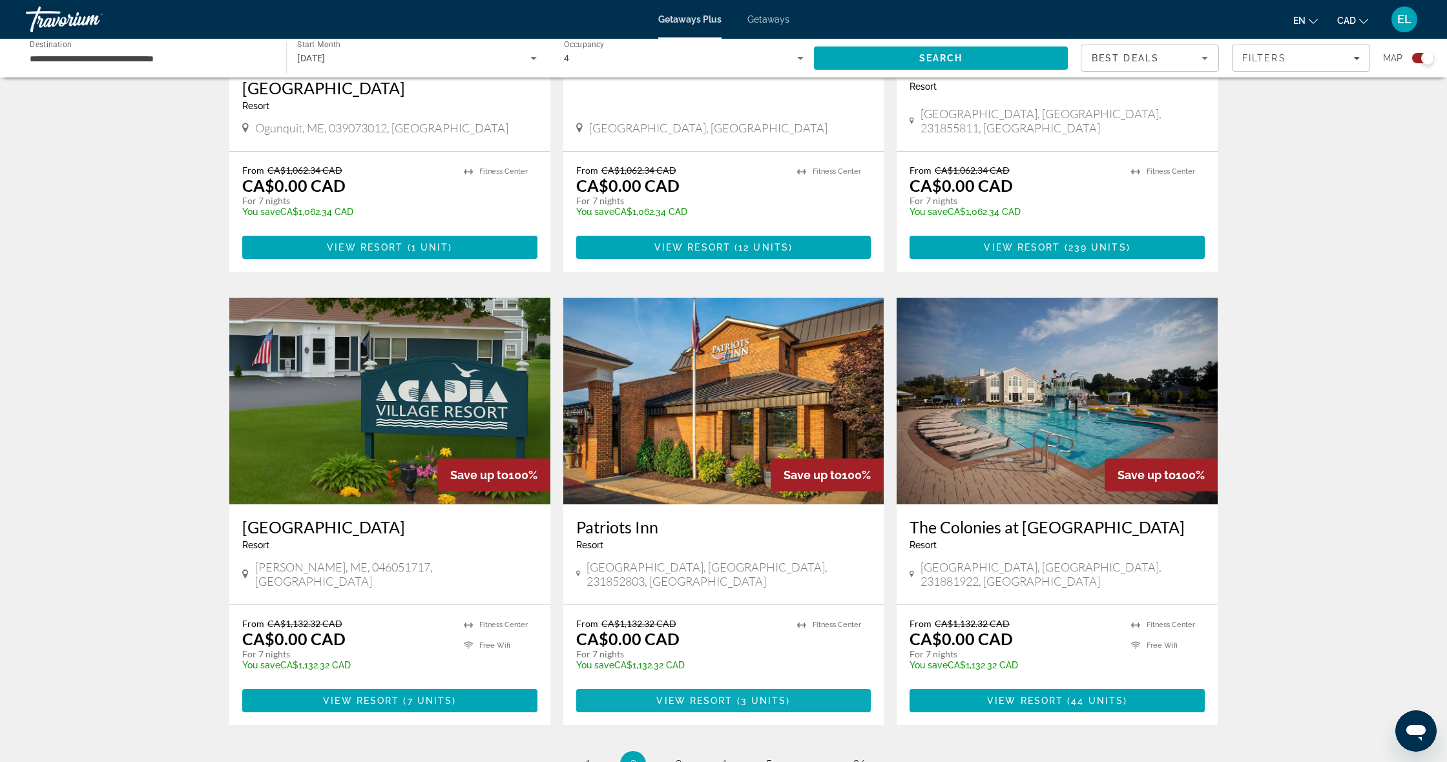
scroll to position [1653, 1]
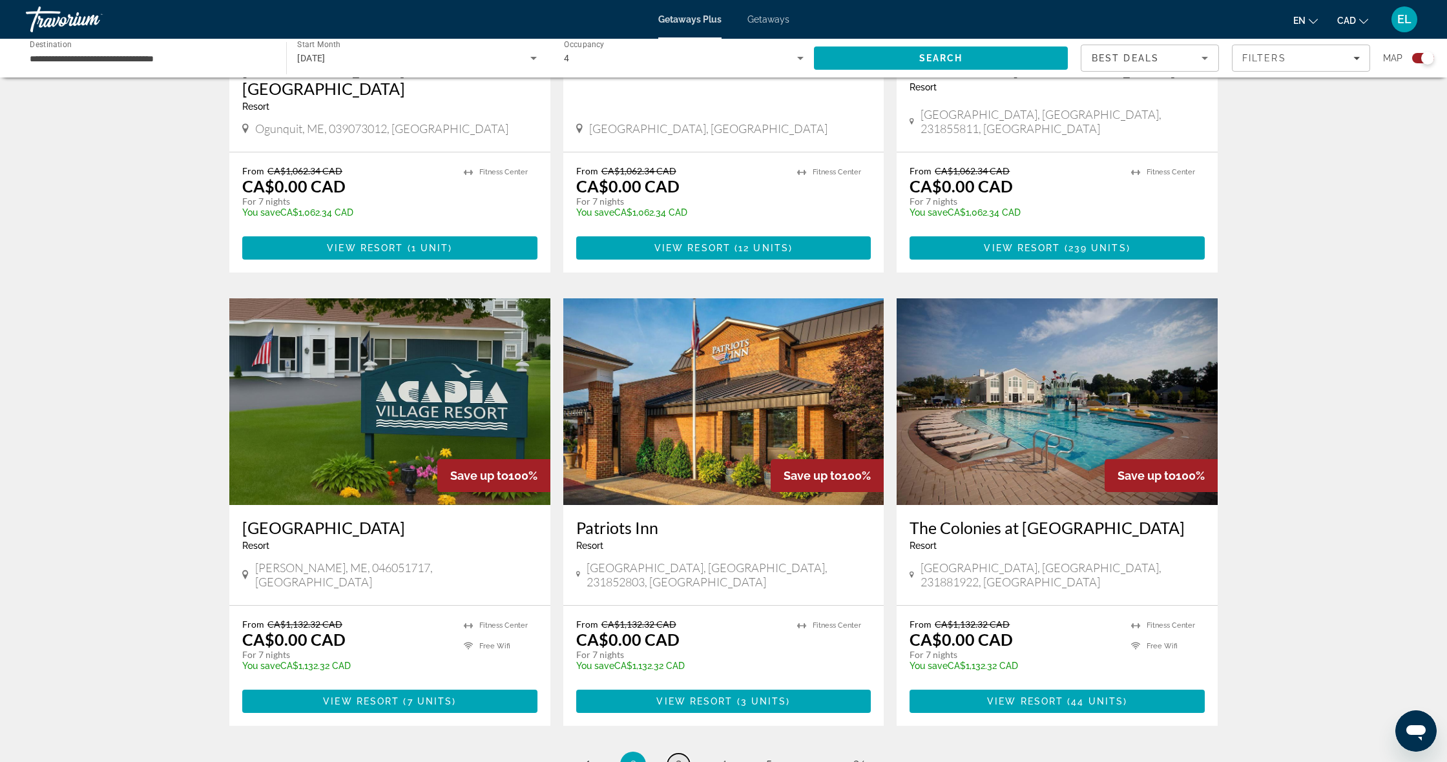
click at [678, 758] on span "3" at bounding box center [678, 765] width 6 height 14
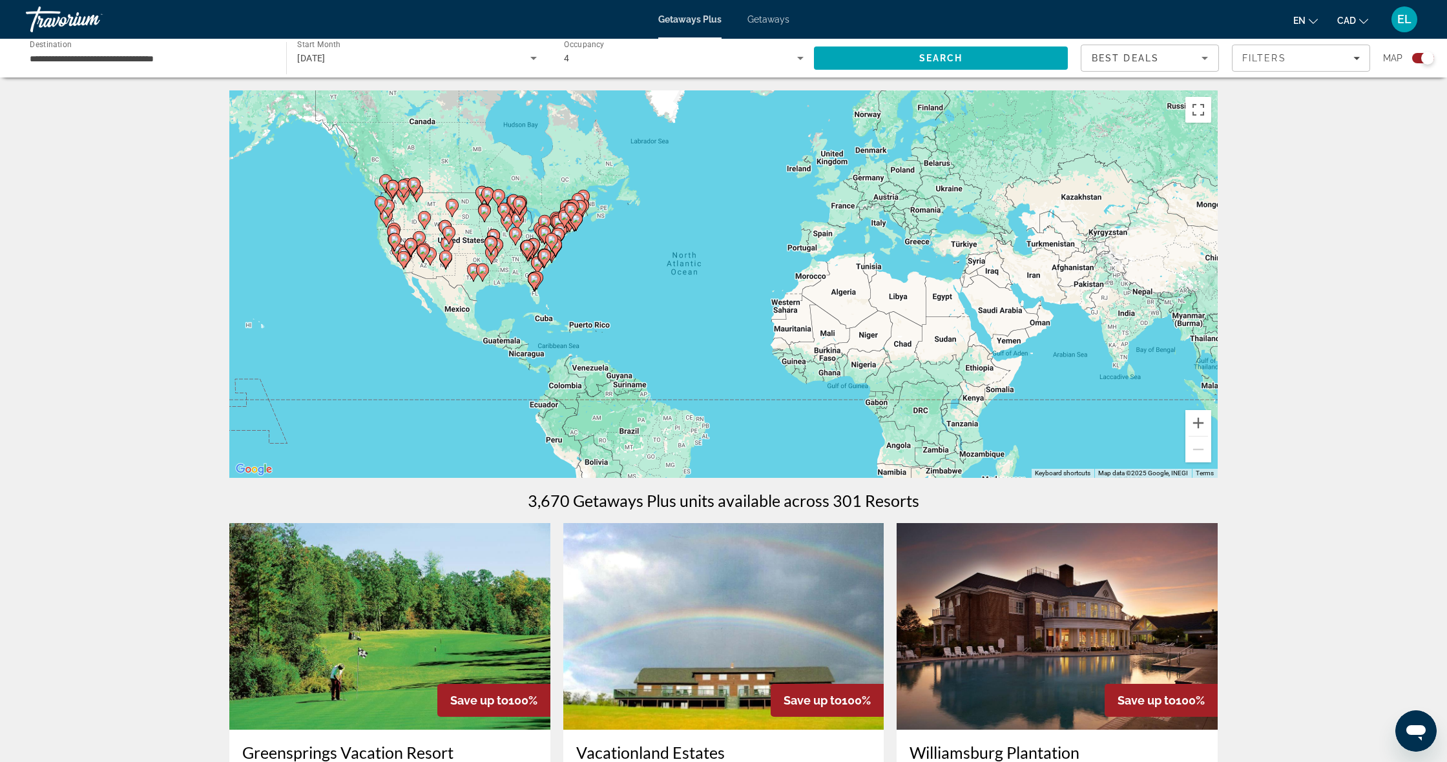
click at [535, 284] on icon "Main content" at bounding box center [534, 281] width 12 height 17
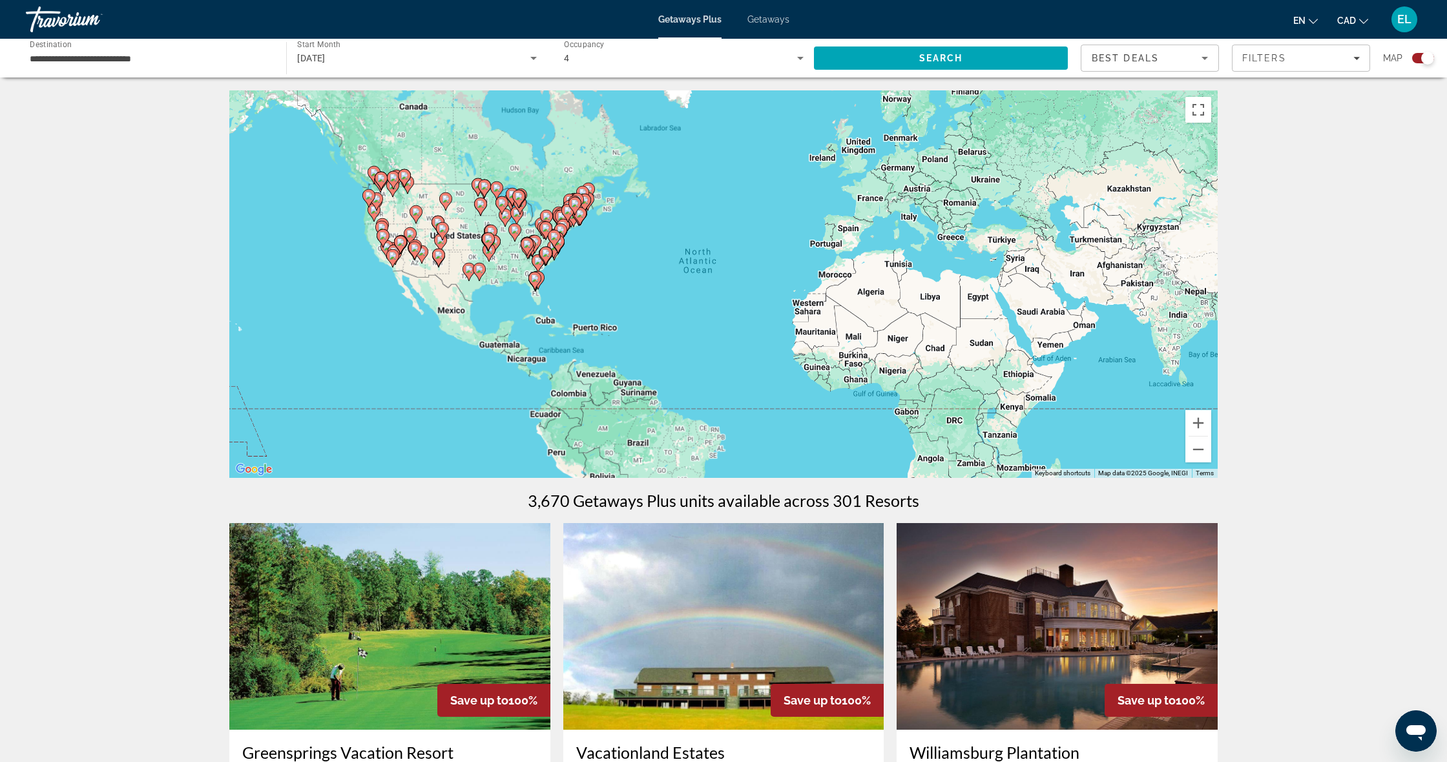
click at [535, 284] on div "To activate drag with keyboard, press Alt + Enter. Once in keyboard drag state,…" at bounding box center [723, 284] width 988 height 388
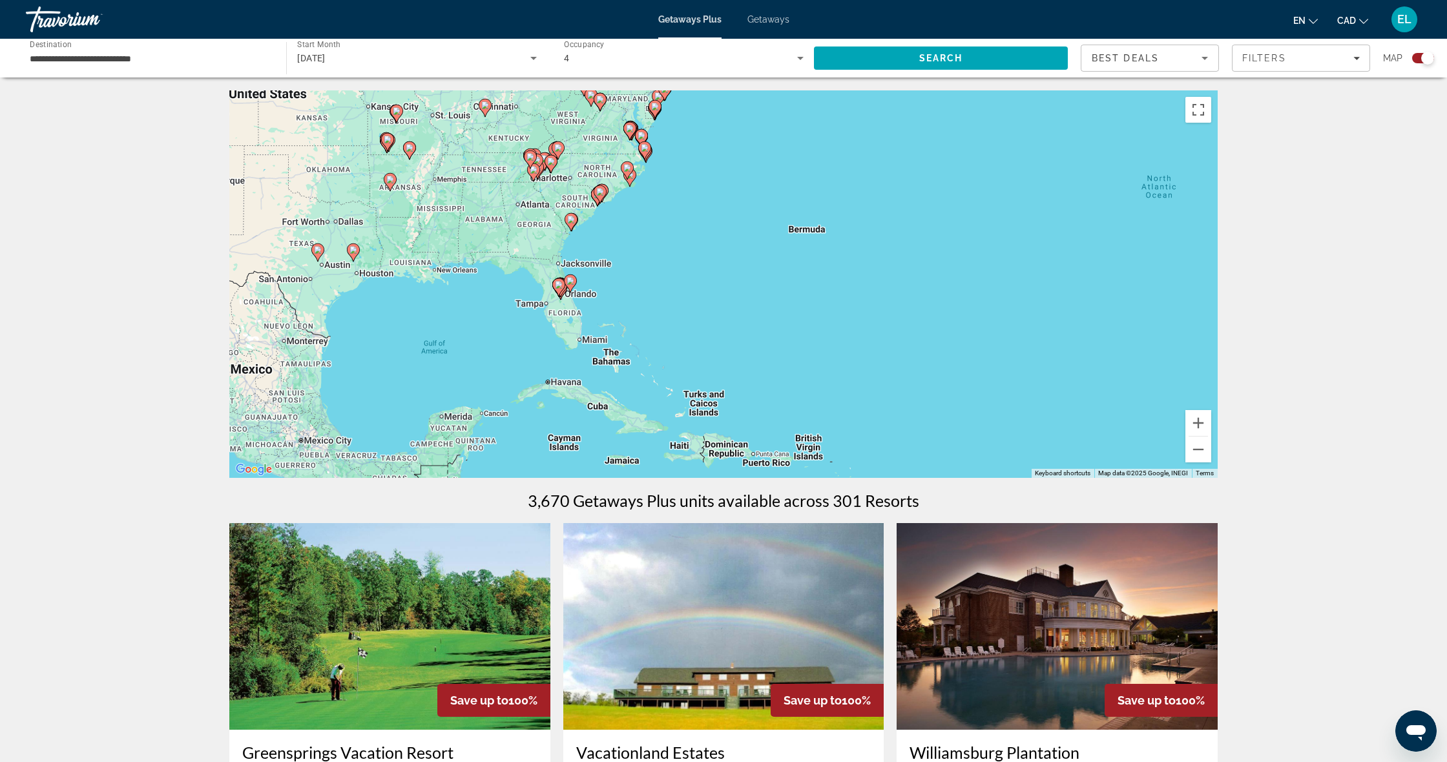
click at [555, 290] on icon "Main content" at bounding box center [559, 287] width 12 height 17
type input "**********"
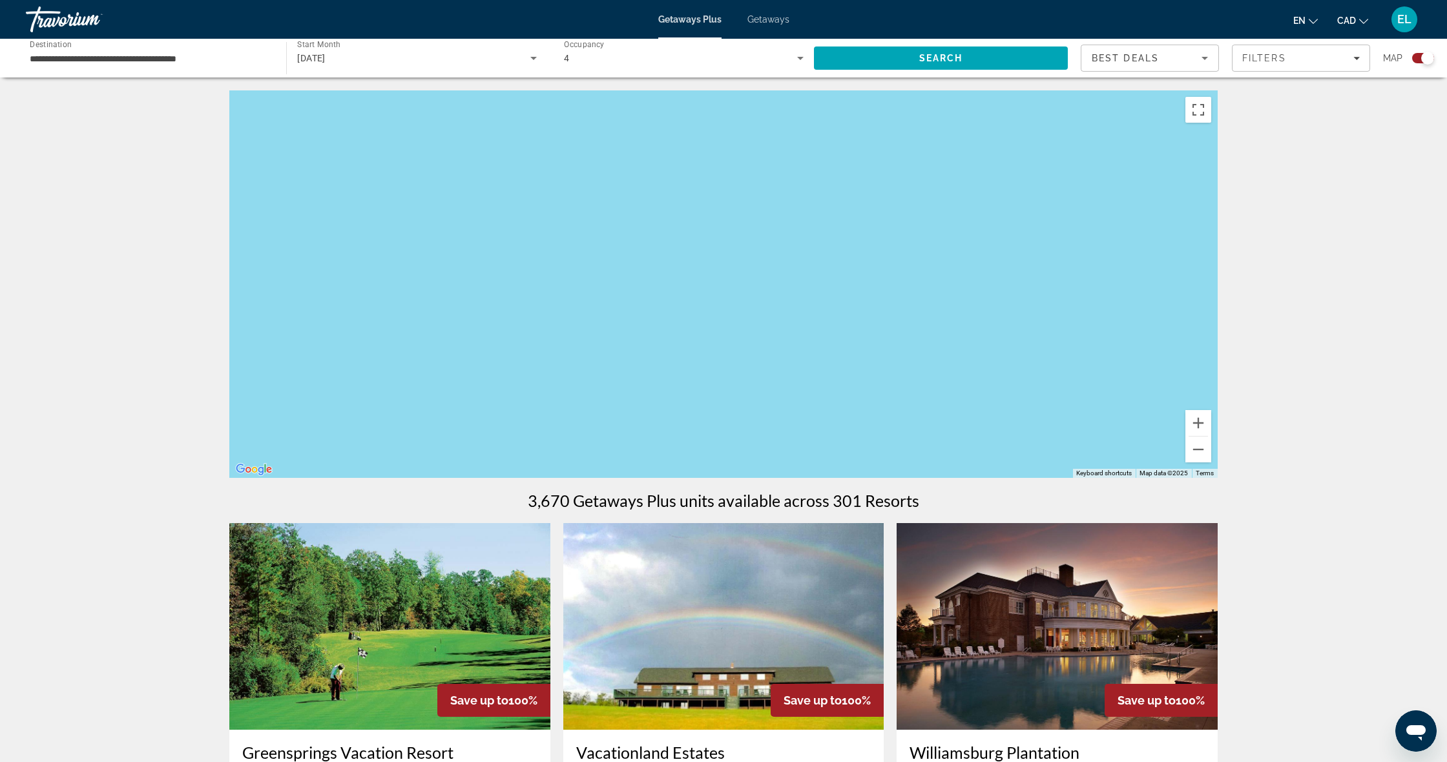
click at [555, 290] on div "To navigate, press the arrow keys. To activate drag with keyboard, press Alt + …" at bounding box center [723, 284] width 988 height 388
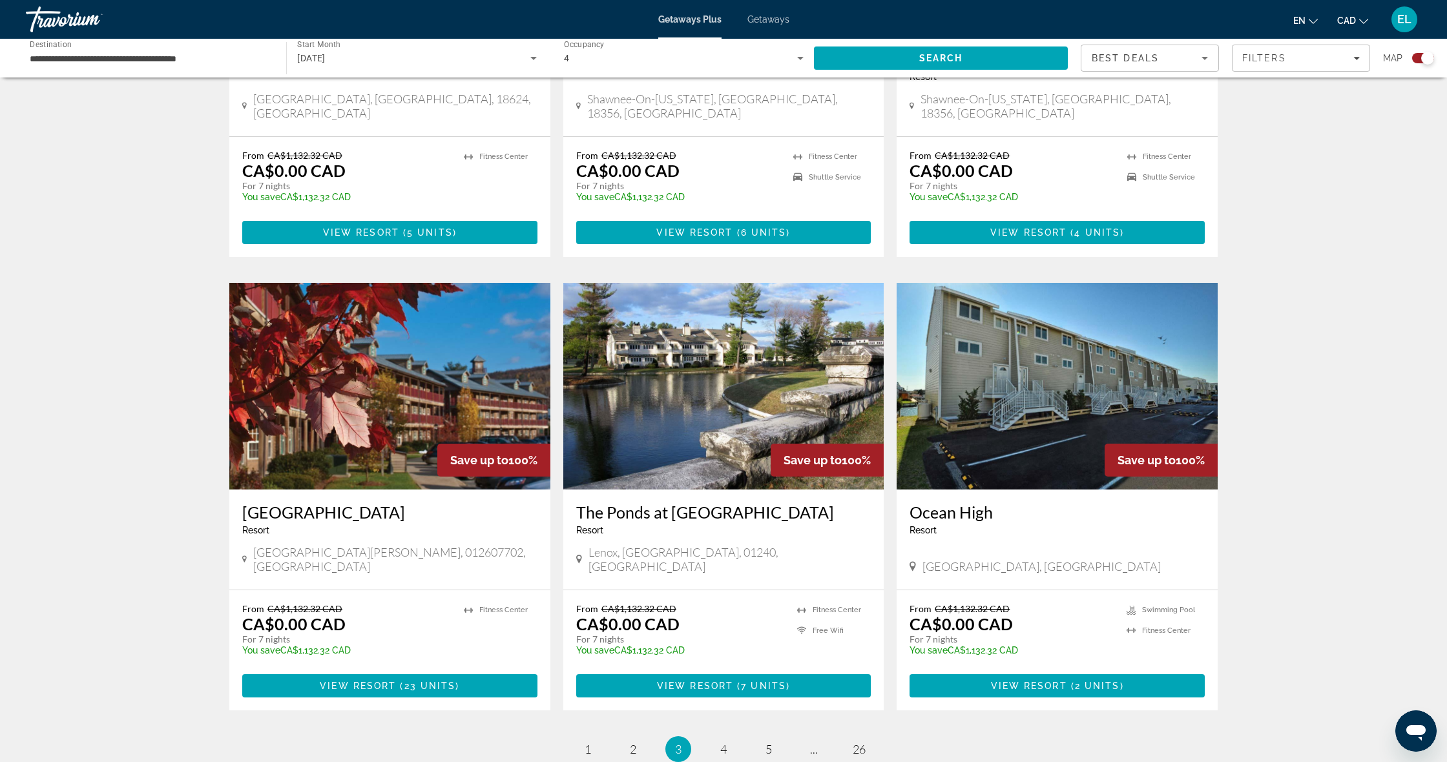
scroll to position [1716, 0]
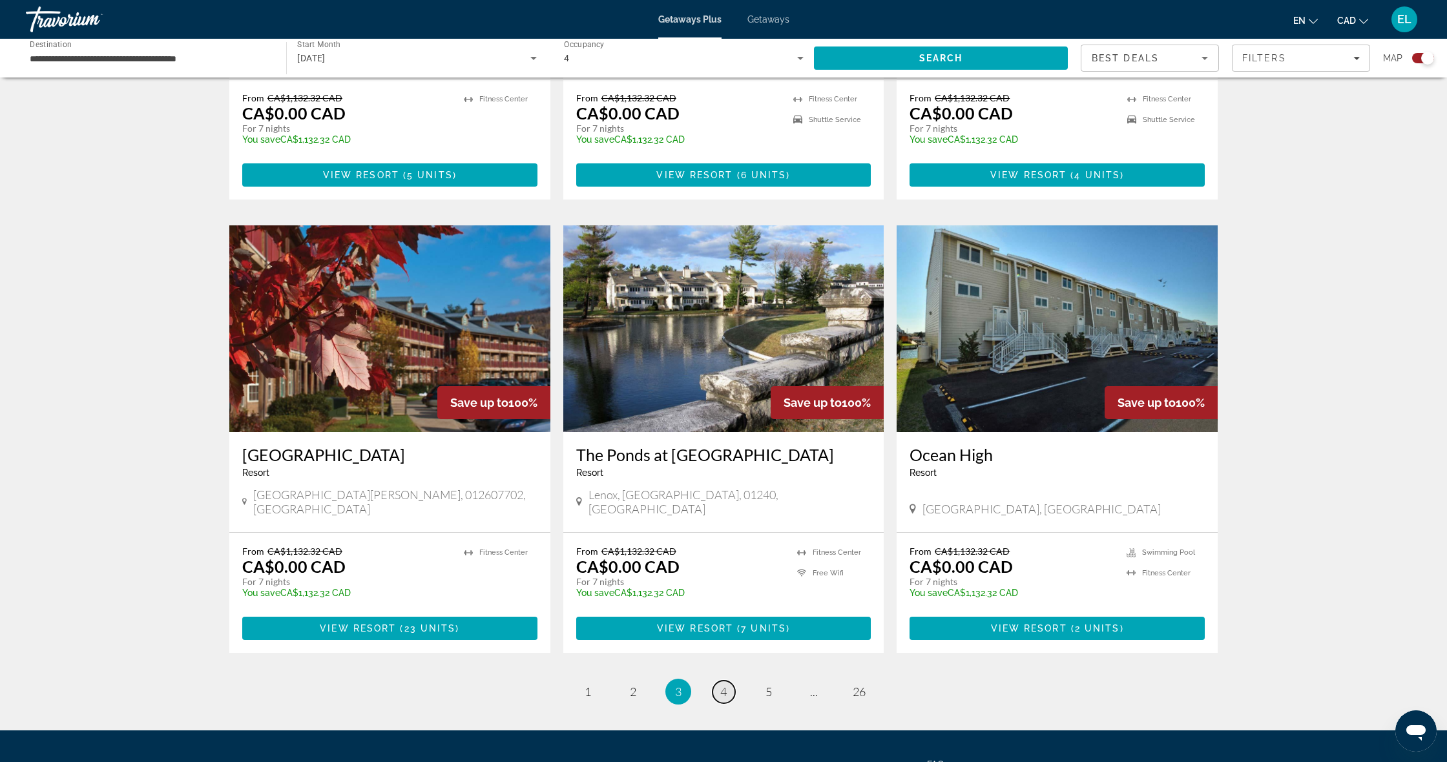
click at [724, 685] on span "4" at bounding box center [723, 692] width 6 height 14
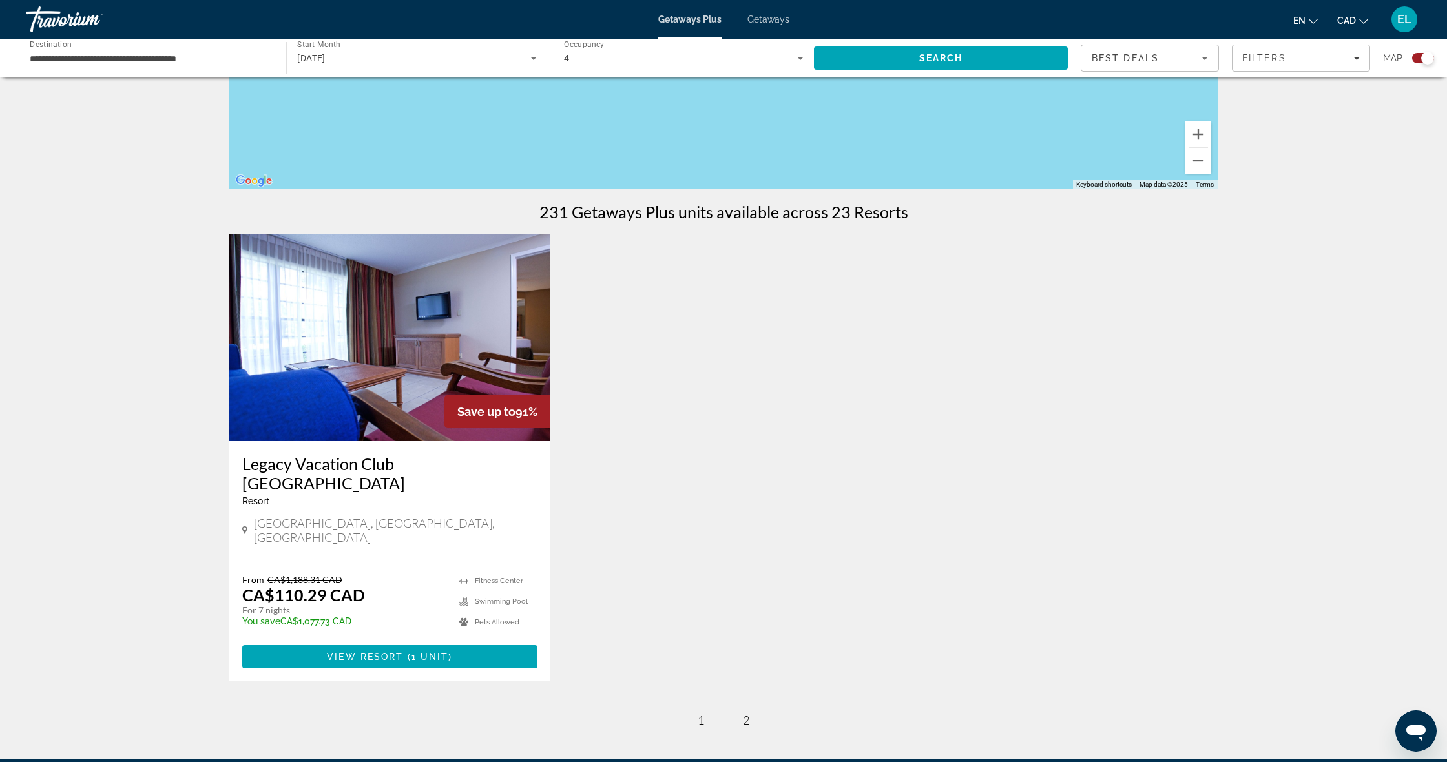
scroll to position [285, 0]
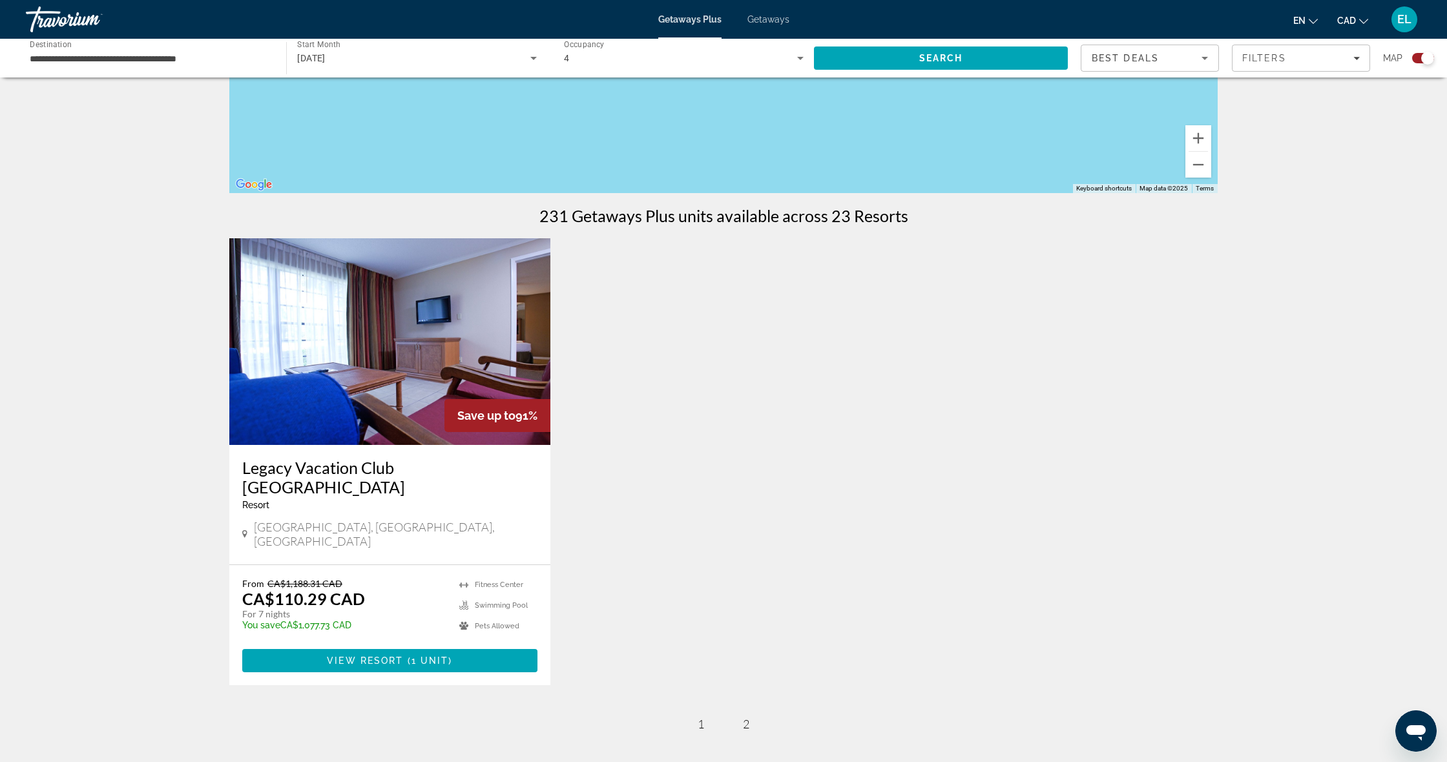
click at [517, 374] on img "Main content" at bounding box center [389, 341] width 321 height 207
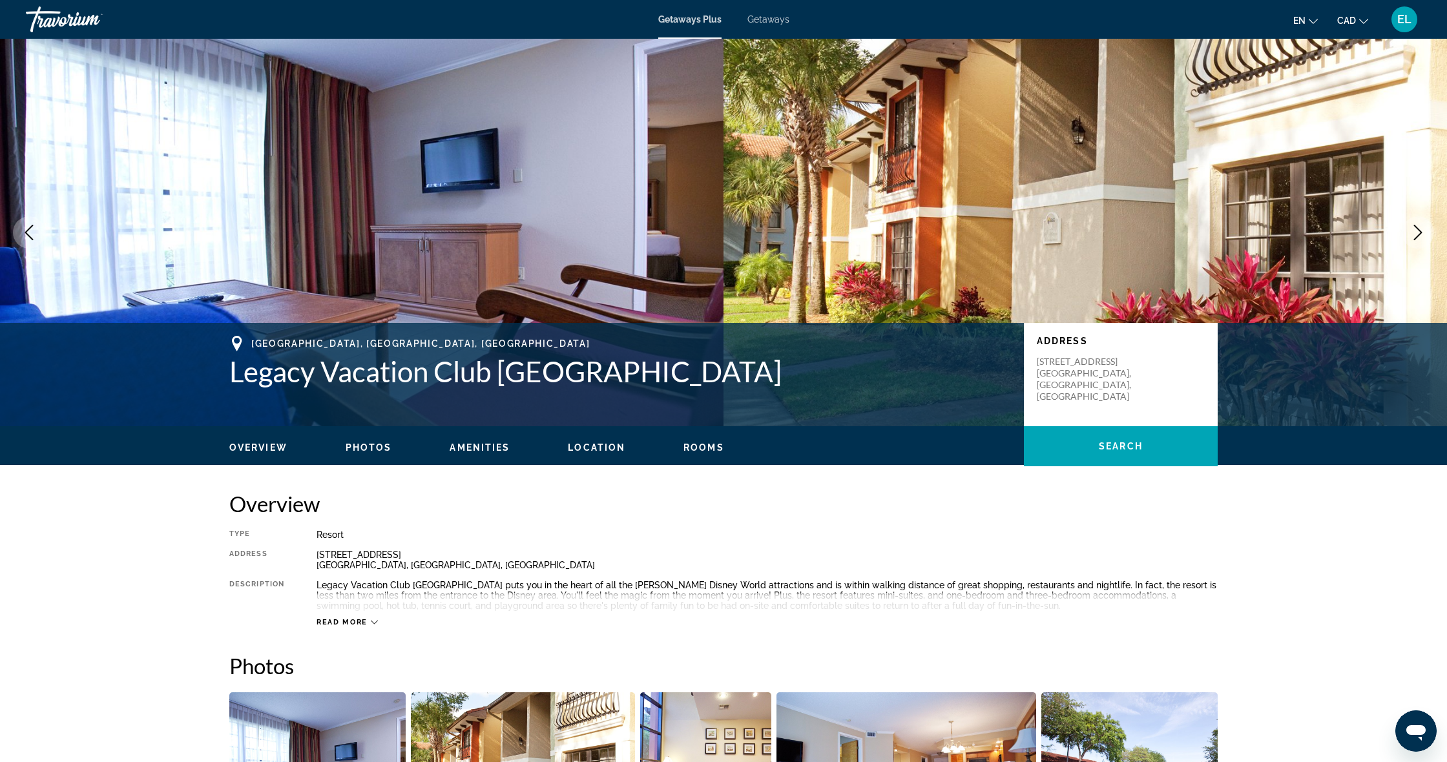
click at [1422, 230] on icon "Next image" at bounding box center [1418, 233] width 16 height 16
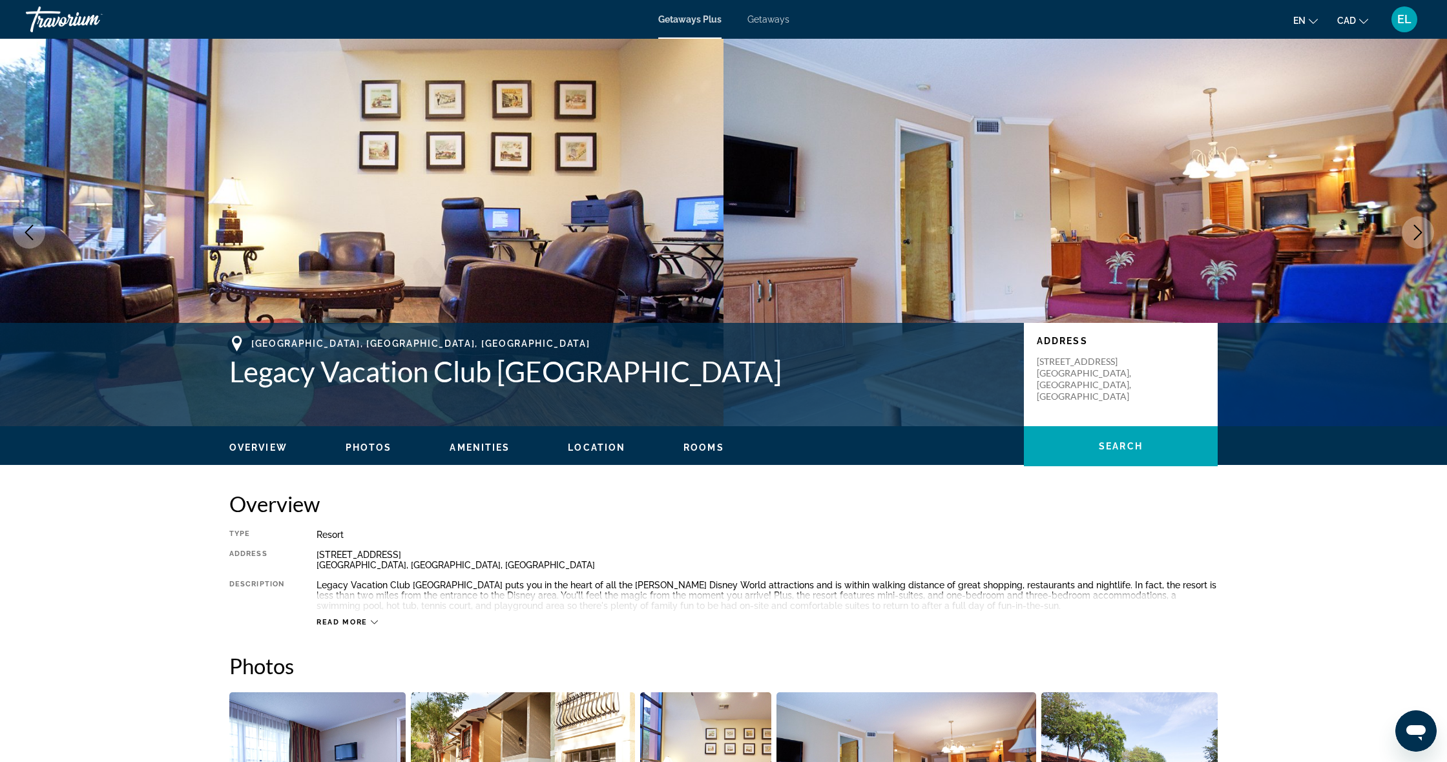
click at [1422, 230] on icon "Next image" at bounding box center [1418, 233] width 16 height 16
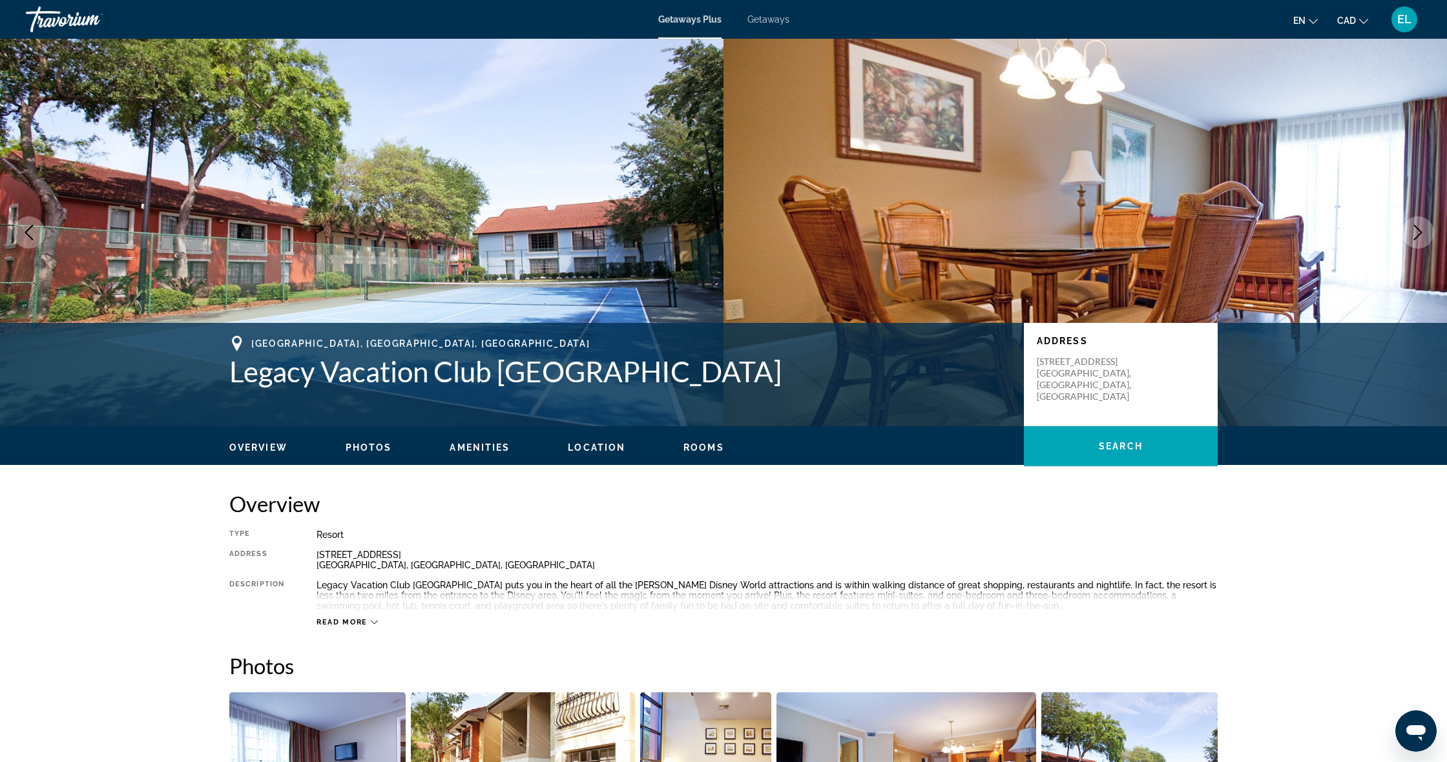
click at [1422, 230] on icon "Next image" at bounding box center [1418, 233] width 16 height 16
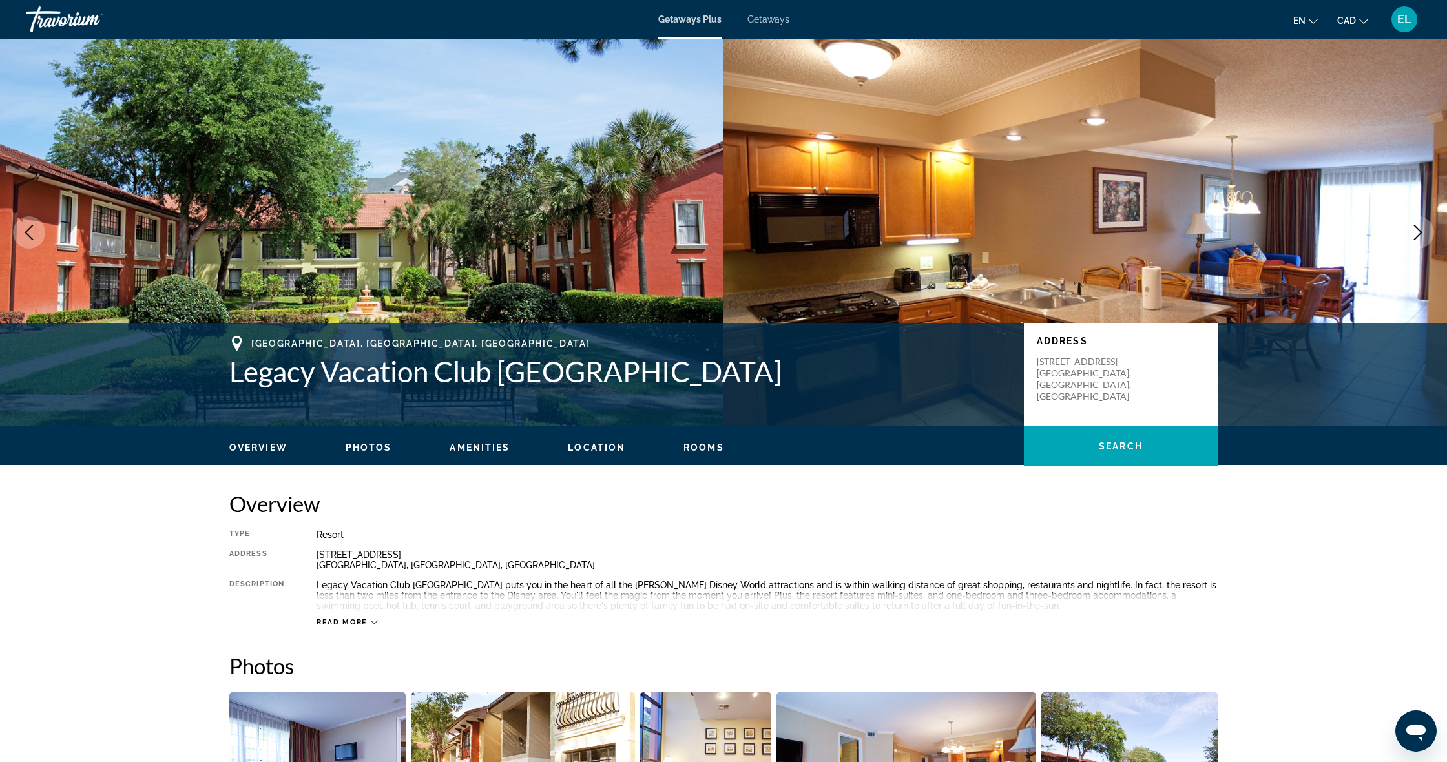
click at [1422, 230] on icon "Next image" at bounding box center [1418, 233] width 16 height 16
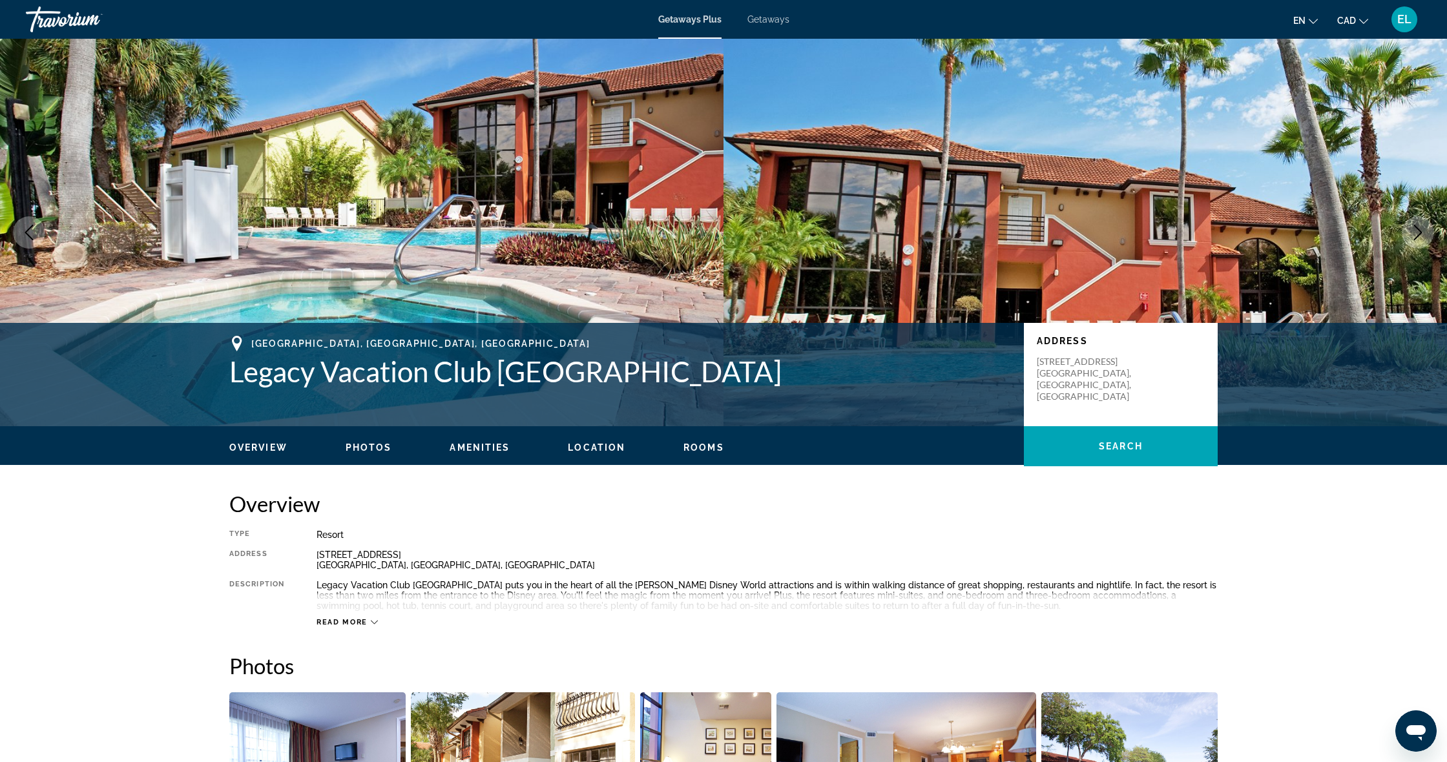
click at [1422, 230] on icon "Next image" at bounding box center [1418, 233] width 16 height 16
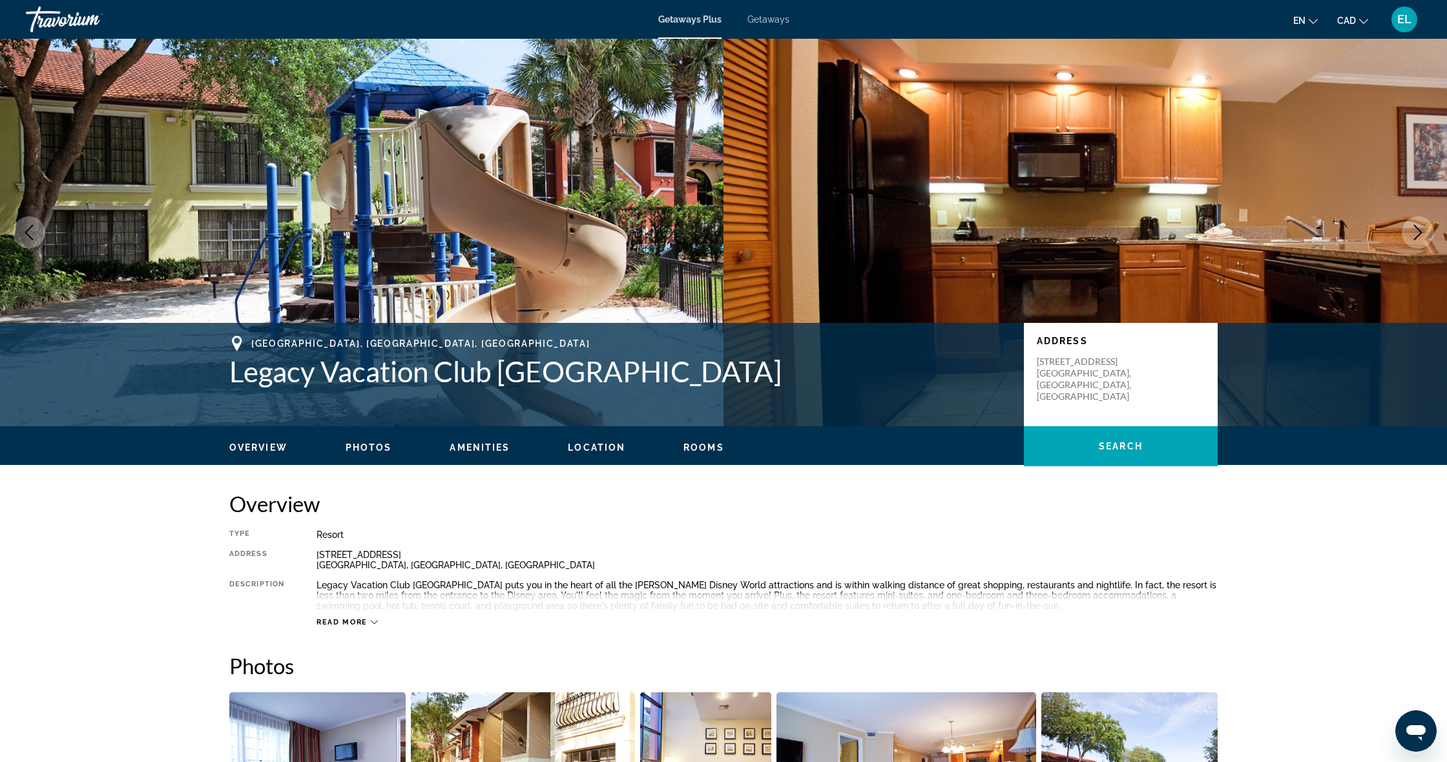
click at [1422, 230] on icon "Next image" at bounding box center [1418, 233] width 16 height 16
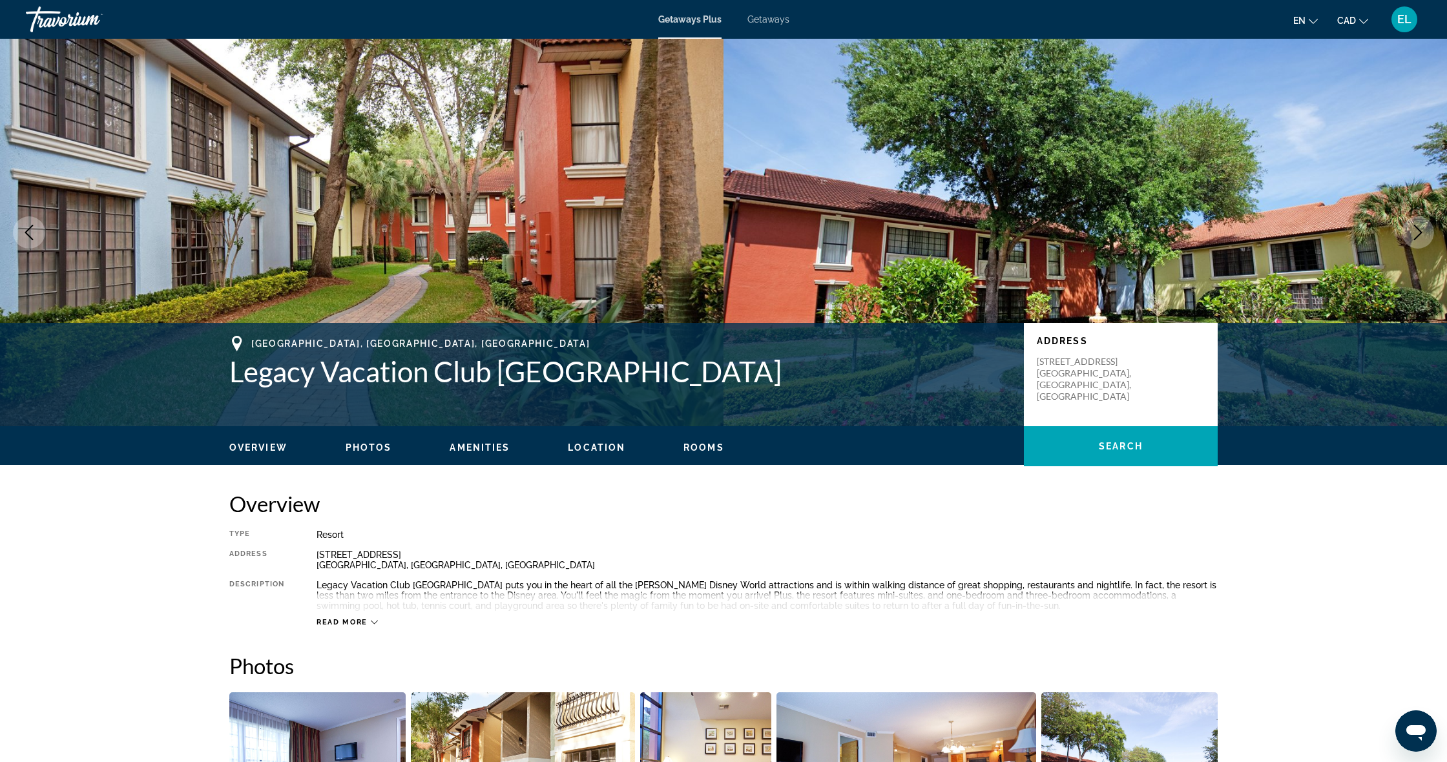
click at [1422, 230] on icon "Next image" at bounding box center [1418, 233] width 16 height 16
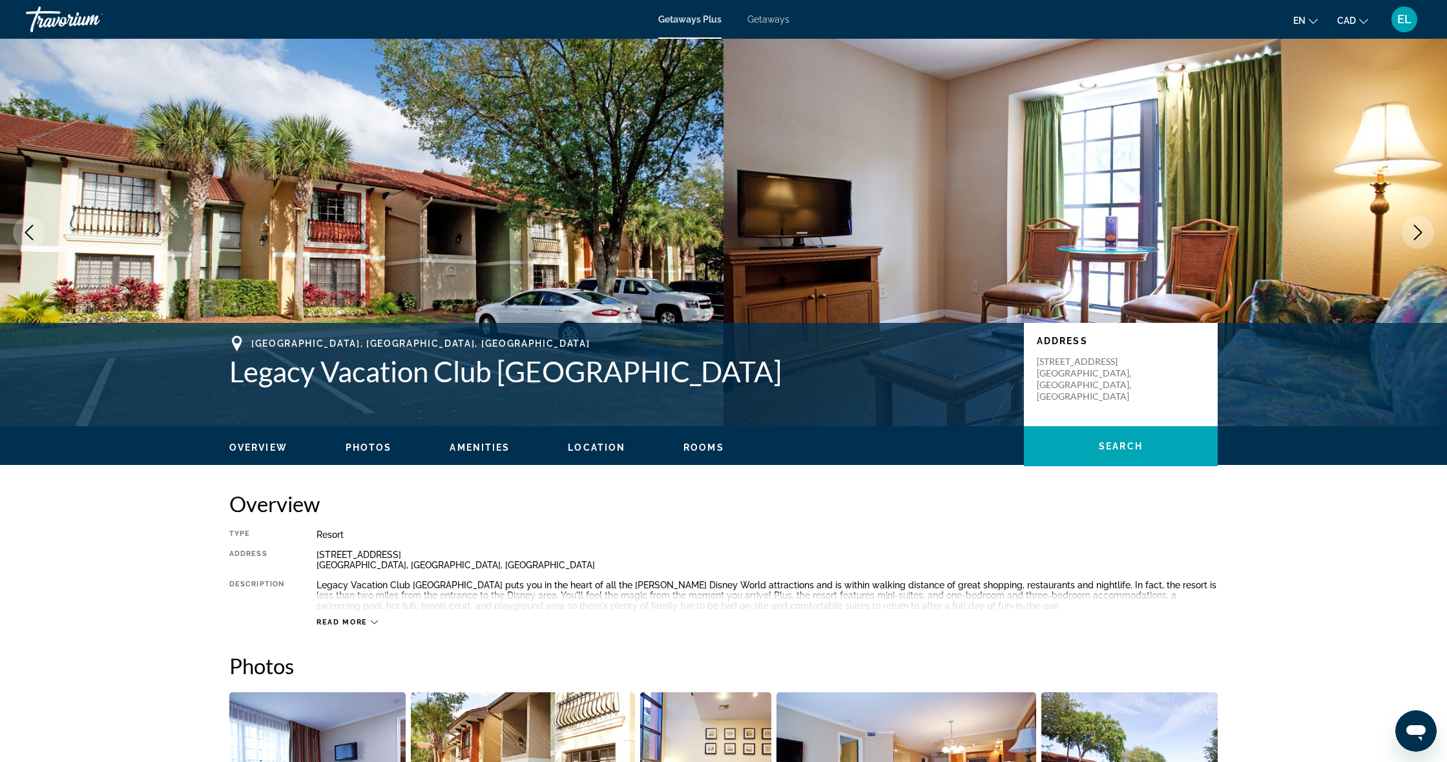
click at [1422, 230] on icon "Next image" at bounding box center [1418, 233] width 16 height 16
